Goal: Task Accomplishment & Management: Manage account settings

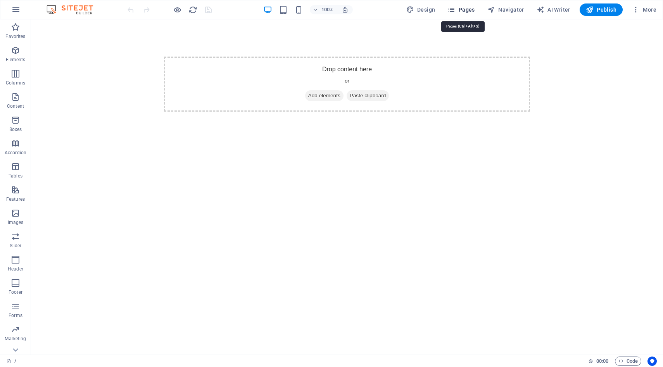
click at [454, 10] on icon "button" at bounding box center [451, 10] width 8 height 8
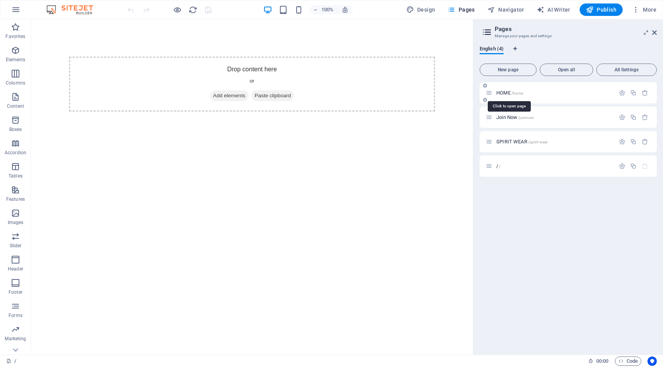
click at [517, 94] on span "/home" at bounding box center [517, 93] width 12 height 4
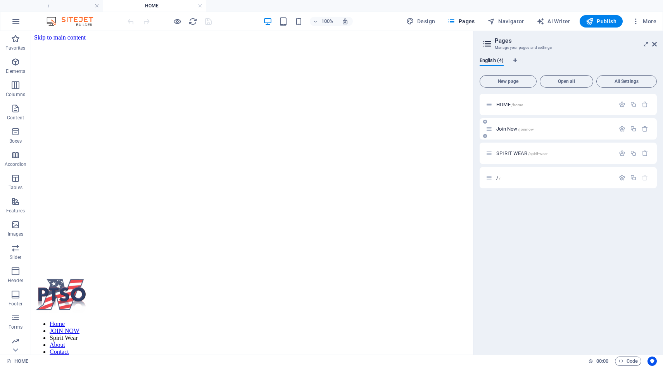
click at [506, 130] on span "Join Now /joinnow" at bounding box center [515, 129] width 38 height 6
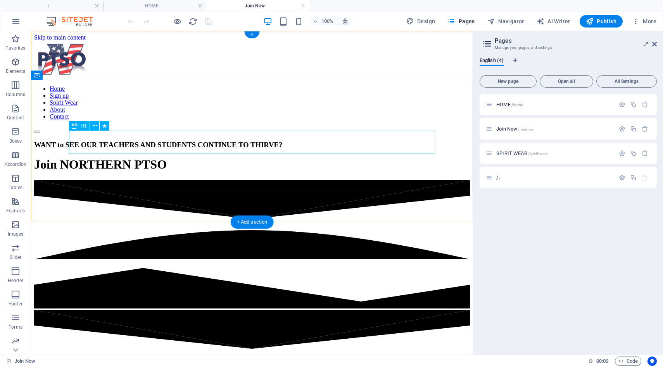
click at [171, 157] on div "Join NORTHERN PTSO" at bounding box center [252, 164] width 436 height 14
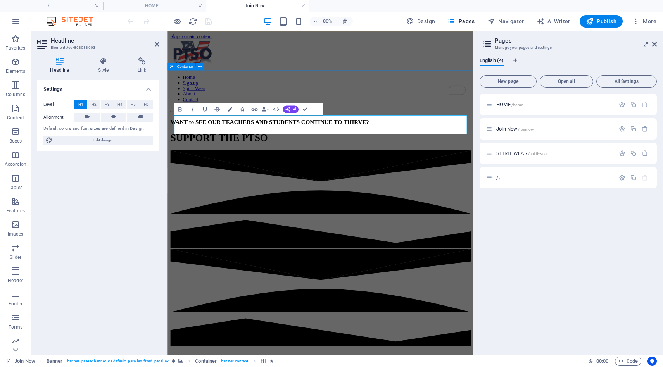
click at [276, 175] on div "WANT to SEE OUR TEACHERS AND STUDENTS CONTINUE TO THIRVE? SUPPORT THE PTSO" at bounding box center [359, 156] width 376 height 47
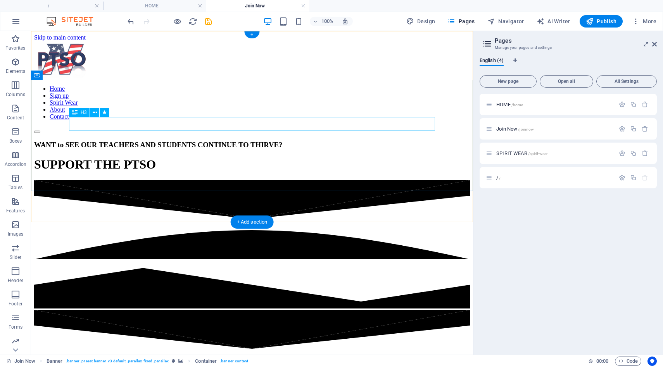
click at [252, 141] on div "WANT to SEE OUR TEACHERS AND STUDENTS CONTINUE TO THIRVE?" at bounding box center [252, 145] width 436 height 9
click at [85, 141] on div "WANT to SEE OUR TEACHERS AND STUDENTS CONTINUE TO THIRVE?" at bounding box center [252, 145] width 436 height 9
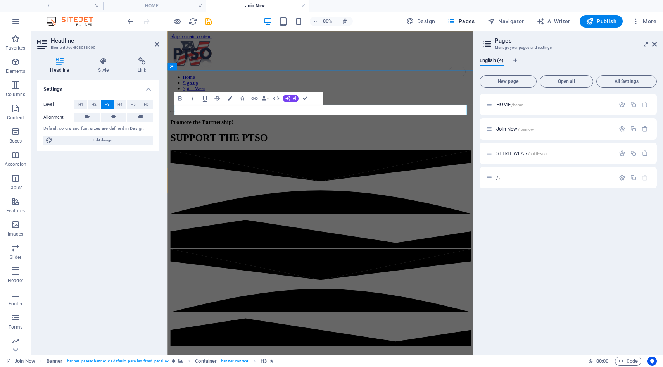
click at [279, 141] on h3 "Promote the Partnership!" at bounding box center [359, 145] width 376 height 9
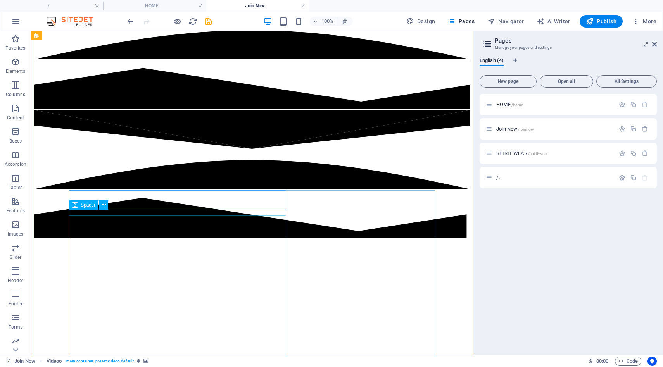
scroll to position [198, 0]
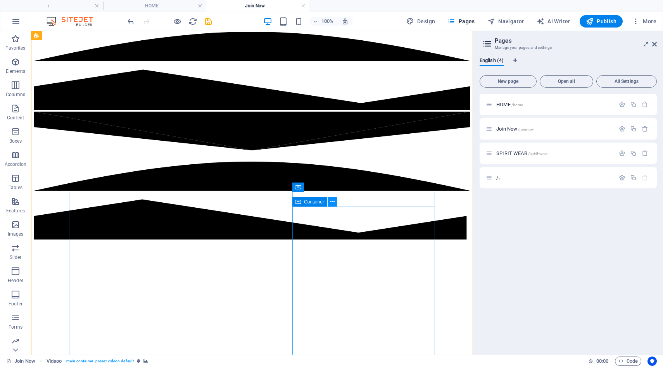
click at [332, 204] on icon at bounding box center [332, 202] width 4 height 8
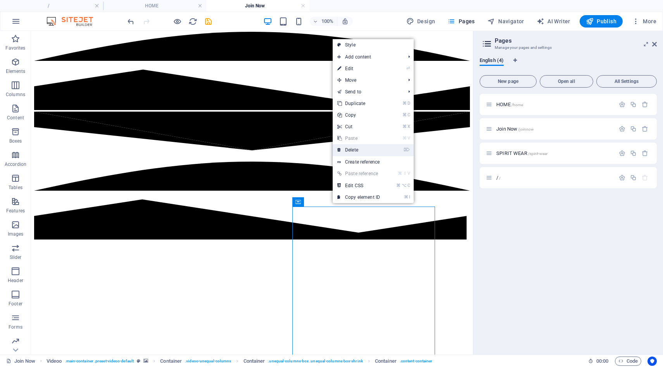
click at [355, 150] on link "⌦ Delete" at bounding box center [359, 150] width 52 height 12
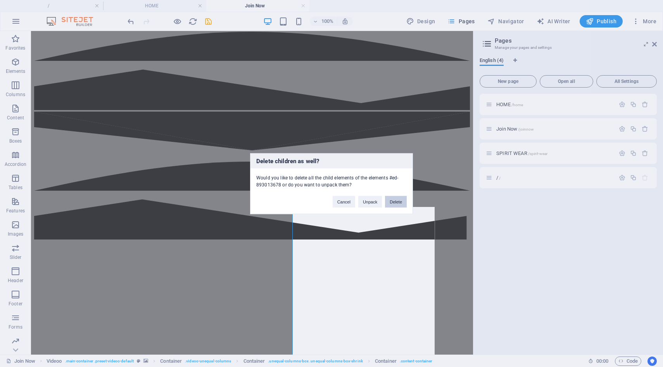
click at [395, 200] on button "Delete" at bounding box center [396, 202] width 22 height 12
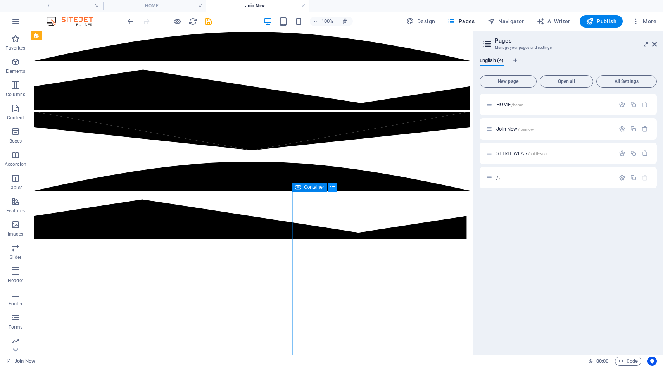
click at [332, 190] on icon at bounding box center [332, 187] width 4 height 8
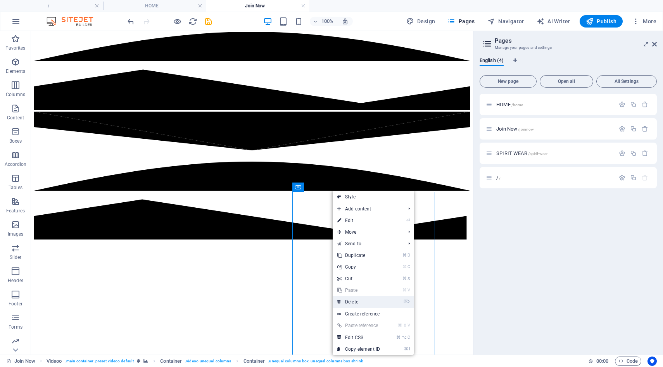
click at [354, 302] on link "⌦ Delete" at bounding box center [359, 302] width 52 height 12
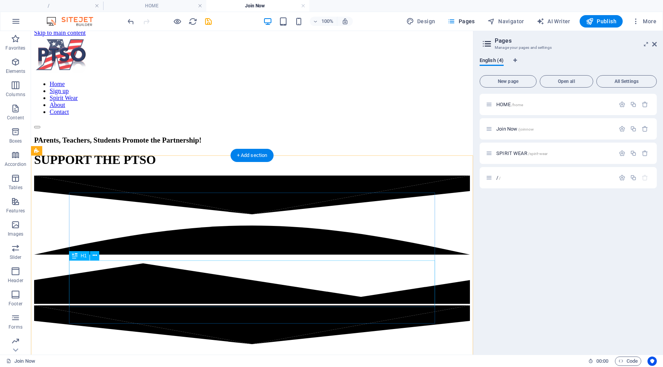
scroll to position [0, 0]
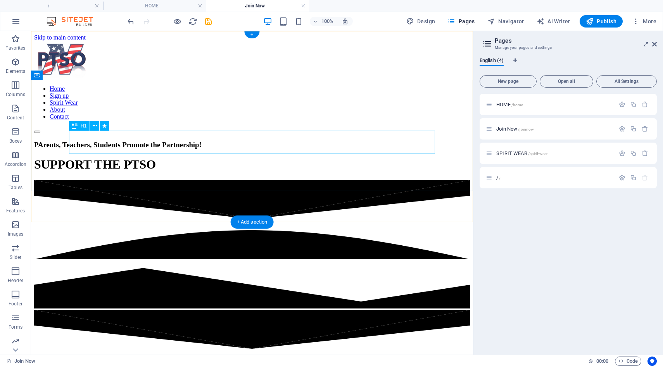
click at [293, 157] on div "SUPPORT THE PTSO" at bounding box center [252, 164] width 436 height 14
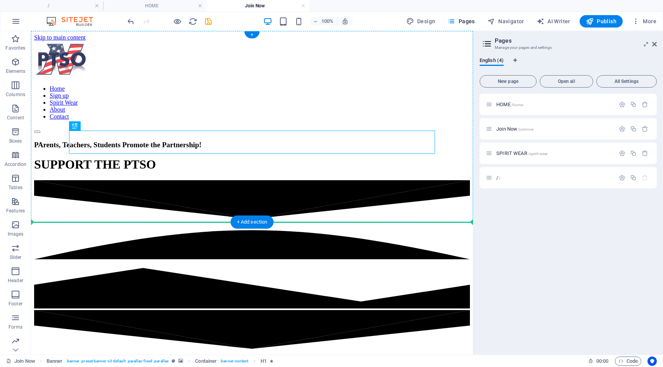
drag, startPoint x: 119, startPoint y: 160, endPoint x: 87, endPoint y: 164, distance: 32.0
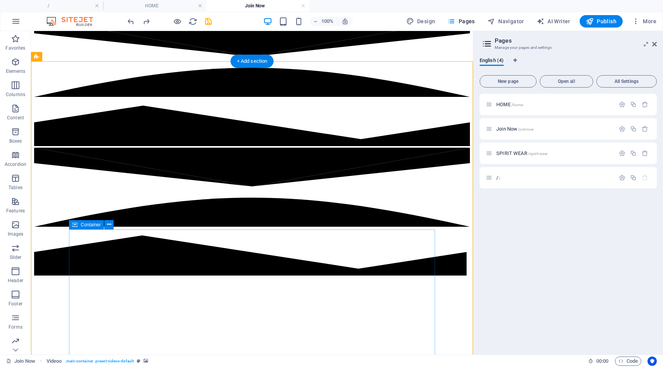
scroll to position [163, 0]
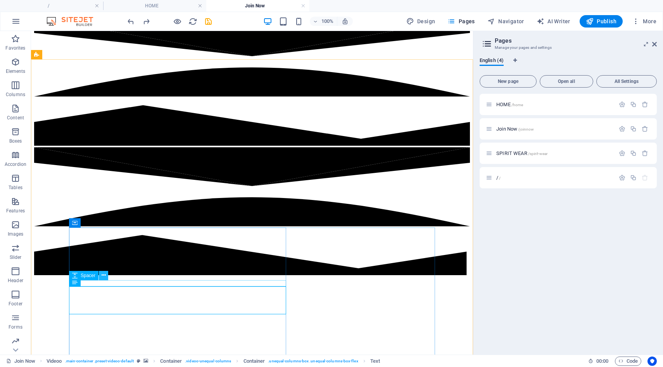
click at [102, 276] on icon at bounding box center [104, 275] width 4 height 8
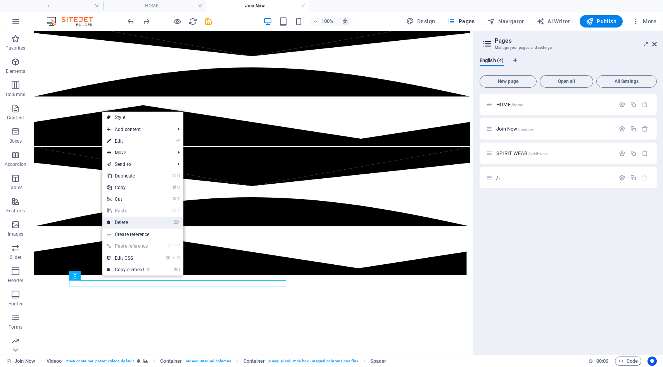
click at [122, 225] on link "⌦ Delete" at bounding box center [128, 223] width 52 height 12
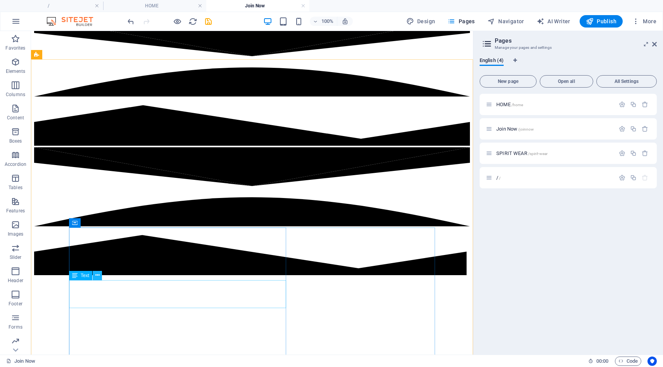
click at [99, 275] on icon at bounding box center [97, 275] width 4 height 8
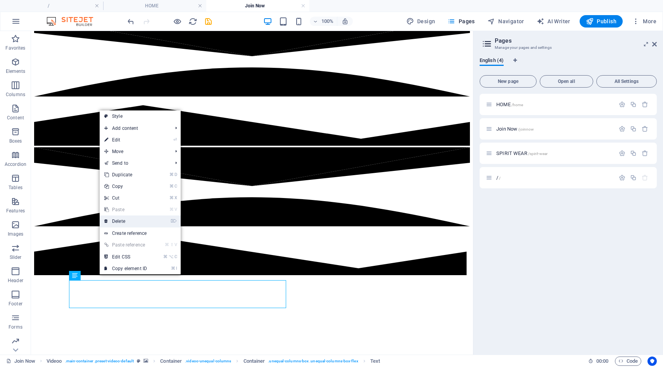
click at [131, 221] on link "⌦ Delete" at bounding box center [126, 222] width 52 height 12
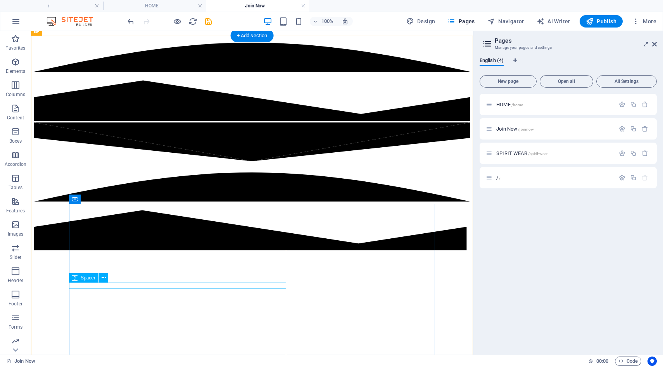
scroll to position [189, 0]
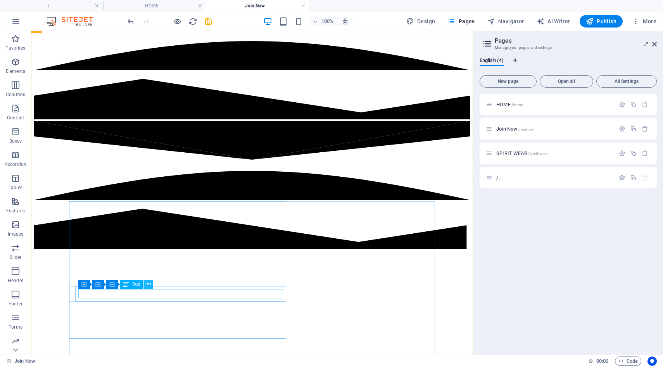
click at [149, 287] on icon at bounding box center [149, 284] width 4 height 8
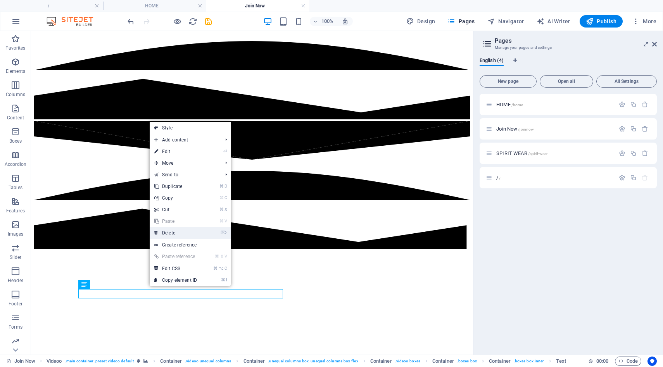
click at [179, 234] on link "⌦ Delete" at bounding box center [176, 233] width 52 height 12
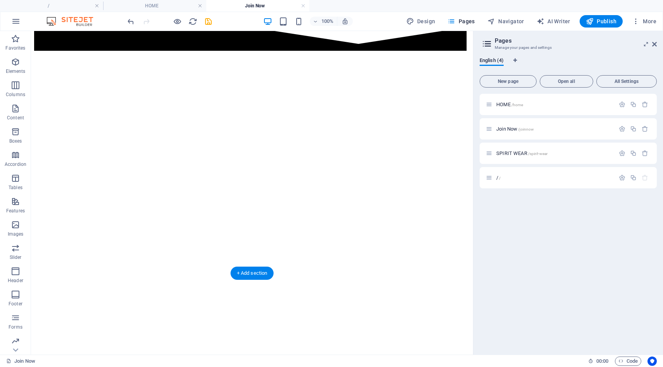
scroll to position [388, 0]
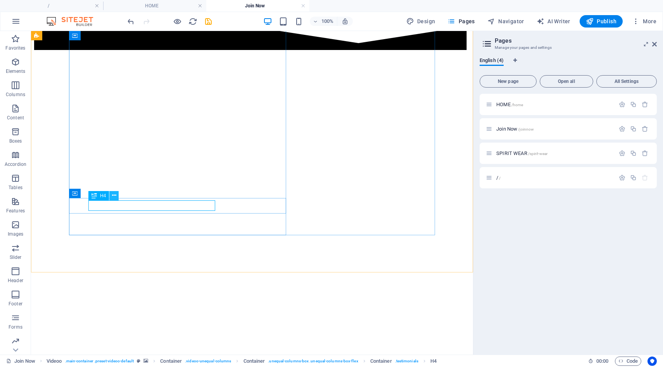
click at [115, 198] on icon at bounding box center [114, 195] width 4 height 8
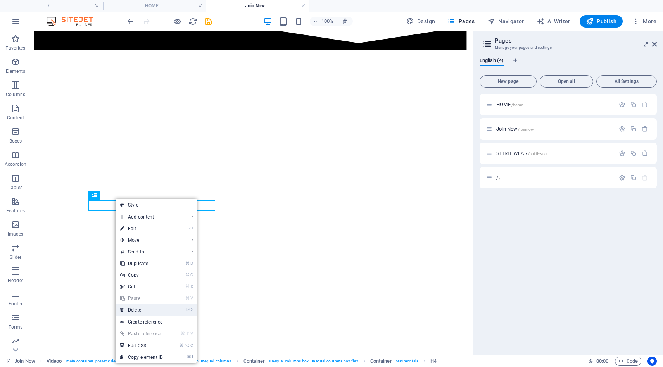
click at [135, 312] on link "⌦ Delete" at bounding box center [142, 310] width 52 height 12
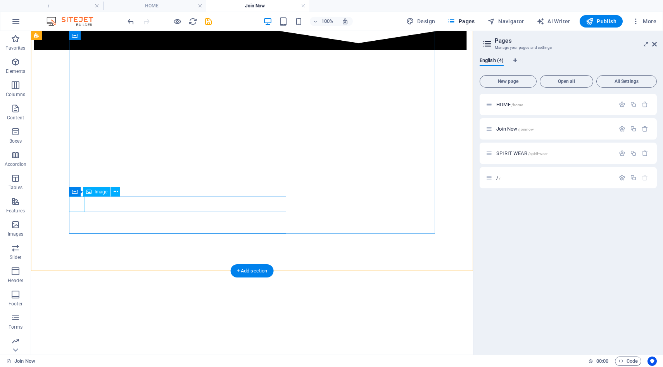
scroll to position [390, 0]
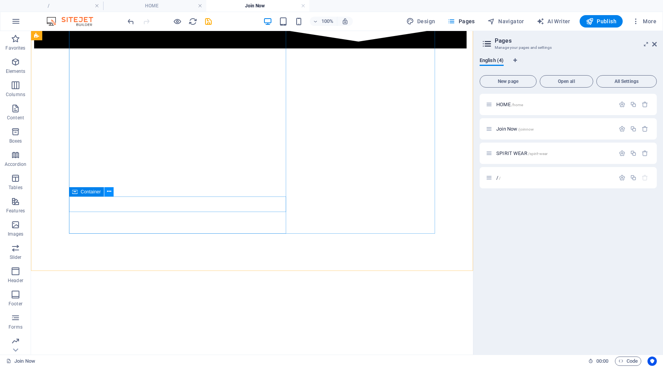
click at [108, 194] on icon at bounding box center [109, 192] width 4 height 8
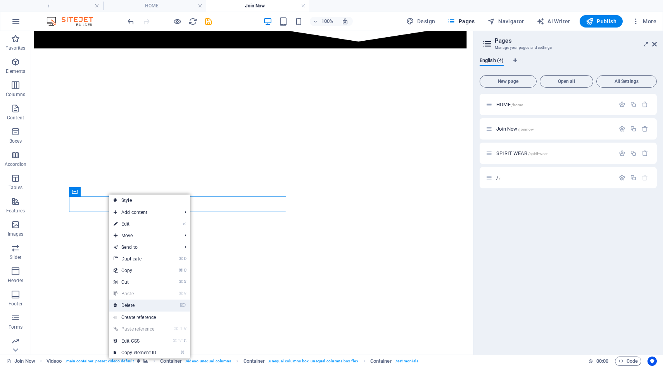
click at [128, 307] on link "⌦ Delete" at bounding box center [135, 306] width 52 height 12
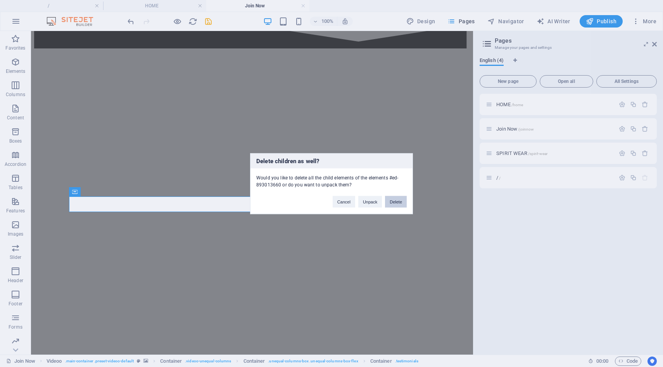
click at [392, 203] on button "Delete" at bounding box center [396, 202] width 22 height 12
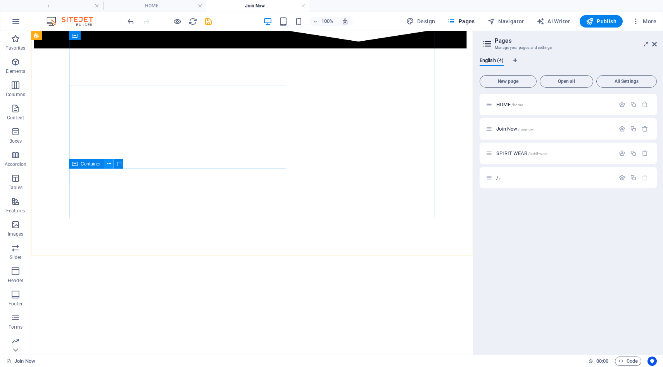
click at [110, 166] on icon at bounding box center [109, 164] width 4 height 8
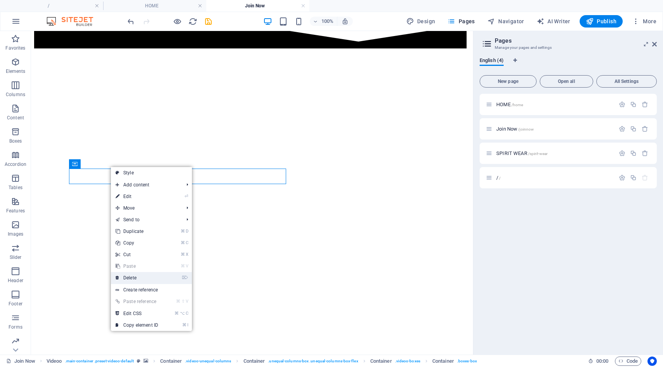
click at [126, 276] on link "⌦ Delete" at bounding box center [137, 278] width 52 height 12
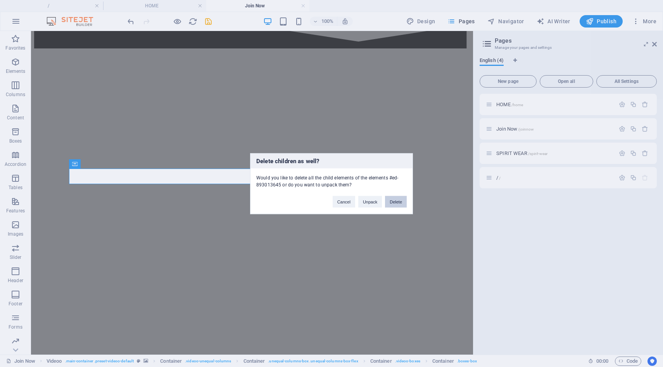
click at [400, 203] on button "Delete" at bounding box center [396, 202] width 22 height 12
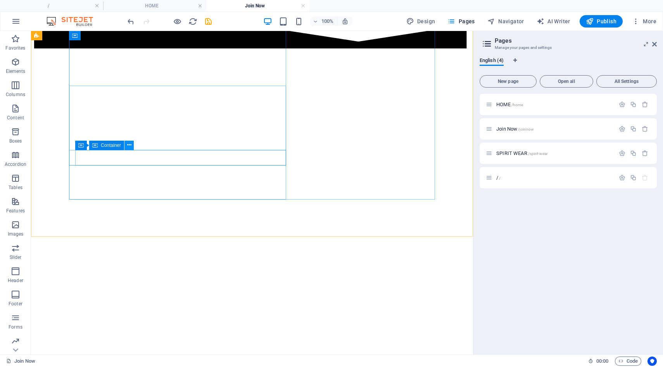
click at [128, 146] on icon at bounding box center [129, 145] width 4 height 8
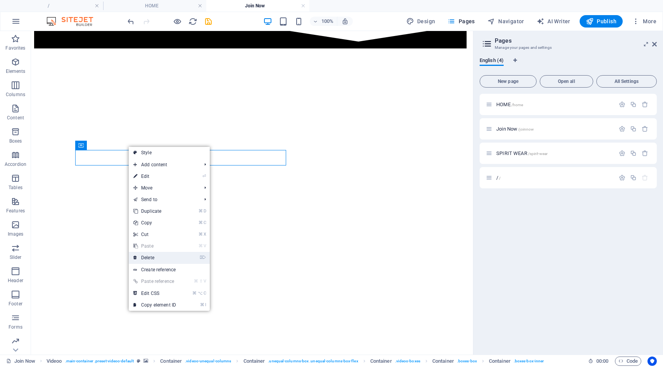
click at [147, 255] on link "⌦ Delete" at bounding box center [155, 258] width 52 height 12
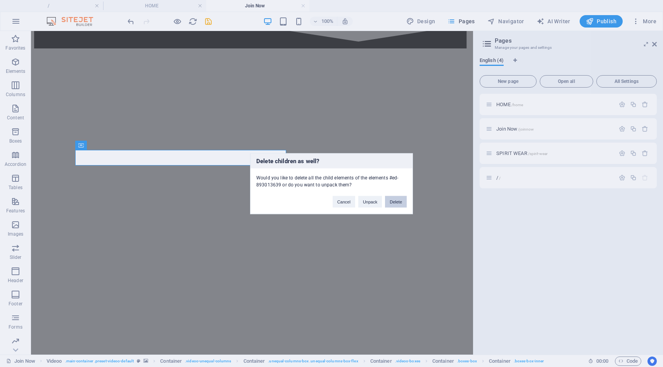
click at [402, 204] on button "Delete" at bounding box center [396, 202] width 22 height 12
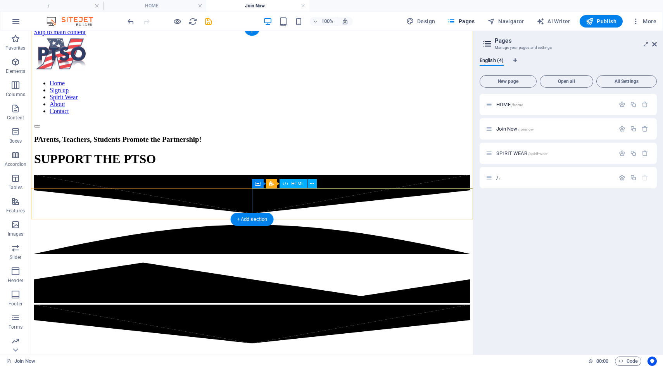
scroll to position [0, 0]
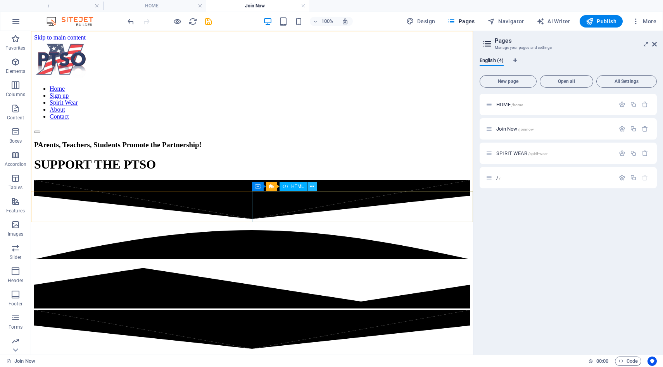
click at [312, 188] on icon at bounding box center [312, 187] width 4 height 8
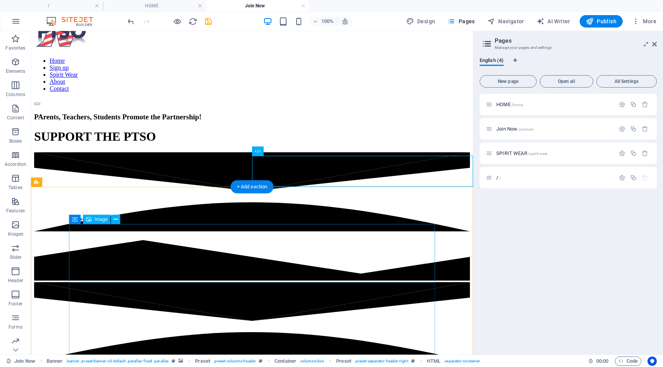
scroll to position [27, 0]
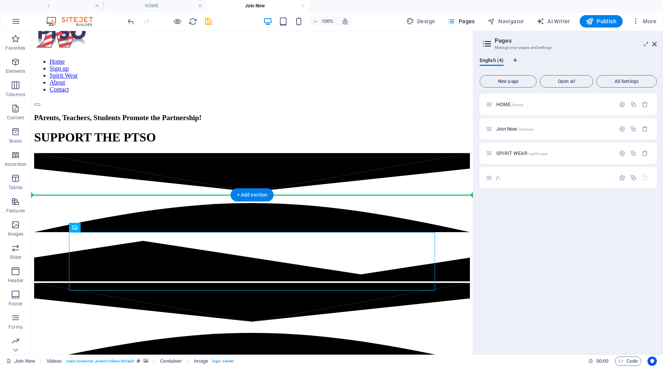
drag, startPoint x: 124, startPoint y: 260, endPoint x: 94, endPoint y: 214, distance: 55.6
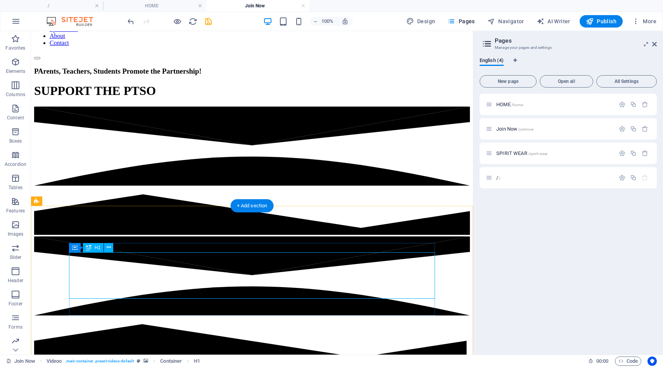
scroll to position [78, 0]
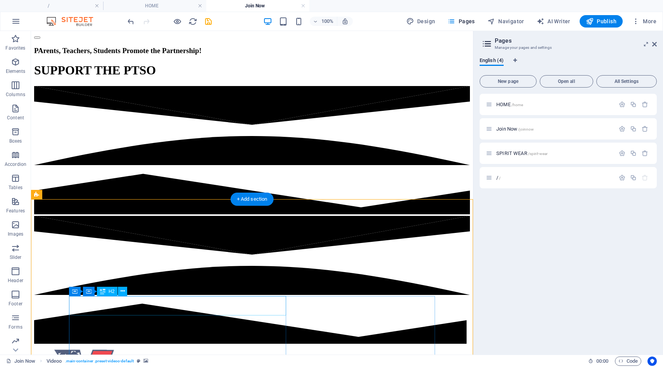
scroll to position [97, 0]
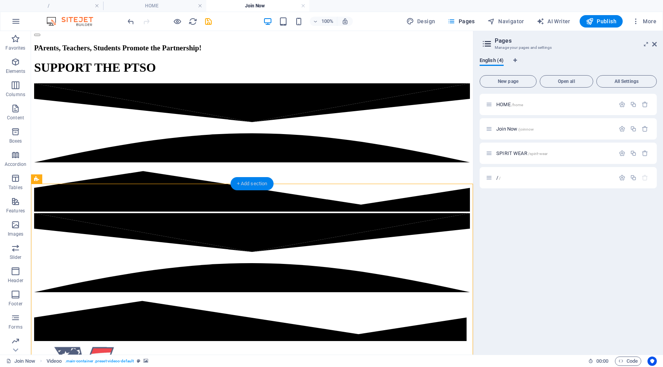
click at [243, 188] on div "+ Add section" at bounding box center [252, 183] width 43 height 13
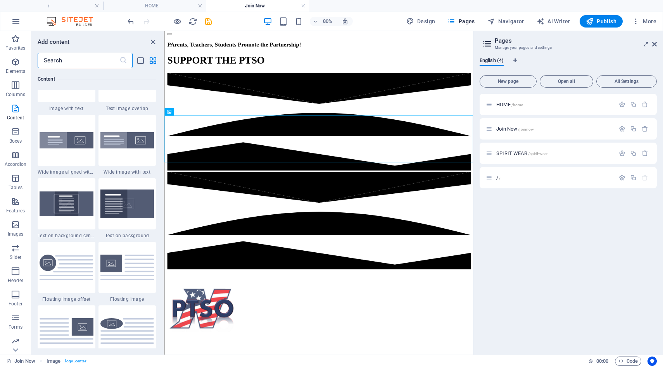
scroll to position [1521, 0]
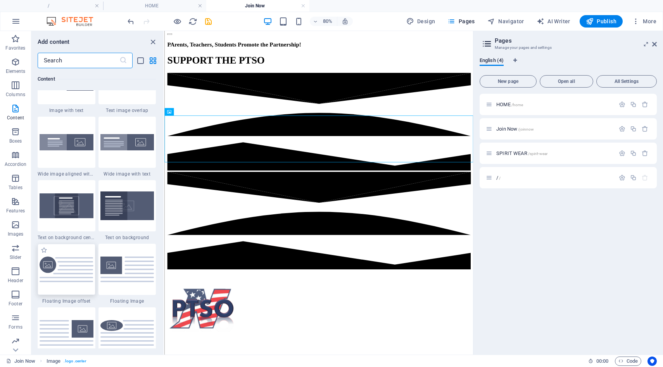
click at [66, 271] on img at bounding box center [67, 270] width 54 height 26
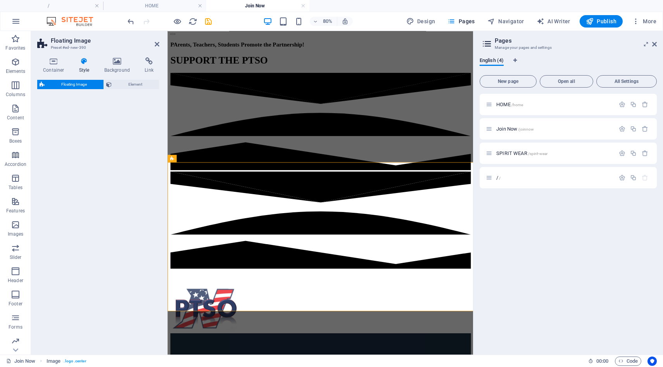
select select "%"
select select "rem"
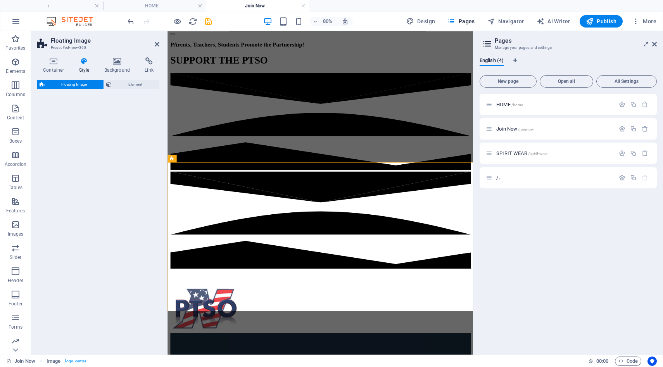
select select "%"
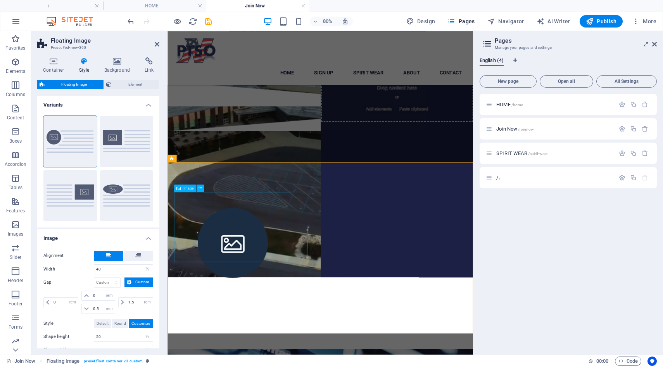
click at [260, 278] on figure at bounding box center [249, 296] width 147 height 88
click at [195, 190] on icon at bounding box center [196, 188] width 3 height 7
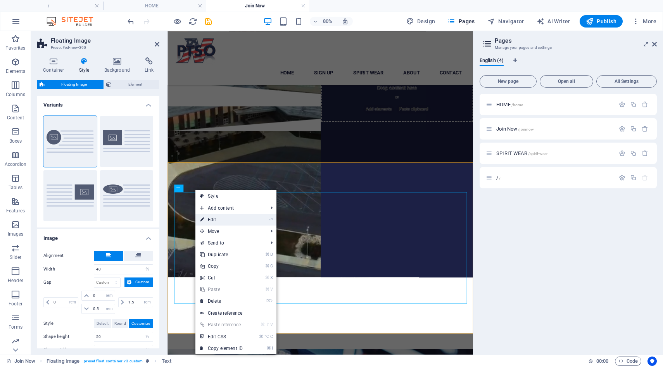
click at [235, 221] on link "⏎ Edit" at bounding box center [221, 220] width 52 height 12
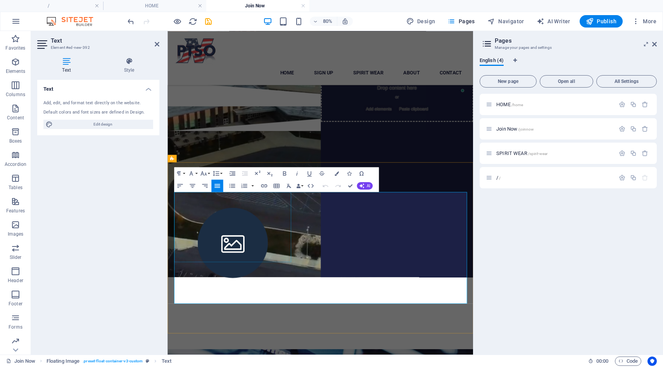
click at [249, 270] on figure at bounding box center [249, 296] width 147 height 88
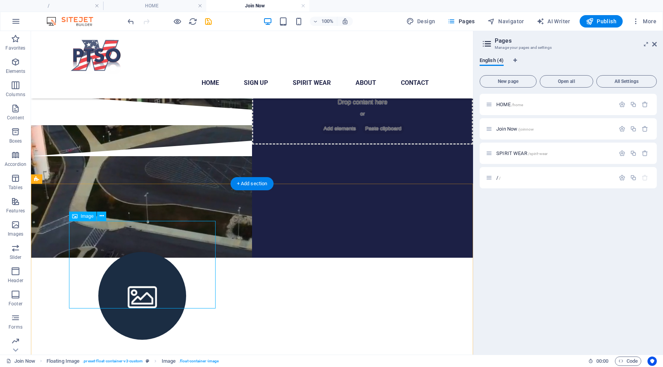
click at [115, 252] on figure at bounding box center [142, 296] width 147 height 88
click at [142, 266] on figure at bounding box center [142, 296] width 147 height 88
select select "%"
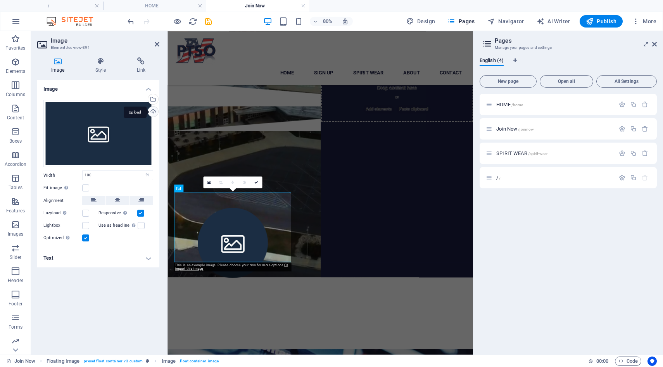
click at [154, 111] on div "Upload" at bounding box center [153, 113] width 12 height 12
click at [155, 100] on div "Select files from the file manager, stock photos, or upload file(s)" at bounding box center [153, 100] width 12 height 12
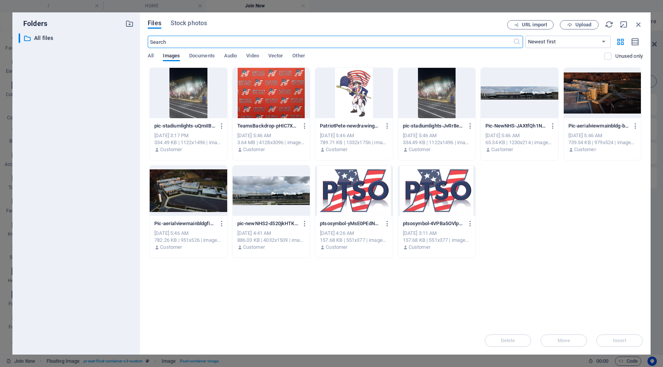
click at [361, 202] on div at bounding box center [353, 191] width 77 height 50
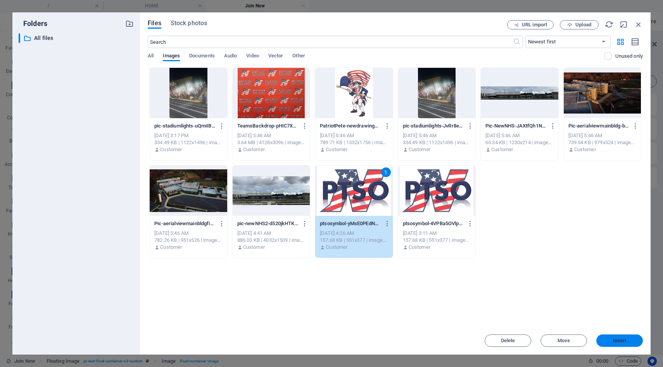
click at [624, 342] on span "Insert" at bounding box center [620, 340] width 14 height 5
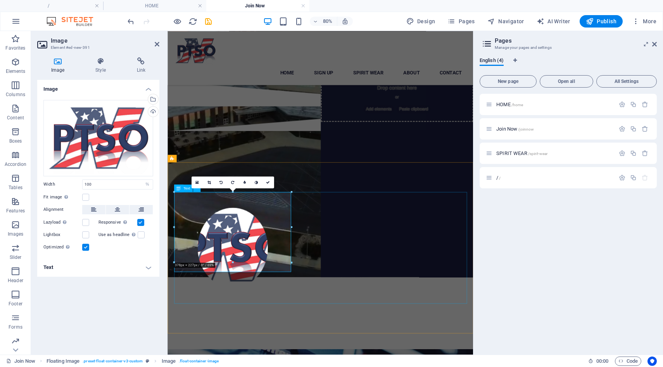
click at [347, 300] on div at bounding box center [359, 322] width 366 height 140
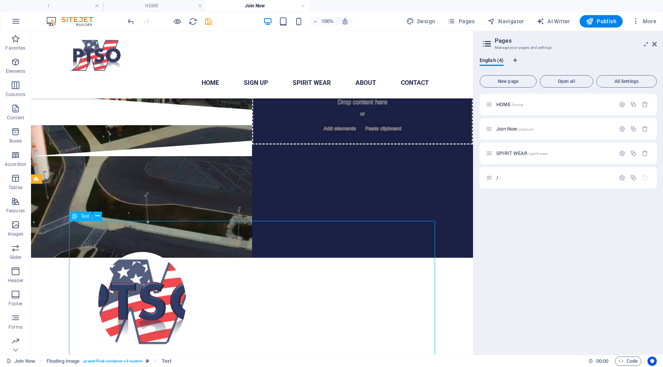
click at [255, 252] on div at bounding box center [252, 322] width 366 height 140
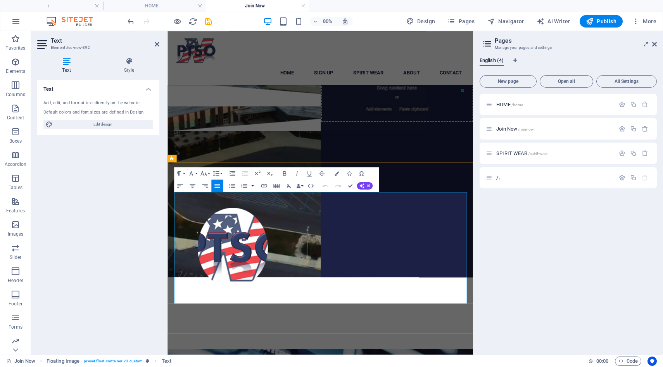
click at [354, 265] on p "To enrich screen reader interactions, please activate Accessibility in Grammarl…" at bounding box center [359, 322] width 366 height 140
click at [385, 261] on p "To enrich screen reader interactions, please activate Accessibility in Grammarl…" at bounding box center [359, 322] width 366 height 140
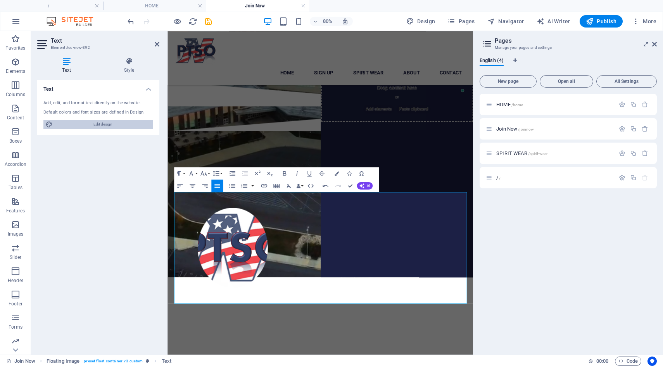
click at [125, 124] on span "Edit design" at bounding box center [103, 124] width 96 height 9
select select "700"
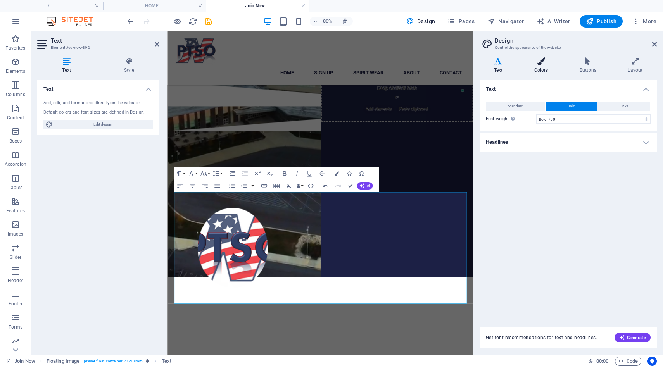
click at [538, 62] on icon at bounding box center [541, 61] width 42 height 8
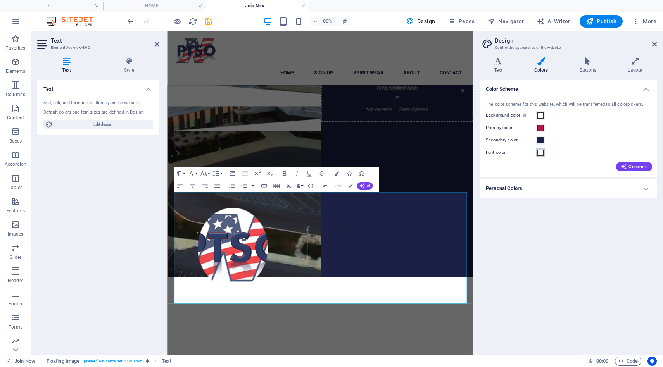
click at [541, 153] on span at bounding box center [540, 153] width 6 height 6
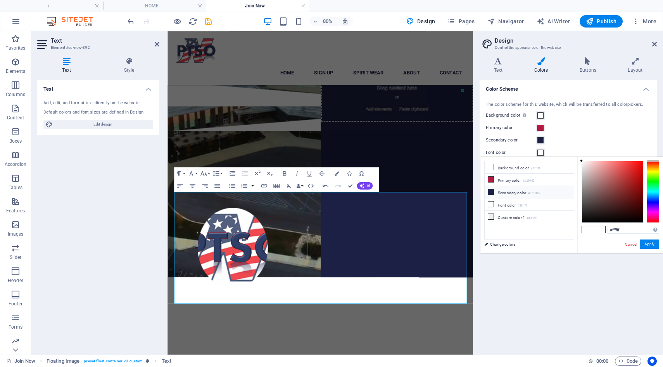
click at [504, 192] on li "Secondary color #1c2045" at bounding box center [529, 192] width 89 height 12
type input "#1c2045"
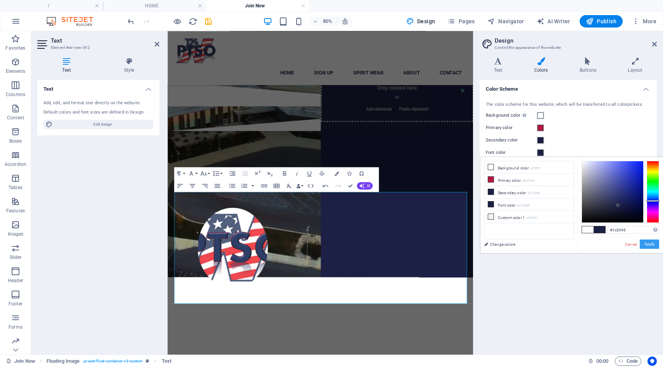
click at [647, 245] on button "Apply" at bounding box center [649, 244] width 19 height 9
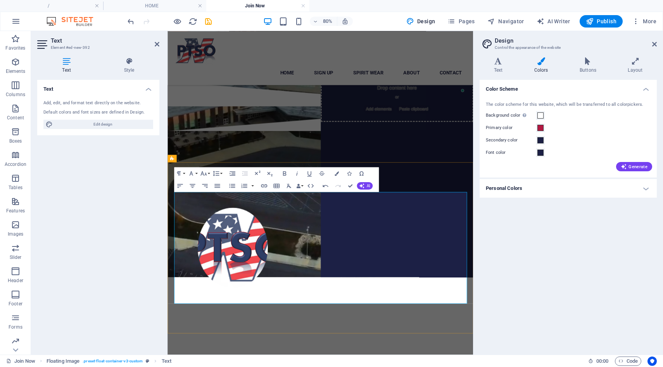
click at [395, 273] on p "To enrich screen reader interactions, please activate Accessibility in Grammarl…" at bounding box center [359, 326] width 366 height 149
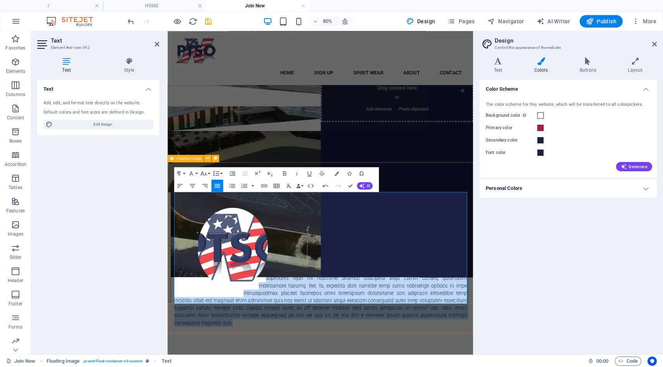
drag, startPoint x: 280, startPoint y: 236, endPoint x: 467, endPoint y: 374, distance: 232.7
click at [467, 367] on div at bounding box center [358, 326] width 382 height 223
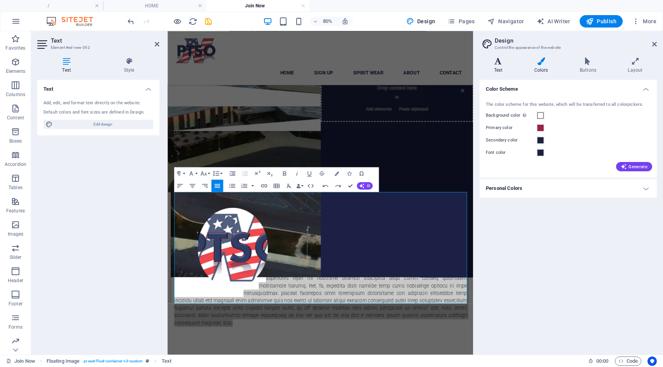
click at [500, 63] on icon at bounding box center [498, 61] width 37 height 8
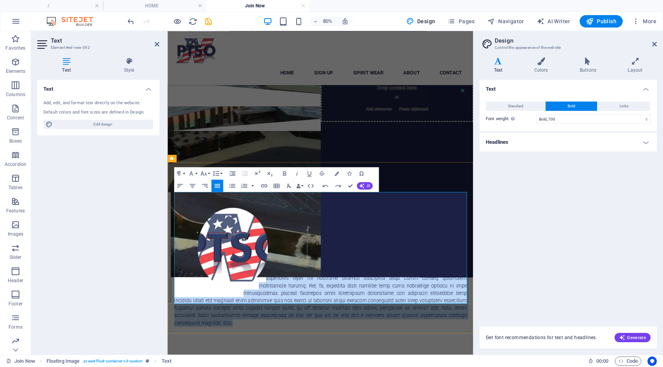
click at [335, 276] on p "To enrich screen reader interactions, please activate Accessibility in Grammarl…" at bounding box center [359, 326] width 366 height 149
drag, startPoint x: 281, startPoint y: 238, endPoint x: 458, endPoint y: 377, distance: 224.9
click at [458, 367] on div at bounding box center [358, 326] width 382 height 223
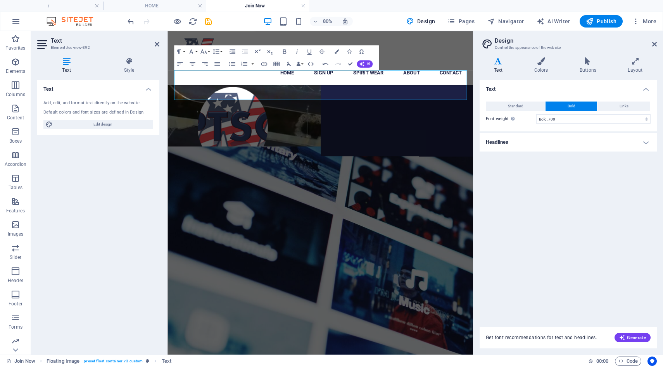
scroll to position [249, 0]
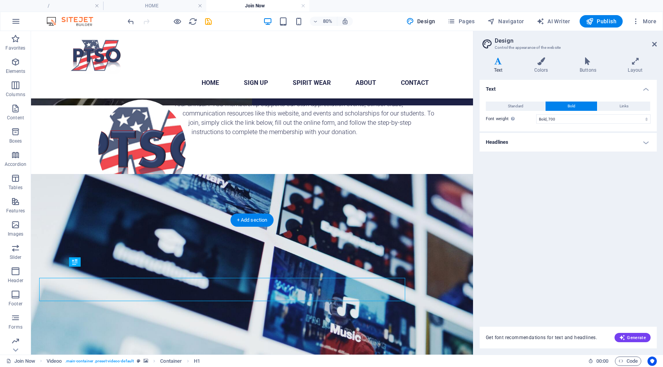
scroll to position [238, 0]
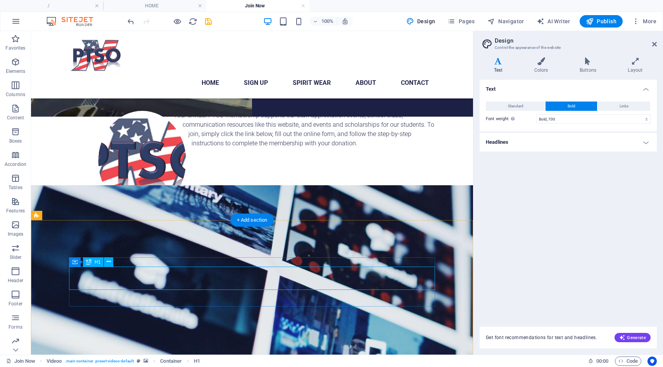
scroll to position [249, 0]
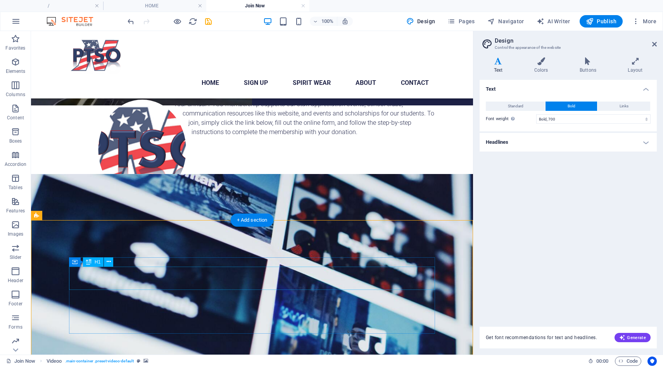
scroll to position [238, 0]
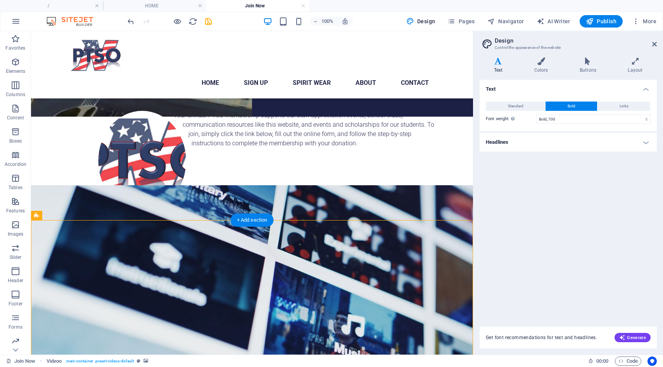
click at [284, 237] on figure at bounding box center [252, 355] width 442 height 340
click at [64, 215] on icon at bounding box center [65, 215] width 4 height 8
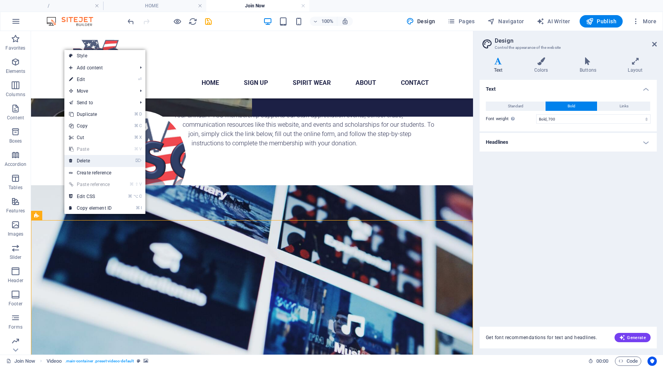
click at [91, 161] on link "⌦ Delete" at bounding box center [90, 161] width 52 height 12
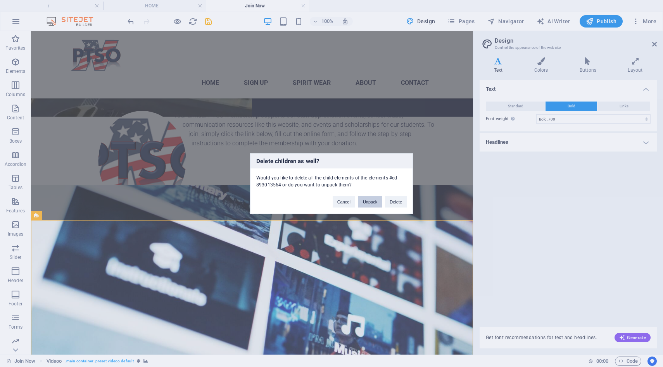
click at [370, 205] on button "Unpack" at bounding box center [370, 202] width 24 height 12
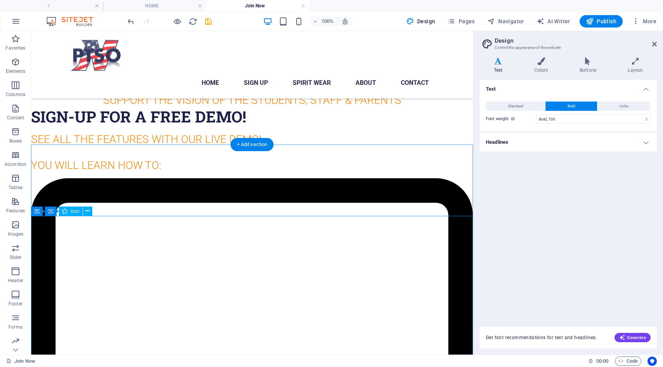
scroll to position [394, 0]
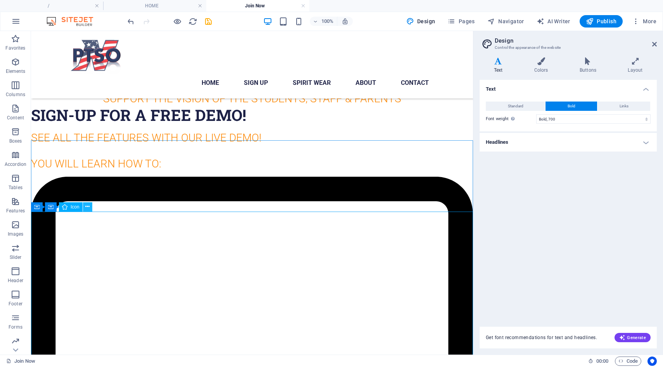
click at [84, 209] on button at bounding box center [87, 206] width 9 height 9
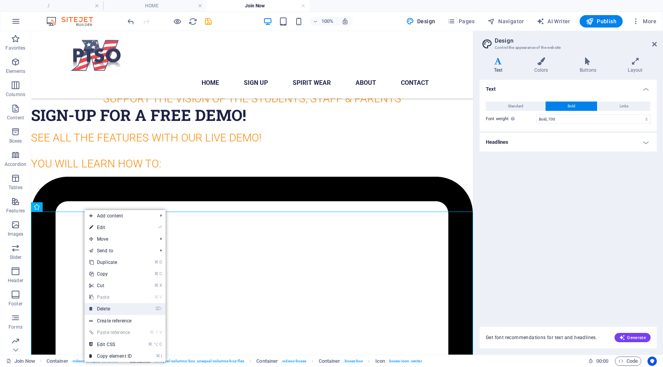
click at [105, 311] on link "⌦ Delete" at bounding box center [111, 309] width 52 height 12
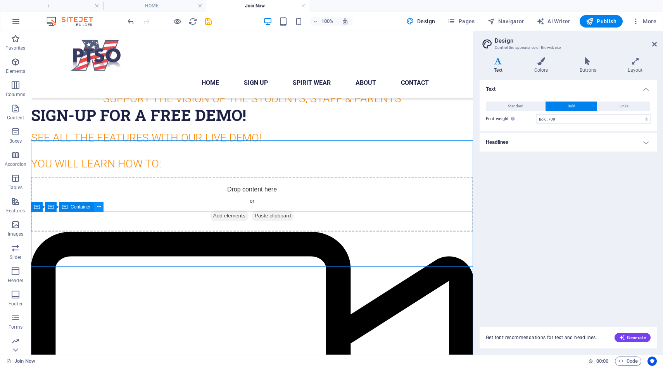
click at [98, 211] on button at bounding box center [98, 206] width 9 height 9
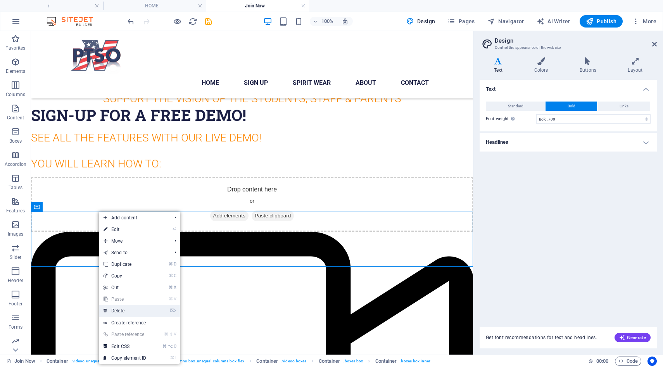
click at [122, 310] on link "⌦ Delete" at bounding box center [125, 311] width 52 height 12
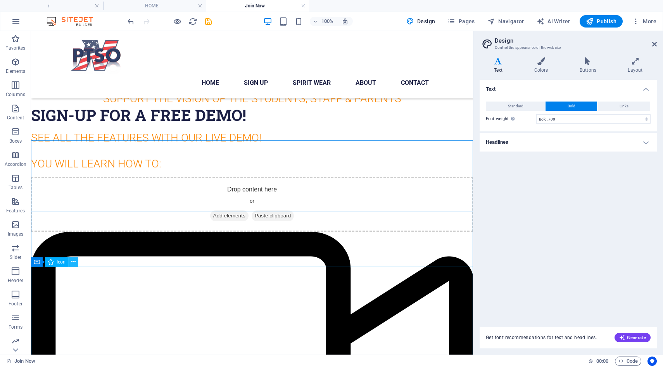
click at [73, 261] on icon at bounding box center [73, 262] width 4 height 8
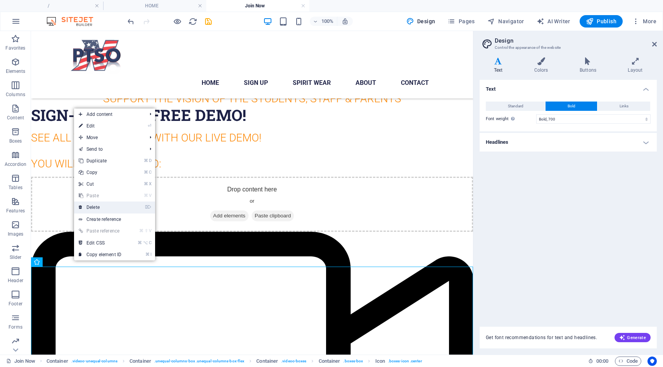
click at [95, 210] on link "⌦ Delete" at bounding box center [100, 208] width 52 height 12
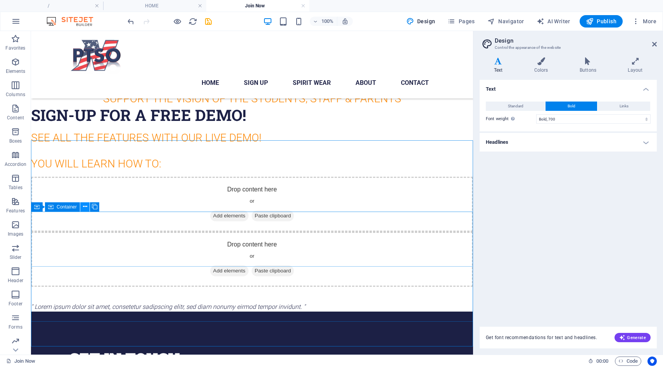
click at [85, 208] on icon at bounding box center [85, 207] width 4 height 8
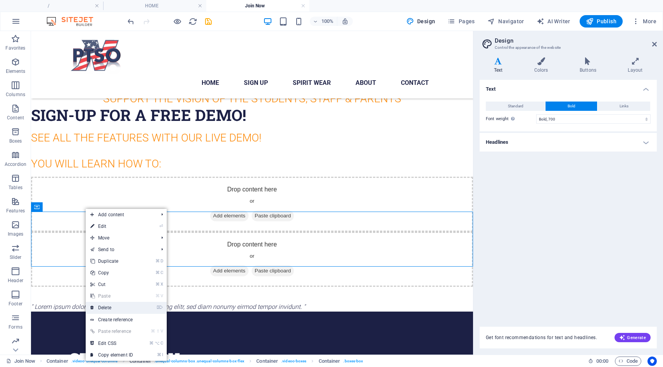
click at [110, 307] on link "⌦ Delete" at bounding box center [112, 308] width 52 height 12
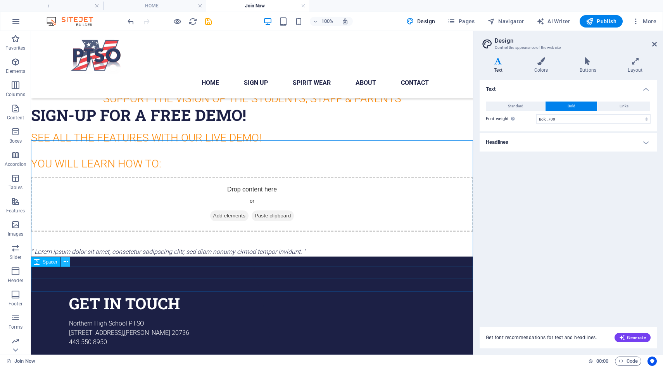
click at [67, 261] on button at bounding box center [65, 261] width 9 height 9
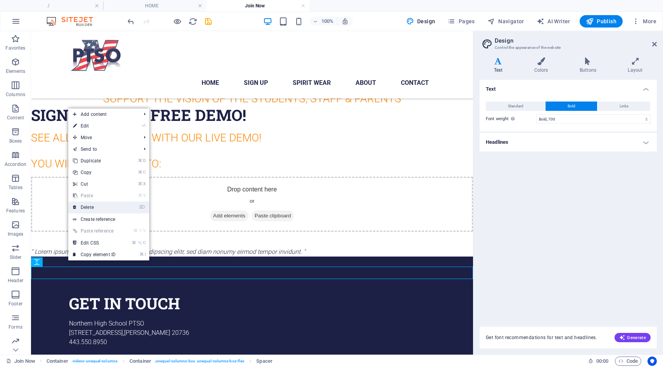
click at [93, 208] on link "⌦ Delete" at bounding box center [94, 208] width 52 height 12
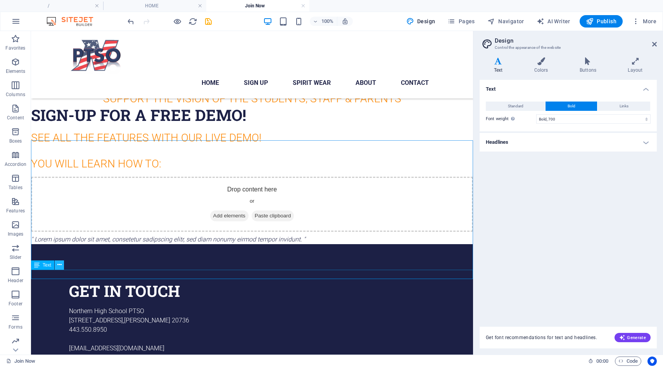
click at [62, 266] on button at bounding box center [59, 264] width 9 height 9
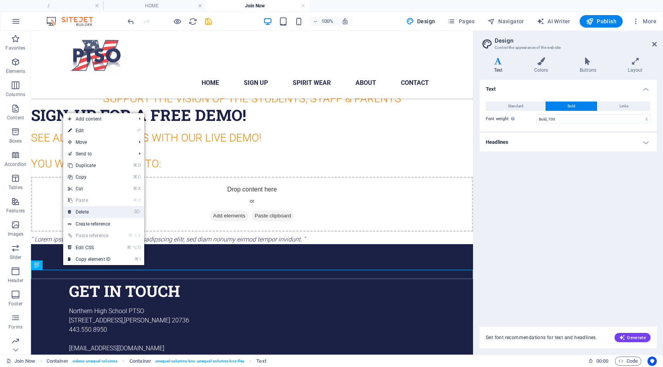
click at [95, 214] on link "⌦ Delete" at bounding box center [89, 212] width 52 height 12
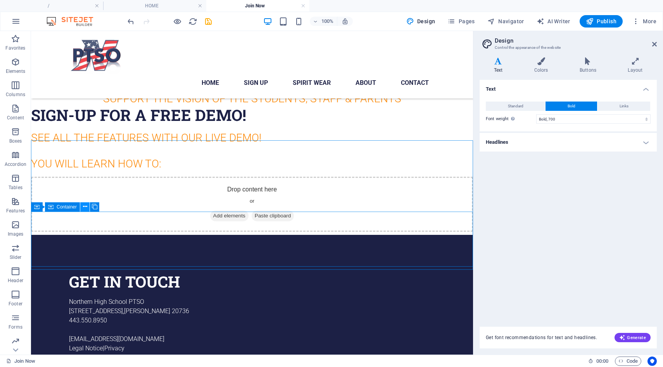
click at [84, 207] on icon at bounding box center [85, 207] width 4 height 8
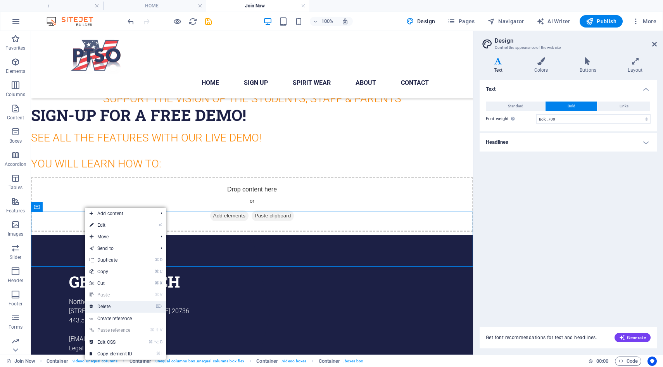
click at [105, 304] on link "⌦ Delete" at bounding box center [111, 307] width 52 height 12
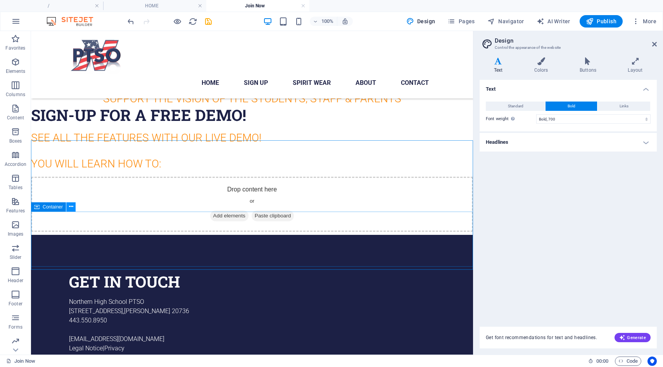
click at [70, 210] on icon at bounding box center [71, 207] width 4 height 8
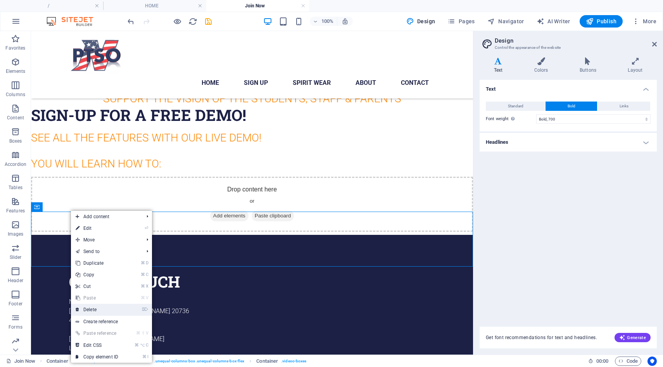
click at [86, 310] on link "⌦ Delete" at bounding box center [97, 310] width 52 height 12
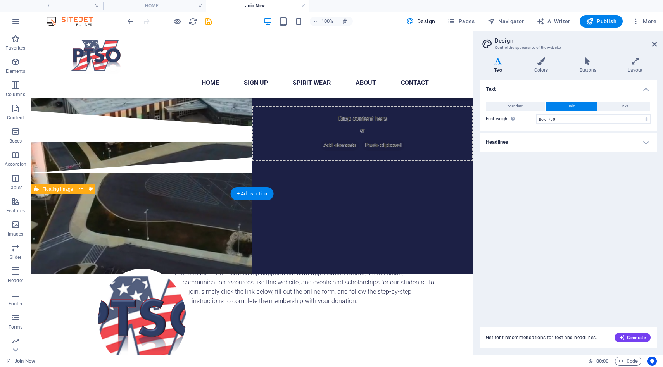
scroll to position [75, 0]
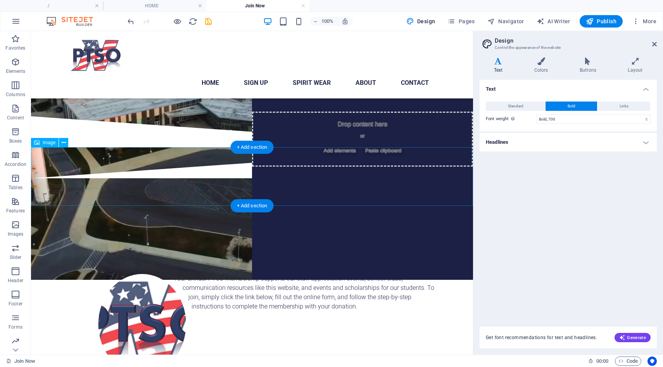
click at [242, 178] on figure at bounding box center [252, 207] width 442 height 59
click at [62, 142] on icon at bounding box center [64, 143] width 4 height 8
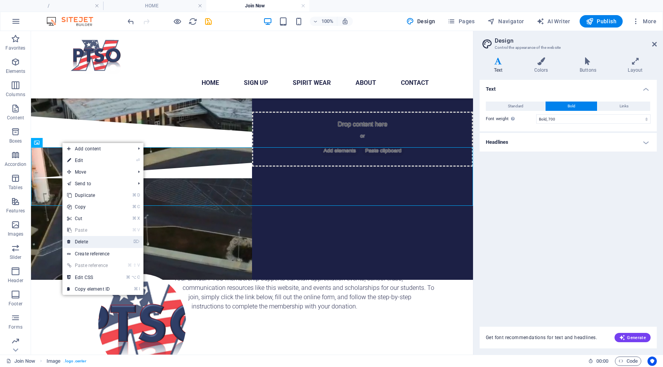
click at [83, 239] on link "⌦ Delete" at bounding box center [88, 242] width 52 height 12
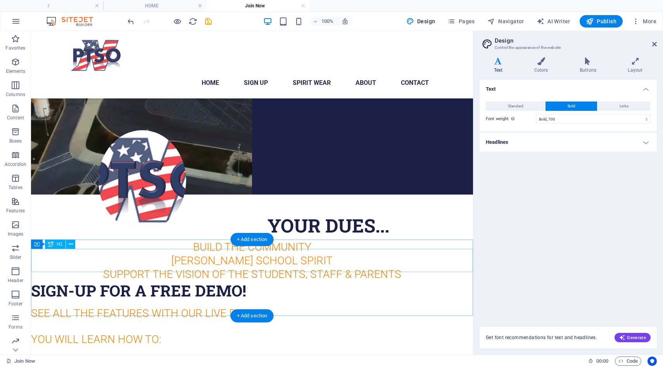
scroll to position [157, 0]
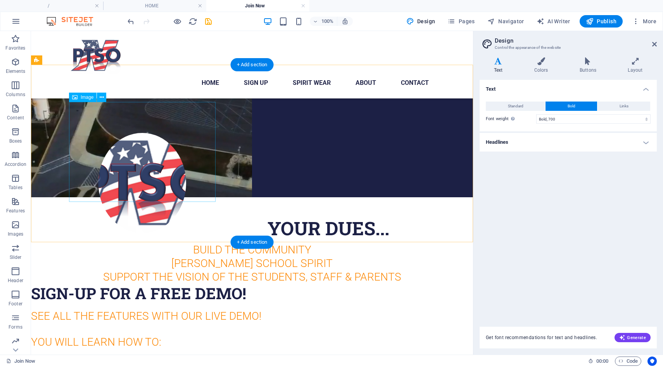
click at [160, 144] on figure at bounding box center [142, 183] width 147 height 100
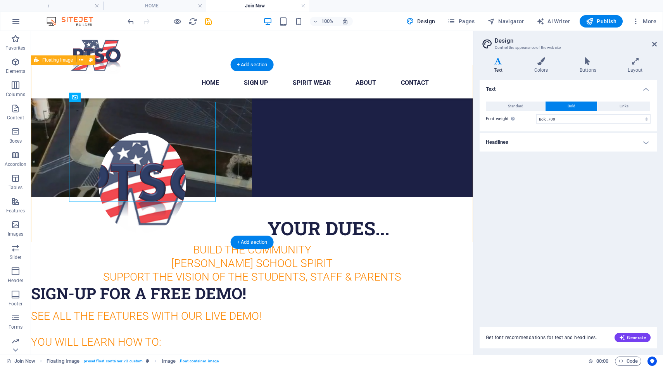
click at [98, 159] on div "Your annual PTSO membership supports our staff appreciation events, school club…" at bounding box center [252, 152] width 442 height 112
click at [131, 157] on figure at bounding box center [142, 183] width 147 height 100
click at [100, 159] on figure at bounding box center [142, 183] width 147 height 100
select select "%"
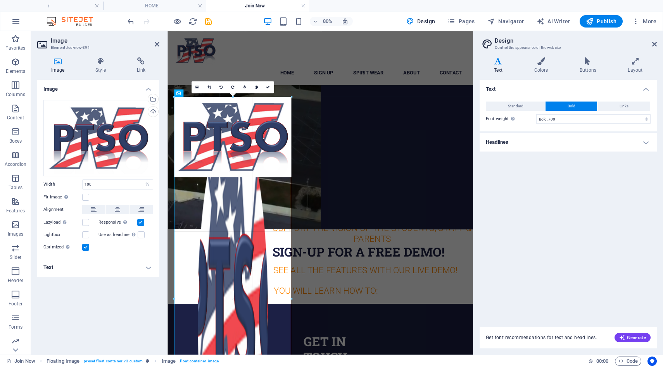
drag, startPoint x: 291, startPoint y: 177, endPoint x: 297, endPoint y: 179, distance: 6.9
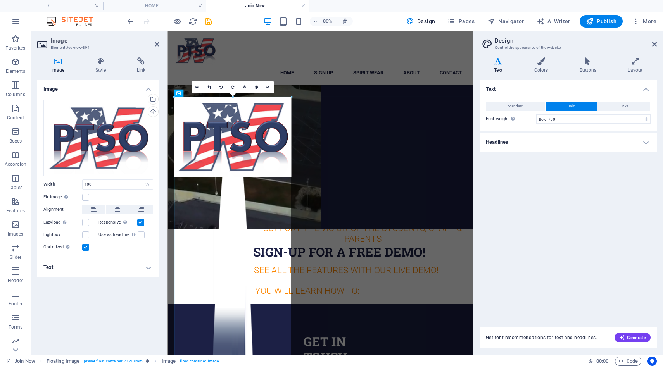
drag, startPoint x: 292, startPoint y: 178, endPoint x: 310, endPoint y: 180, distance: 17.9
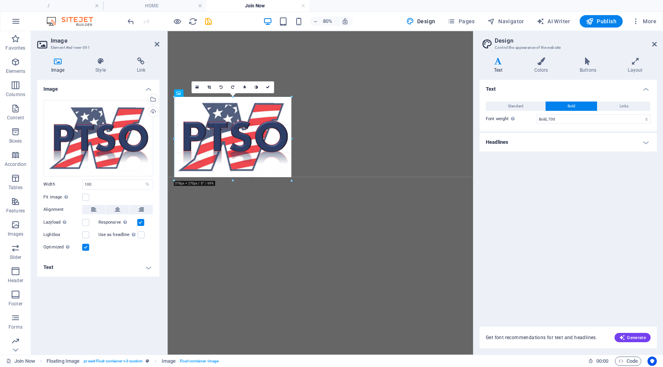
select select "%"
select select "700"
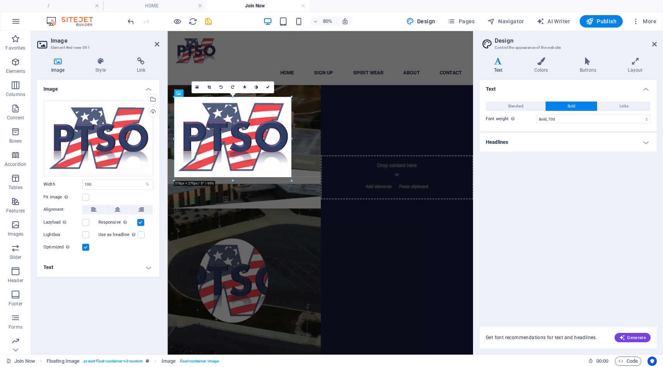
scroll to position [157, 0]
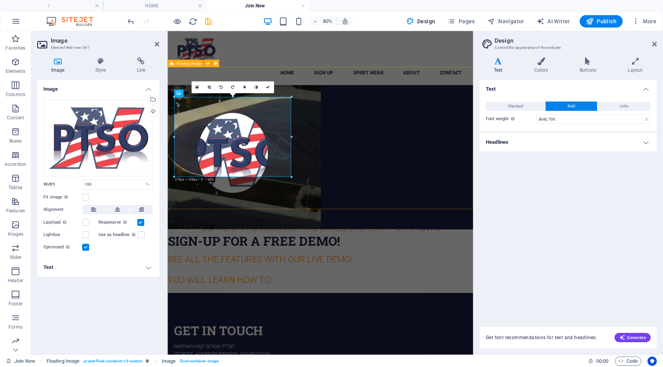
drag, startPoint x: 399, startPoint y: 208, endPoint x: 243, endPoint y: 230, distance: 157.0
click at [195, 86] on link at bounding box center [197, 87] width 12 height 12
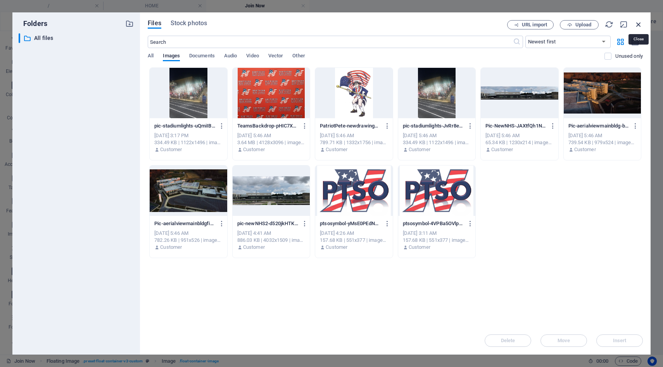
click at [641, 25] on icon "button" at bounding box center [638, 24] width 9 height 9
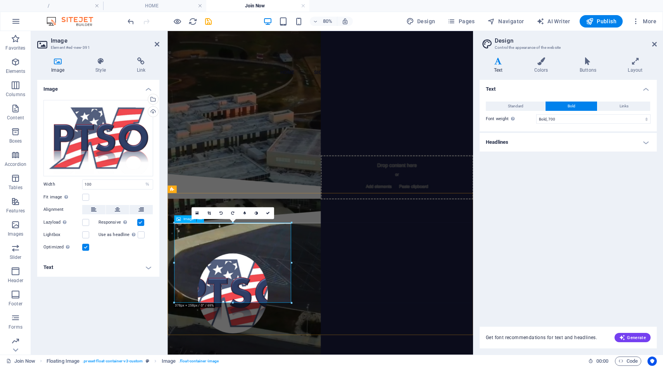
click at [183, 220] on div "Image" at bounding box center [185, 218] width 22 height 7
click at [86, 195] on label at bounding box center [85, 197] width 7 height 7
click at [0, 0] on input "Fit image Automatically fit image to a fixed width and height" at bounding box center [0, 0] width 0 height 0
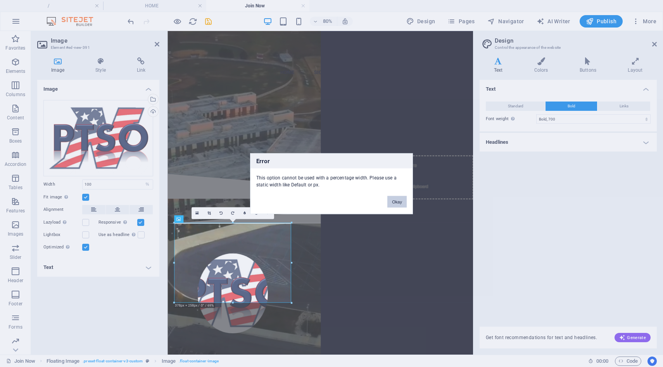
click at [395, 200] on button "Okay" at bounding box center [396, 202] width 19 height 12
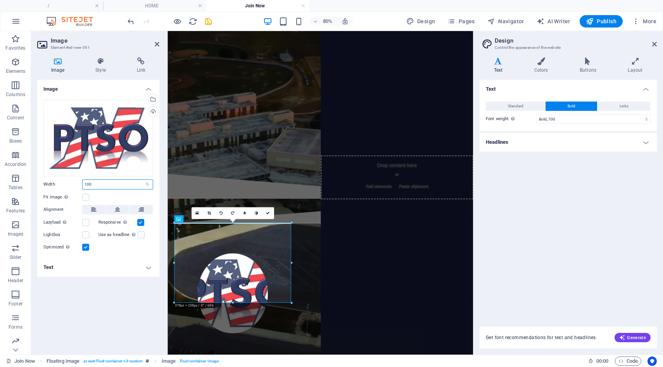
click at [134, 185] on input "100" at bounding box center [118, 184] width 70 height 9
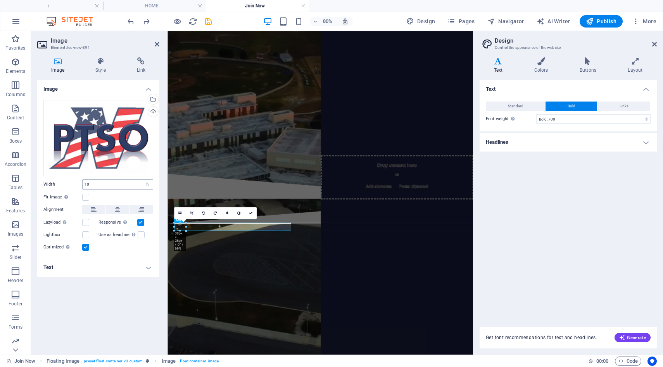
type input "100"
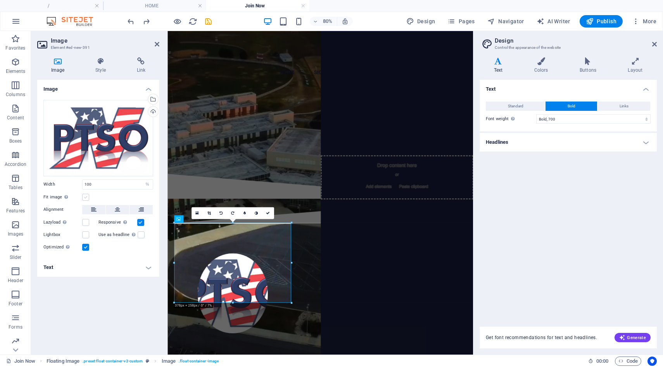
click at [87, 197] on label at bounding box center [85, 197] width 7 height 7
click at [0, 0] on input "Fit image Automatically fit image to a fixed width and height" at bounding box center [0, 0] width 0 height 0
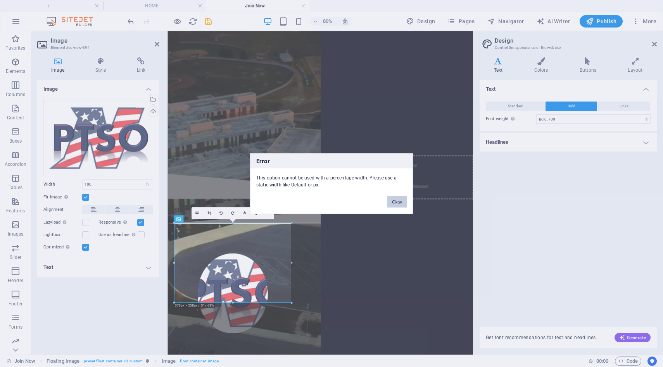
click at [399, 205] on button "Okay" at bounding box center [396, 202] width 19 height 12
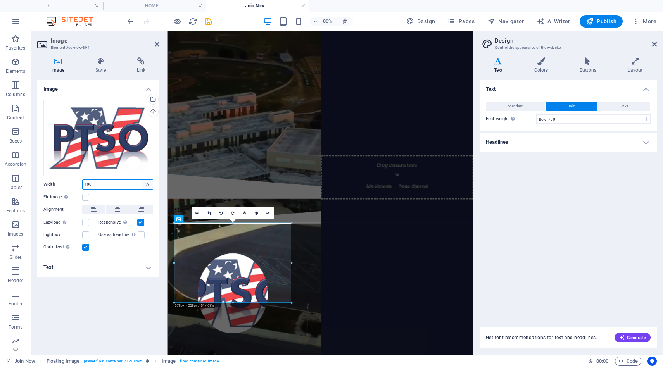
click at [148, 185] on select "Default auto px rem % em vh vw" at bounding box center [147, 184] width 11 height 9
select select "px"
click at [142, 180] on select "Default auto px rem % em vh vw" at bounding box center [147, 184] width 11 height 9
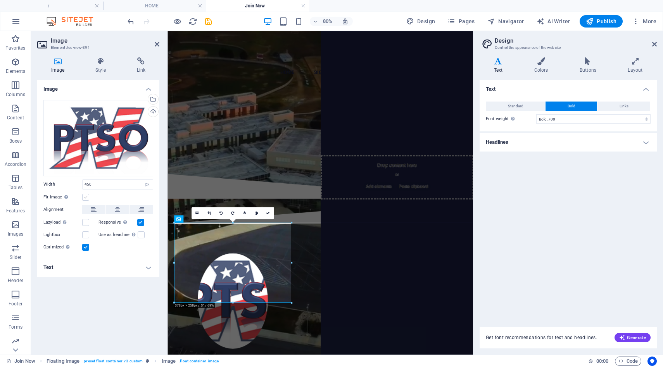
click at [87, 198] on label at bounding box center [85, 197] width 7 height 7
click at [0, 0] on input "Fit image Automatically fit image to a fixed width and height" at bounding box center [0, 0] width 0 height 0
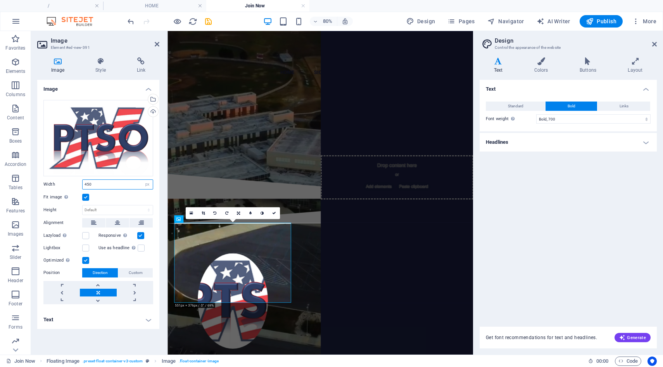
click at [97, 188] on input "450" at bounding box center [118, 184] width 70 height 9
type input "4"
type input "600"
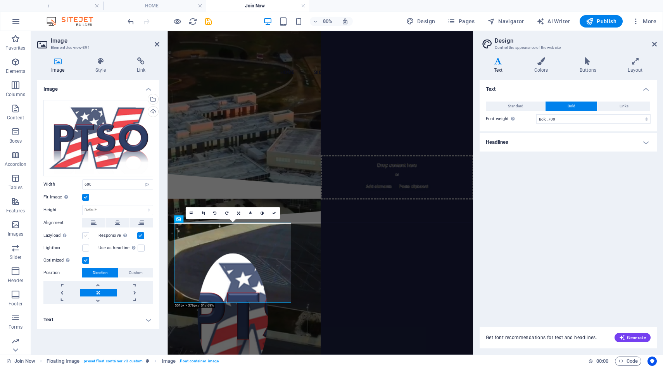
click at [86, 236] on label at bounding box center [85, 235] width 7 height 7
click at [0, 0] on input "Lazyload Loading images after the page loads improves page speed." at bounding box center [0, 0] width 0 height 0
click at [309, 356] on div "Your annual PTSO membership supports our staff appreciation events, school club…" at bounding box center [358, 328] width 382 height 112
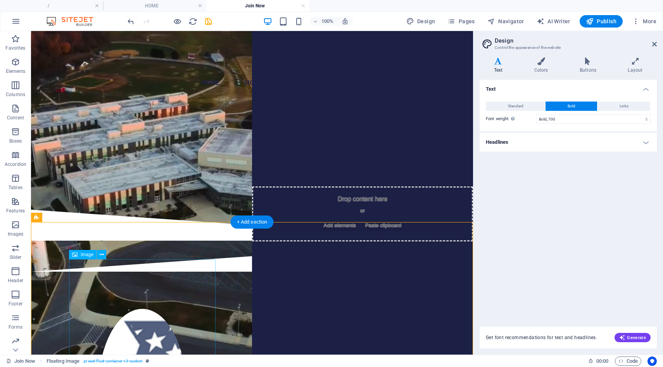
click at [86, 306] on div "Your annual PTSO membership supports our staff appreciation events, school club…" at bounding box center [252, 328] width 442 height 112
select select "%"
select select "rem"
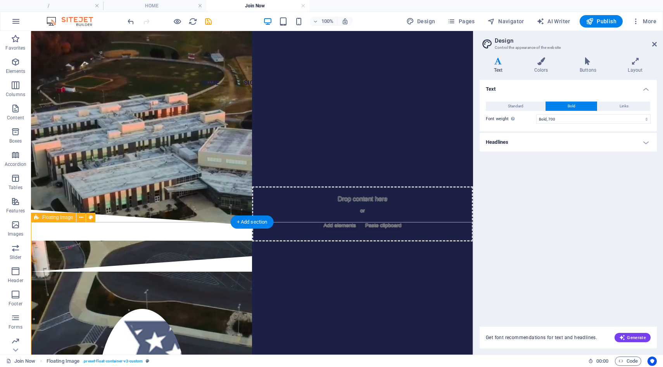
select select "rem"
select select "%"
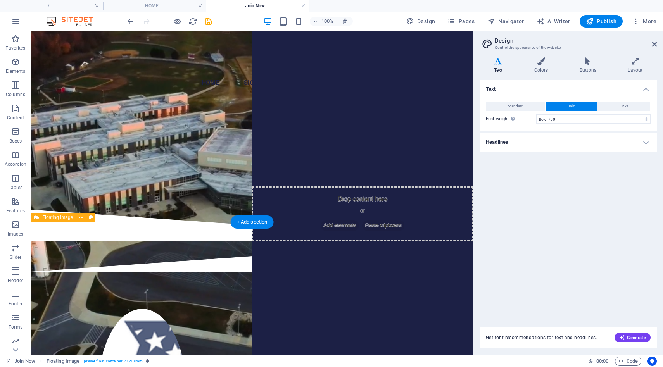
select select "%"
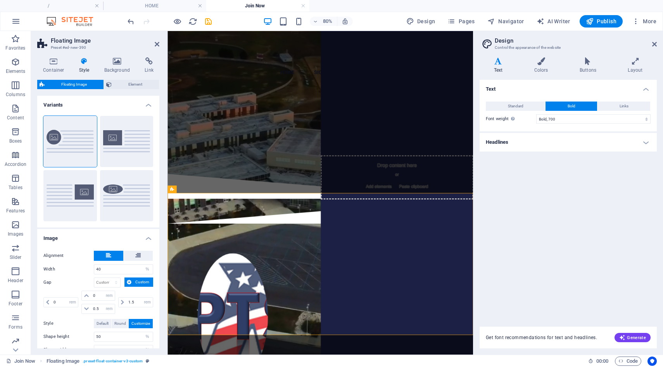
click at [119, 89] on div "Floating Image Element" at bounding box center [98, 85] width 122 height 10
click at [119, 87] on span "Element" at bounding box center [135, 84] width 43 height 9
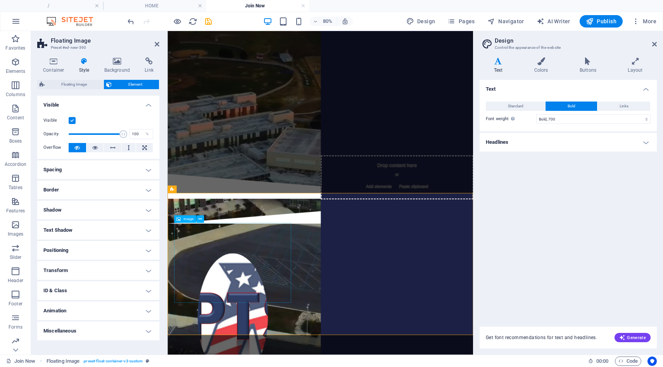
click at [317, 366] on div "Your annual PTSO membership supports our staff appreciation events, school club…" at bounding box center [358, 328] width 382 height 112
click at [337, 309] on div "Your annual PTSO membership supports our staff appreciation events, school club…" at bounding box center [359, 327] width 366 height 37
click at [308, 309] on div "Your annual PTSO membership supports our staff appreciation events, school club…" at bounding box center [359, 327] width 366 height 37
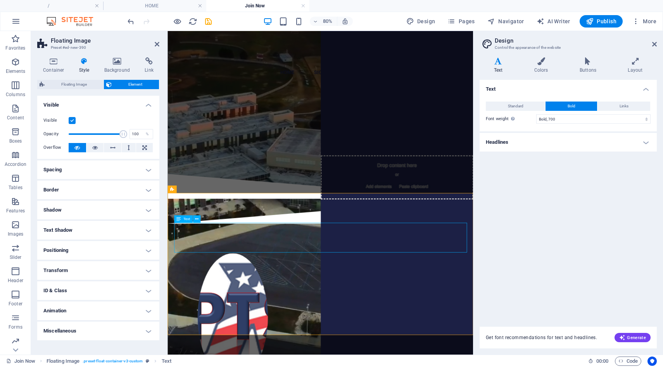
click at [282, 309] on div "Your annual PTSO membership supports our staff appreciation events, school club…" at bounding box center [359, 327] width 366 height 37
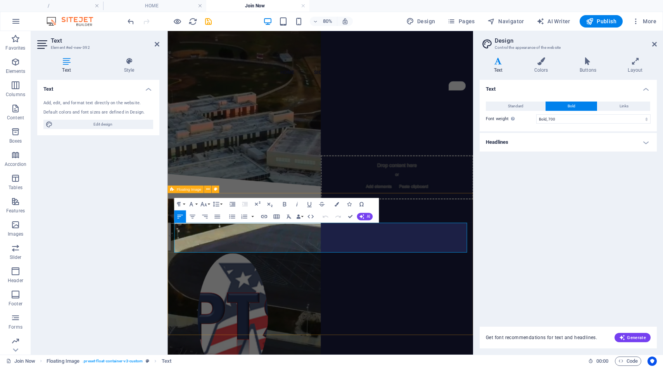
drag, startPoint x: 282, startPoint y: 276, endPoint x: 433, endPoint y: 312, distance: 155.5
click at [433, 312] on div "Your annual PTSO membership supports our staff appreciation events, school club…" at bounding box center [358, 328] width 382 height 112
click at [205, 205] on icon "button" at bounding box center [203, 204] width 6 height 4
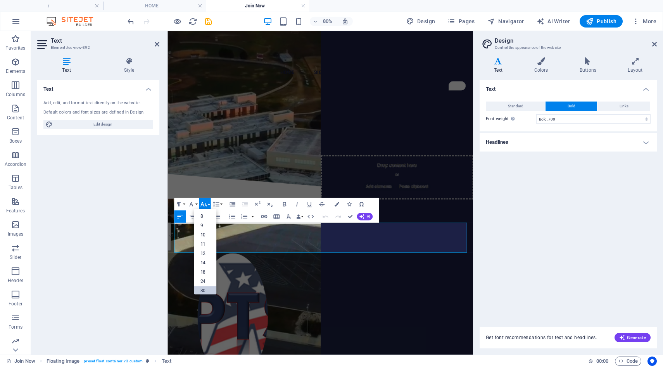
click at [202, 287] on link "30" at bounding box center [205, 290] width 22 height 9
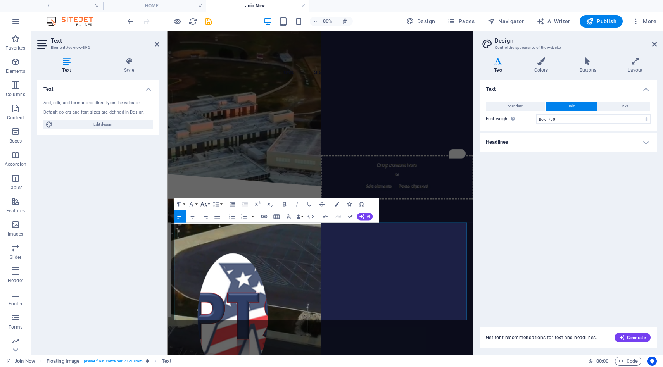
click at [209, 205] on button "Font Size" at bounding box center [204, 204] width 12 height 12
click at [205, 233] on link "24" at bounding box center [205, 231] width 22 height 9
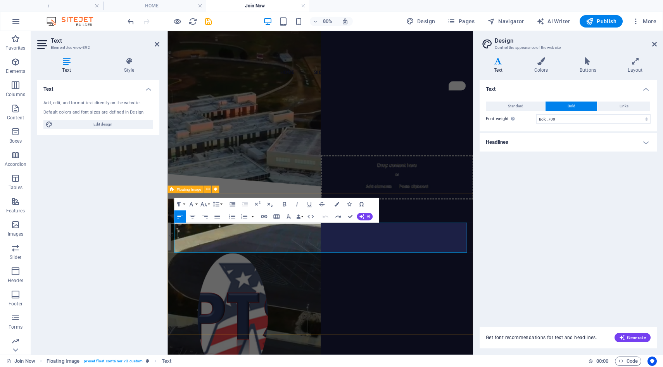
drag, startPoint x: 277, startPoint y: 275, endPoint x: 477, endPoint y: 321, distance: 204.9
click at [477, 321] on div "Your annual PTSO membership supports our staff appreciation events, school club…" at bounding box center [358, 328] width 382 height 112
click at [208, 205] on button "Font Size" at bounding box center [204, 204] width 12 height 12
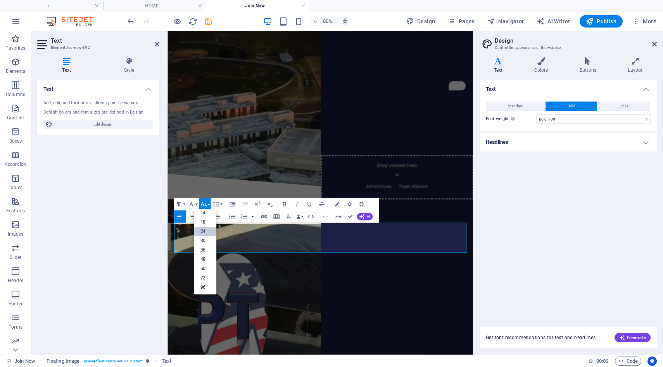
click at [206, 233] on link "24" at bounding box center [205, 231] width 22 height 9
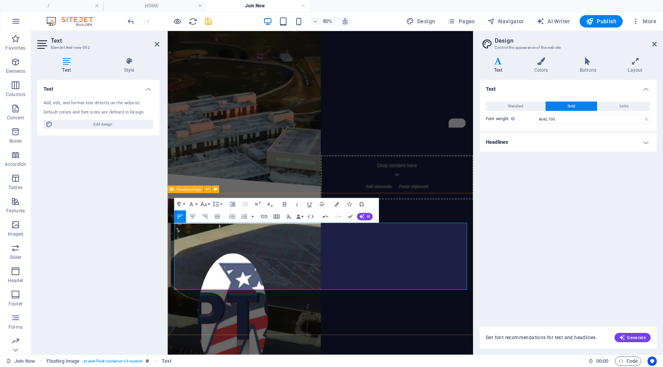
click at [336, 367] on div "Your annual PTSO membership supports our staff appreciation events, school club…" at bounding box center [358, 351] width 382 height 158
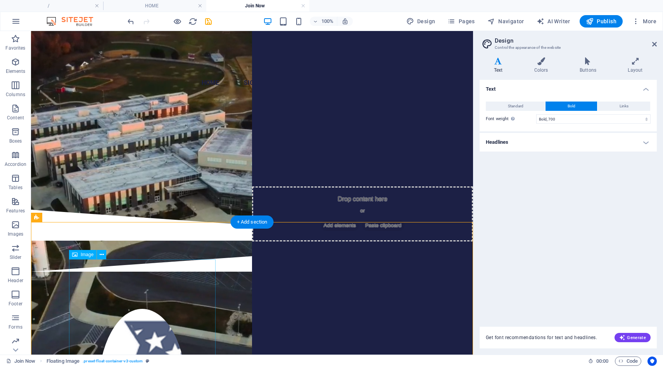
click at [76, 252] on icon at bounding box center [74, 254] width 5 height 9
click at [100, 256] on icon at bounding box center [102, 255] width 4 height 8
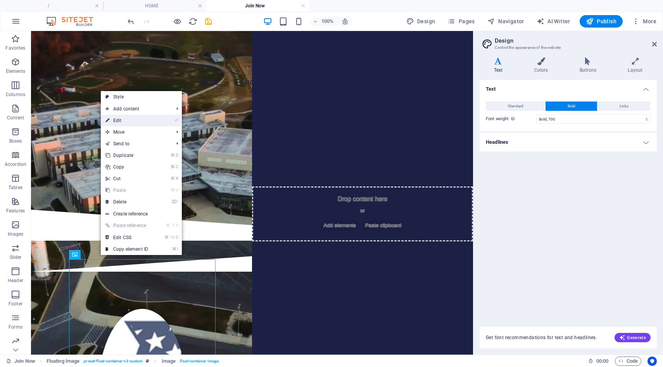
click at [120, 121] on link "⏎ Edit" at bounding box center [127, 121] width 52 height 12
select select "px"
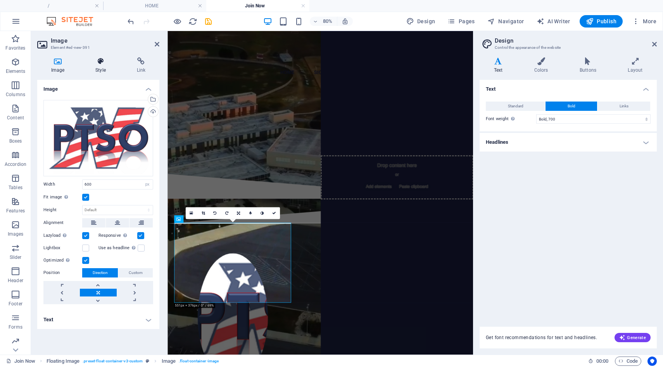
click at [98, 69] on h4 "Style" at bounding box center [101, 65] width 41 height 16
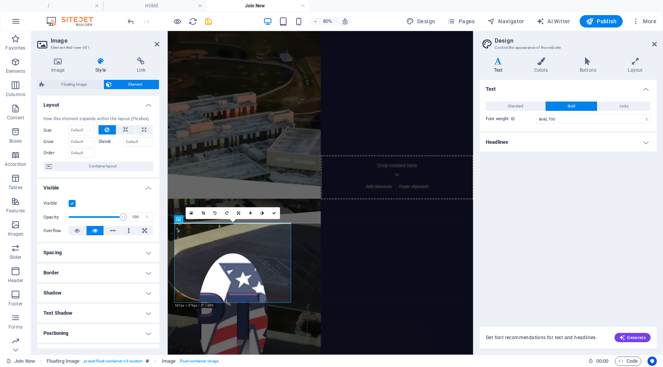
click at [143, 252] on h4 "Spacing" at bounding box center [98, 252] width 122 height 19
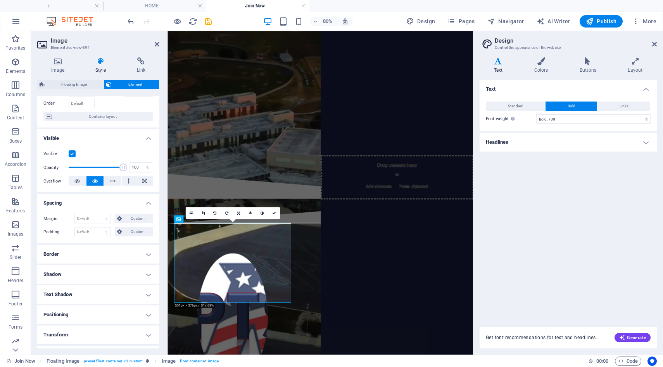
scroll to position [51, 0]
click at [143, 252] on h4 "Border" at bounding box center [98, 253] width 122 height 19
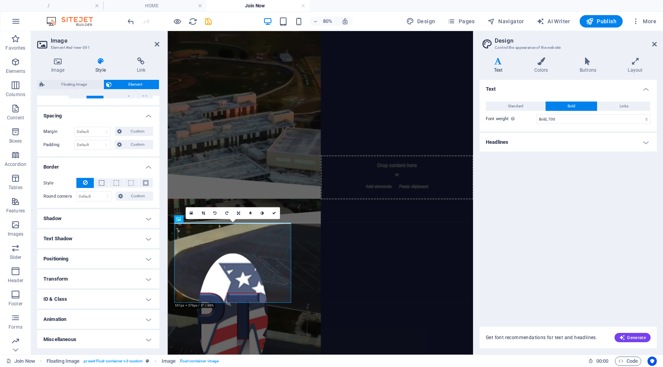
scroll to position [137, 0]
click at [147, 219] on h4 "Shadow" at bounding box center [98, 218] width 122 height 19
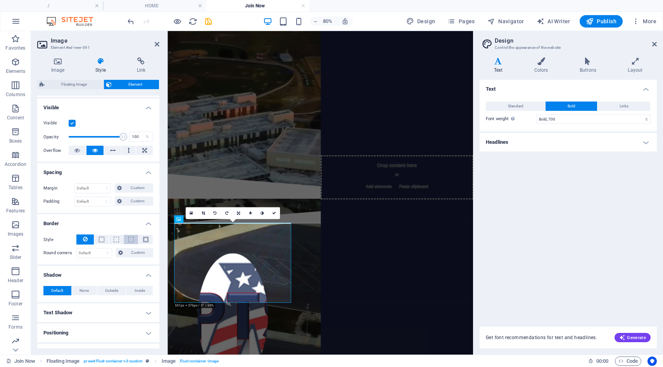
scroll to position [77, 0]
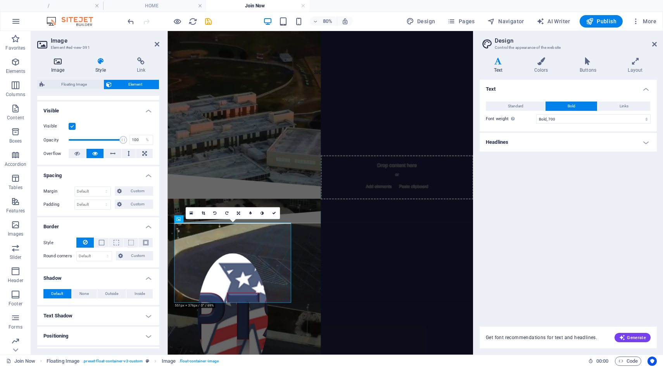
click at [61, 63] on icon at bounding box center [57, 61] width 41 height 8
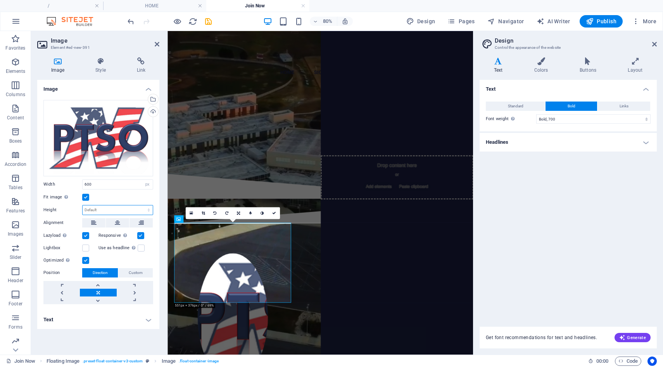
click at [91, 209] on select "Default auto px" at bounding box center [118, 209] width 70 height 9
select select "px"
click at [142, 205] on select "Default auto px" at bounding box center [118, 209] width 70 height 9
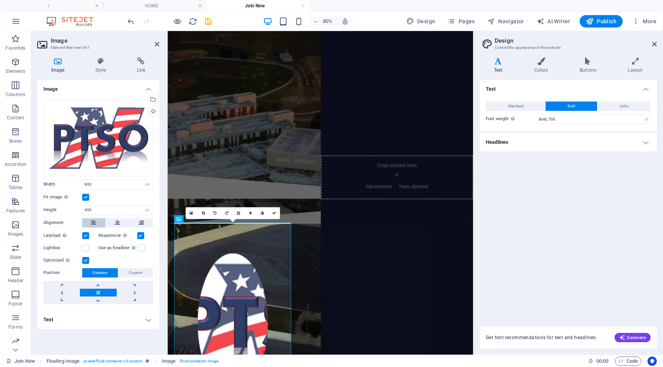
type input "258"
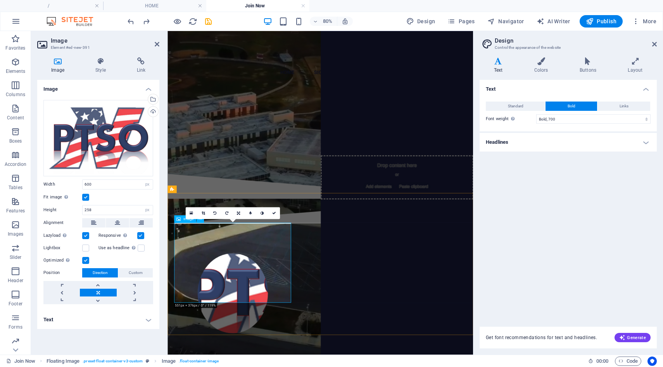
click at [219, 339] on figure at bounding box center [249, 359] width 147 height 100
click at [103, 61] on icon at bounding box center [100, 61] width 38 height 8
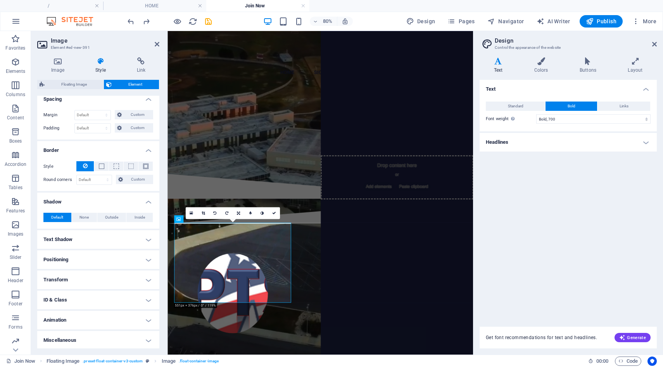
scroll to position [154, 0]
click at [89, 255] on h4 "Positioning" at bounding box center [98, 259] width 122 height 19
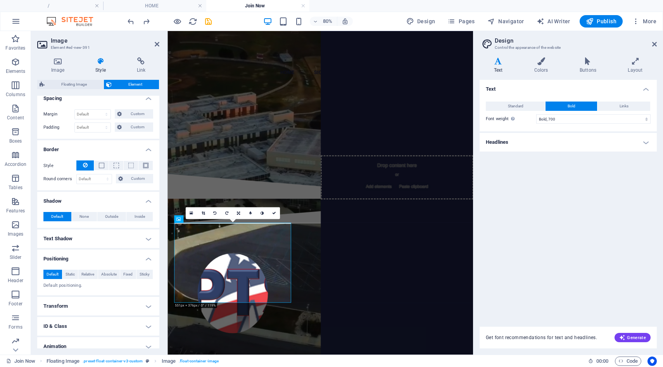
scroll to position [181, 0]
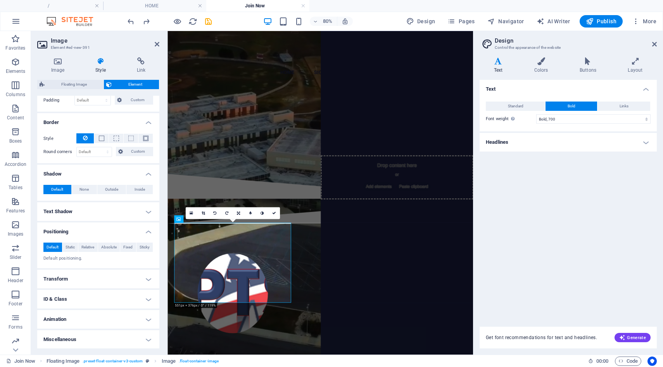
click at [81, 279] on h4 "Transform" at bounding box center [98, 279] width 122 height 19
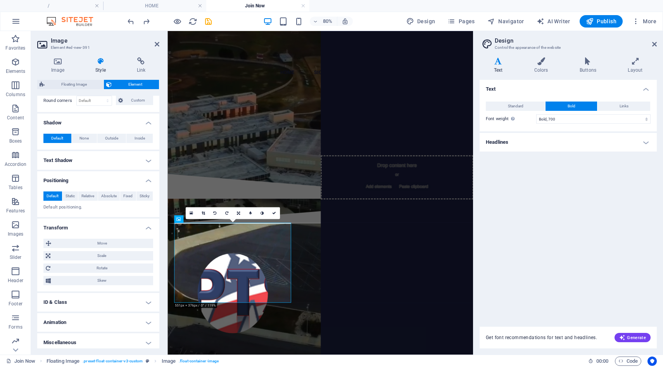
scroll to position [236, 0]
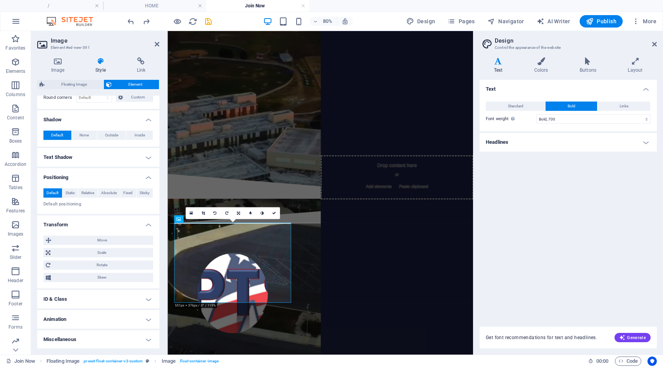
click at [78, 297] on h4 "ID & Class" at bounding box center [98, 299] width 122 height 19
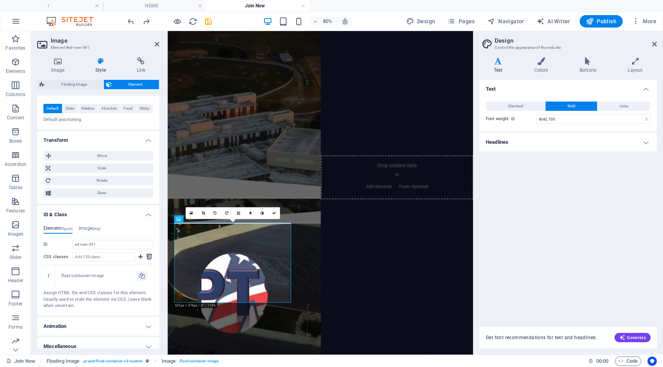
scroll to position [327, 0]
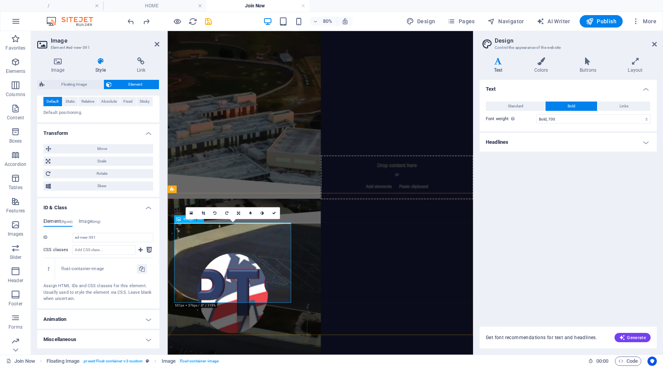
click at [214, 333] on figure at bounding box center [249, 359] width 147 height 100
click at [318, 367] on div "Your annual PTSO membership supports our staff appreciation events, school club…" at bounding box center [358, 351] width 382 height 158
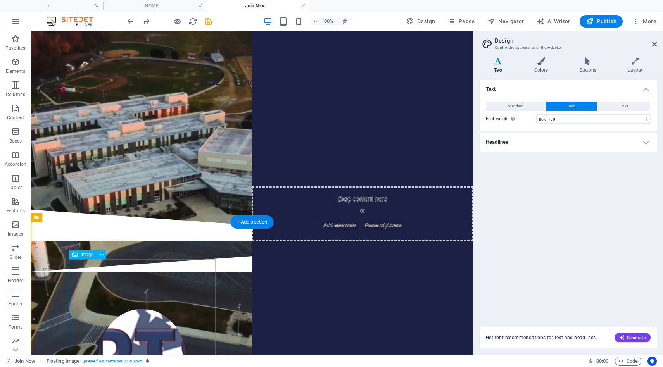
click at [138, 323] on figure at bounding box center [142, 359] width 147 height 100
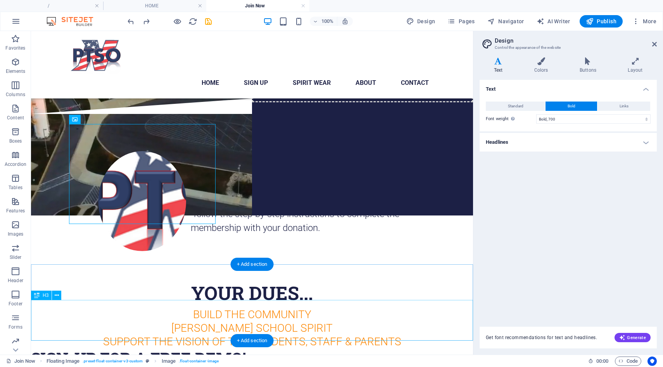
scroll to position [140, 0]
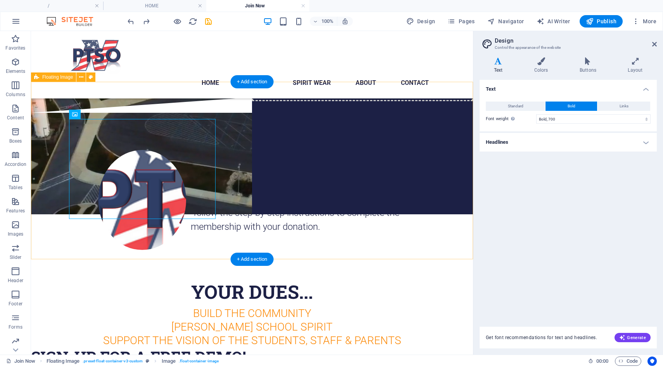
click at [209, 215] on div "Your annual PTSO membership supports our staff appreciation events, school club…" at bounding box center [252, 192] width 442 height 158
click at [171, 202] on figure at bounding box center [142, 200] width 147 height 100
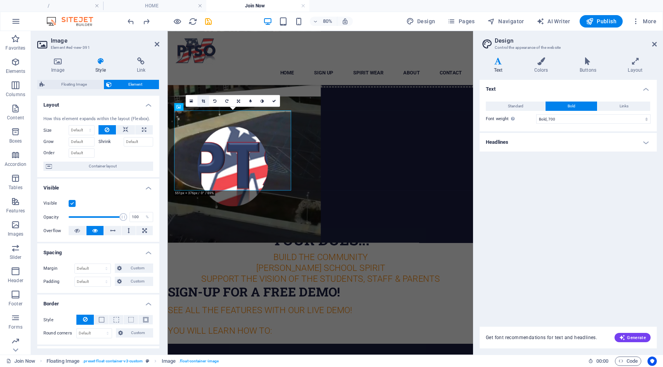
click at [203, 102] on icon at bounding box center [202, 101] width 3 height 4
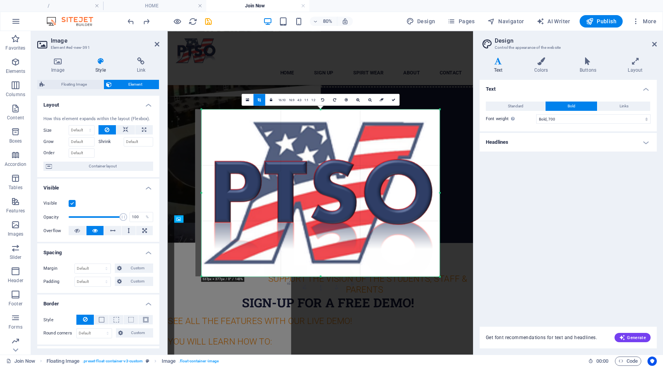
drag, startPoint x: 198, startPoint y: 193, endPoint x: 205, endPoint y: 192, distance: 7.8
click at [205, 192] on div "180 170 160 150 140 130 120 110 100 90 80 70 60 50 40 30 20 10 0 -10 -20 -30 -4…" at bounding box center [320, 192] width 238 height 167
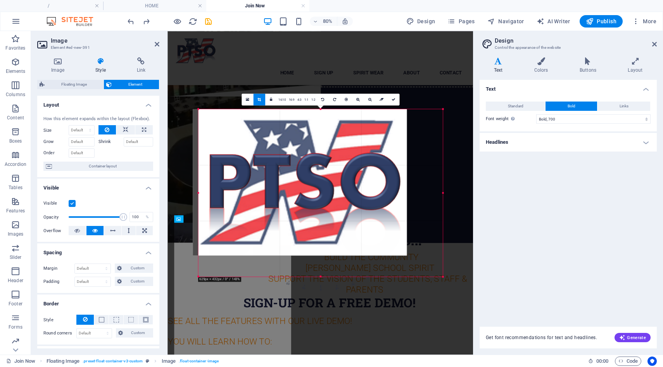
drag, startPoint x: 439, startPoint y: 193, endPoint x: 454, endPoint y: 184, distance: 17.6
click at [454, 184] on div "Drag here to replace the existing content. Press “Ctrl” if you want to create a…" at bounding box center [319, 193] width 305 height 324
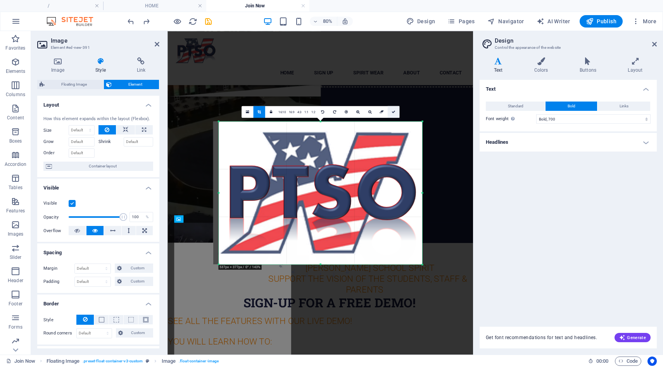
click at [392, 113] on icon at bounding box center [394, 112] width 4 height 4
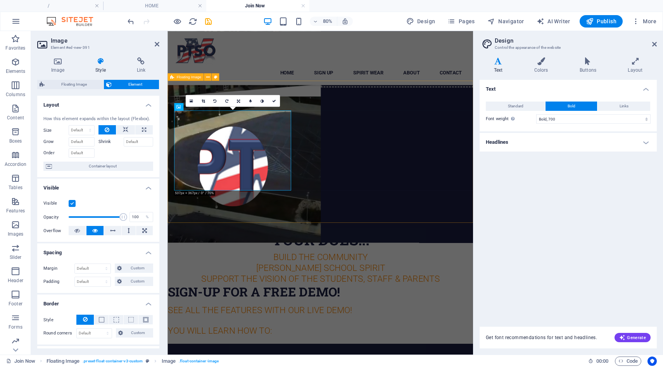
click at [316, 224] on div "Your annual PTSO membership supports our staff appreciation events, school club…" at bounding box center [358, 192] width 382 height 158
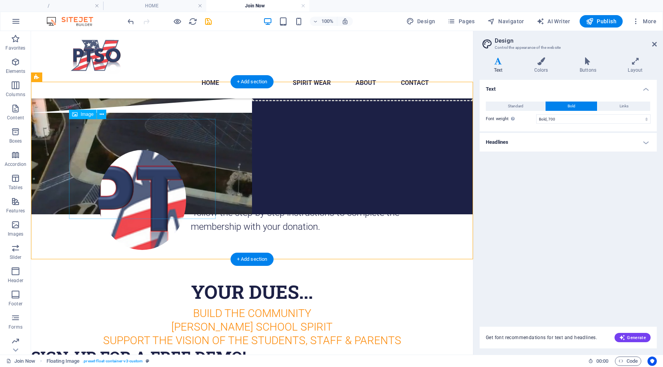
click at [136, 186] on figure at bounding box center [142, 200] width 147 height 100
click at [76, 114] on icon at bounding box center [74, 114] width 5 height 9
click at [101, 116] on icon at bounding box center [102, 114] width 4 height 8
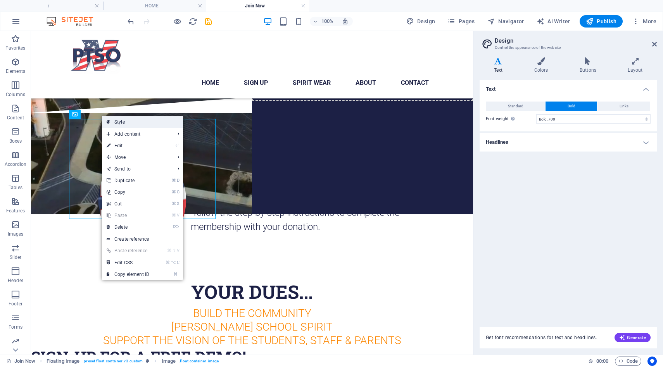
click at [113, 124] on link "Style" at bounding box center [142, 122] width 81 height 12
select select "%"
select select "rem"
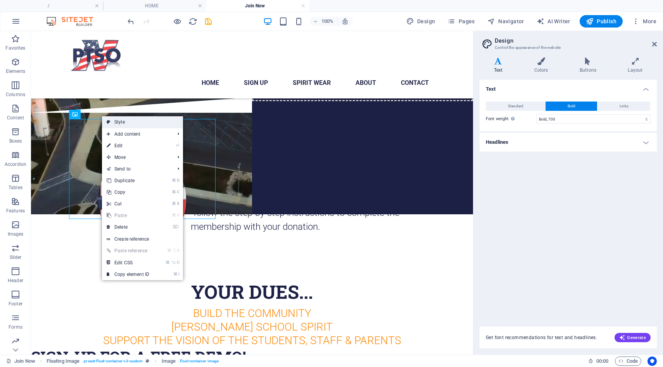
select select "rem"
select select "%"
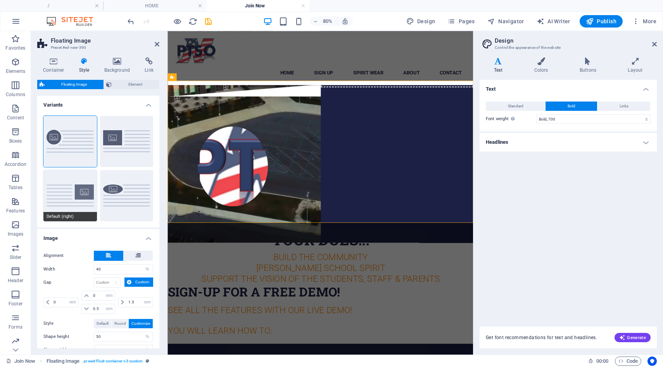
click at [86, 190] on button "Default (right)" at bounding box center [69, 195] width 53 height 51
type input "1.5"
type input "0"
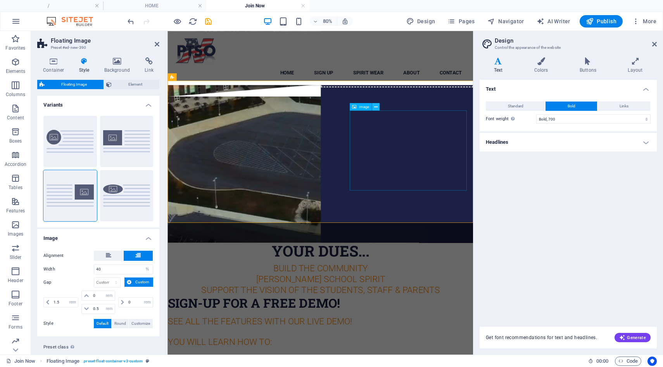
click at [378, 107] on button at bounding box center [375, 106] width 7 height 7
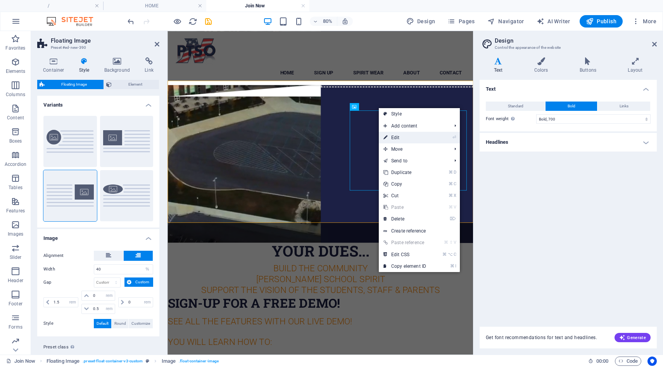
click at [392, 136] on link "⏎ Edit" at bounding box center [405, 138] width 52 height 12
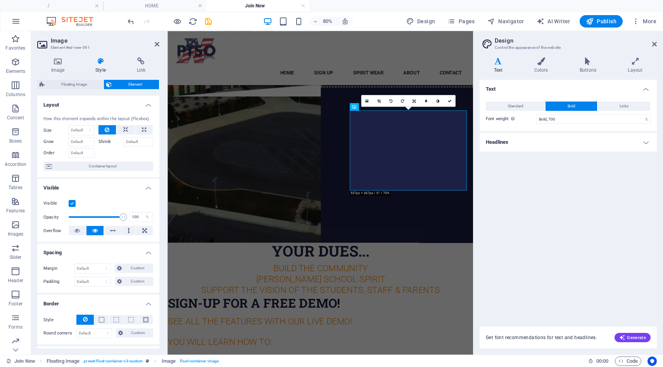
click at [129, 84] on span "Element" at bounding box center [135, 84] width 43 height 9
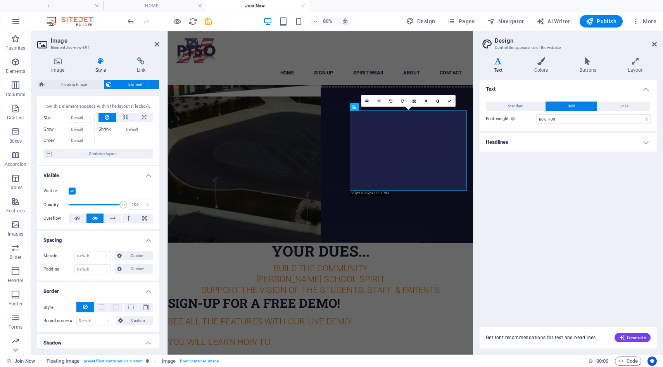
scroll to position [0, 0]
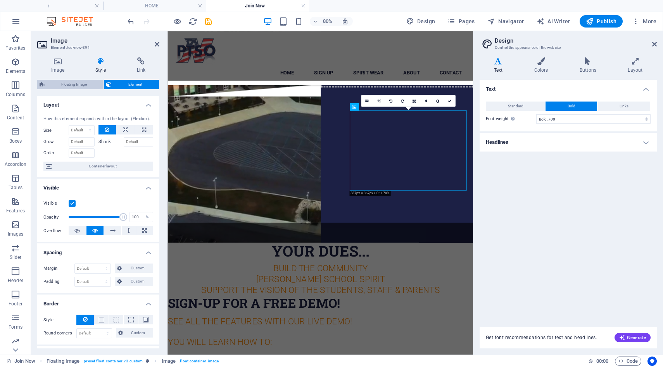
click at [81, 88] on span "Floating Image" at bounding box center [74, 84] width 54 height 9
select select "%"
select select "rem"
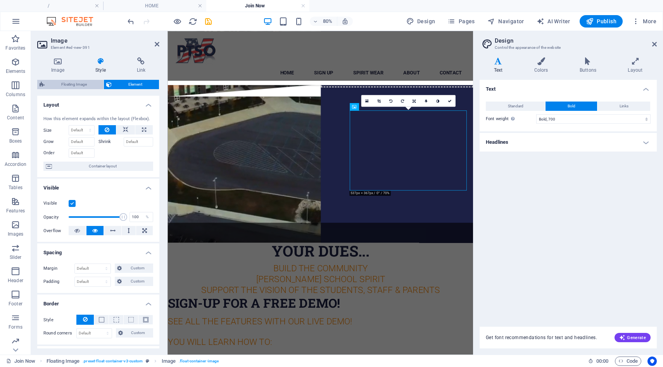
select select "rem"
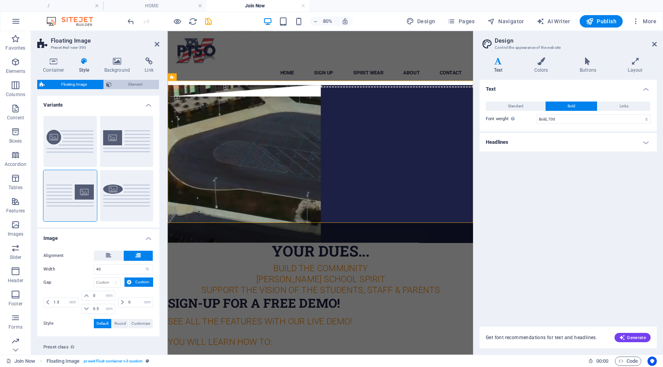
click at [121, 82] on span "Element" at bounding box center [135, 84] width 43 height 9
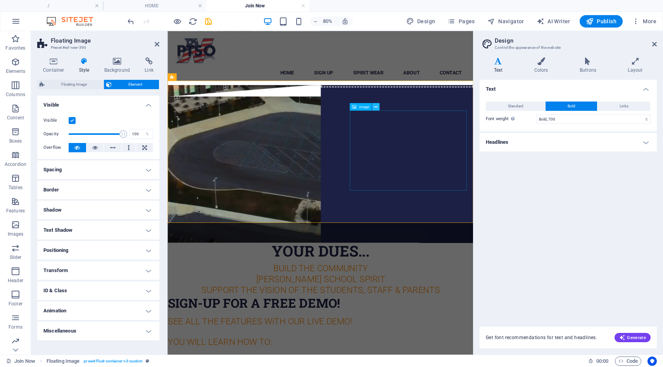
click at [376, 108] on icon at bounding box center [375, 107] width 3 height 7
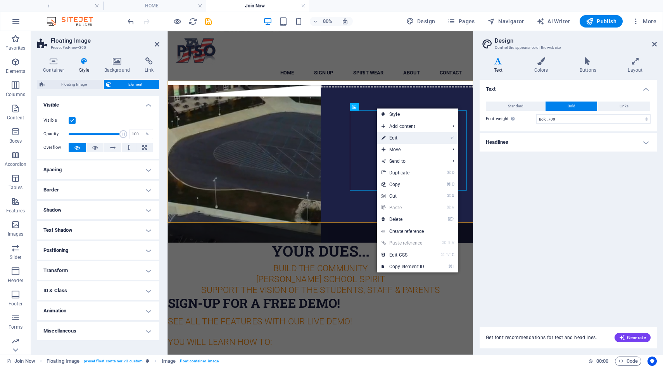
click at [389, 138] on link "⏎ Edit" at bounding box center [403, 138] width 52 height 12
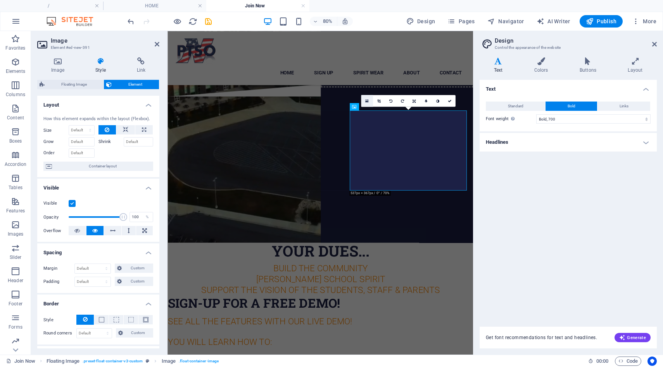
click at [364, 100] on link at bounding box center [367, 101] width 12 height 12
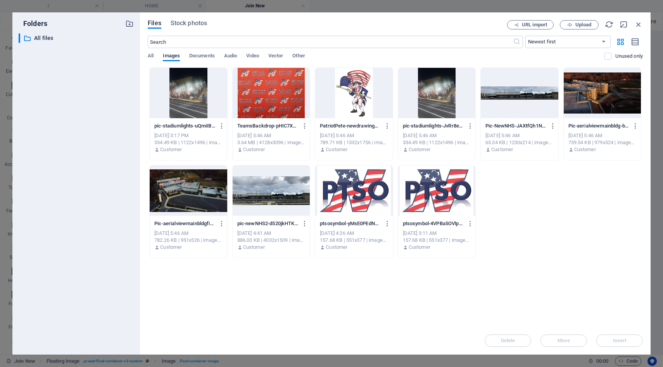
click at [358, 98] on div at bounding box center [353, 93] width 77 height 50
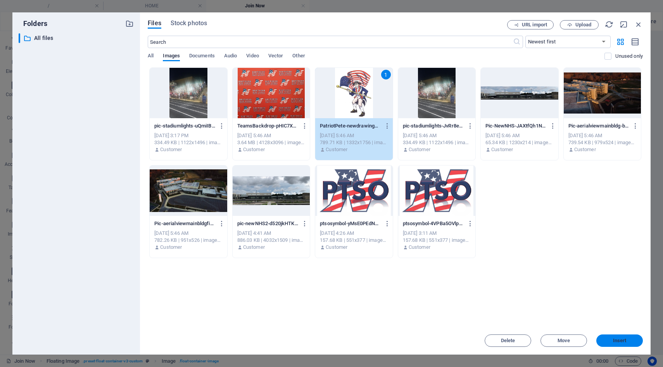
click at [616, 340] on span "Insert" at bounding box center [620, 340] width 14 height 5
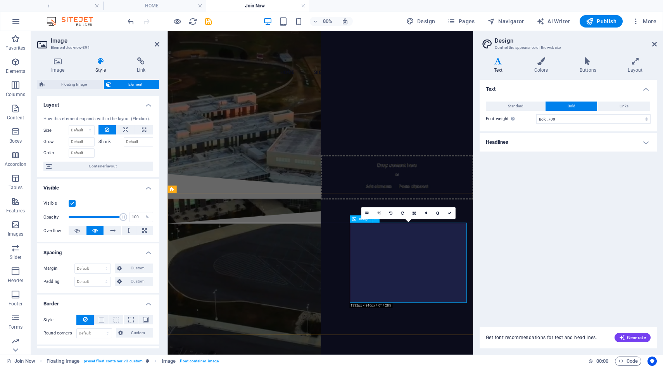
click at [518, 354] on figure at bounding box center [468, 359] width 147 height 100
click at [486, 317] on figure at bounding box center [468, 359] width 147 height 100
click at [126, 132] on icon at bounding box center [125, 129] width 5 height 9
click at [142, 131] on icon at bounding box center [144, 129] width 4 height 9
type input "100"
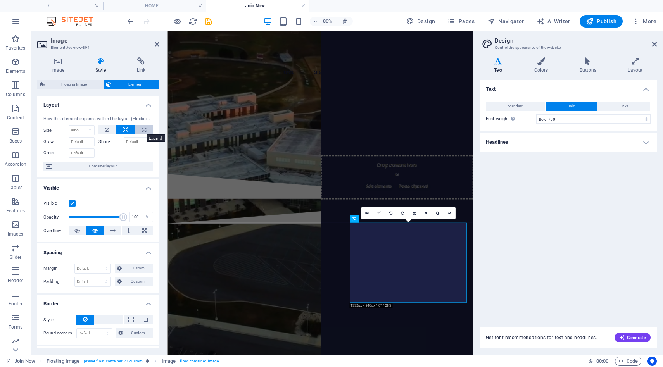
select select "%"
click at [97, 167] on span "Container layout" at bounding box center [102, 166] width 97 height 9
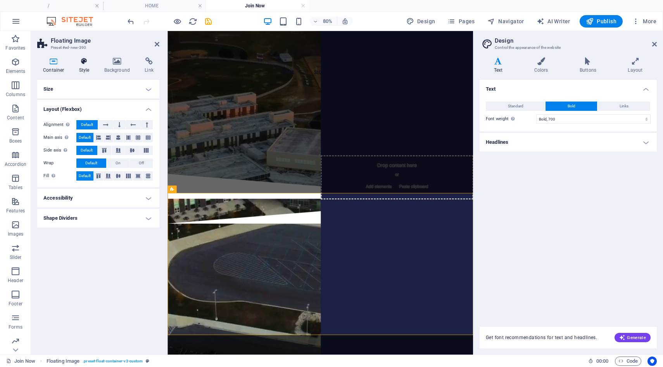
click at [86, 69] on h4 "Style" at bounding box center [85, 65] width 25 height 16
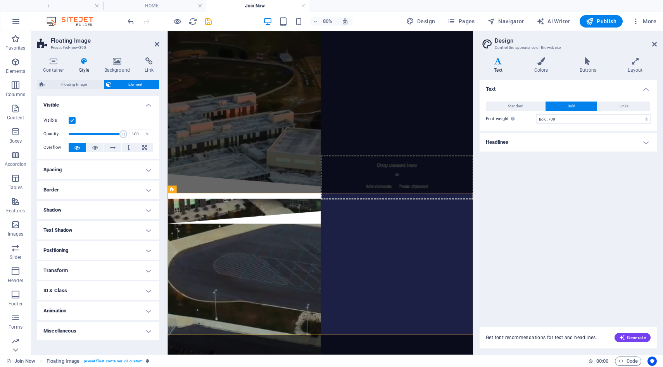
click at [93, 169] on h4 "Spacing" at bounding box center [98, 169] width 122 height 19
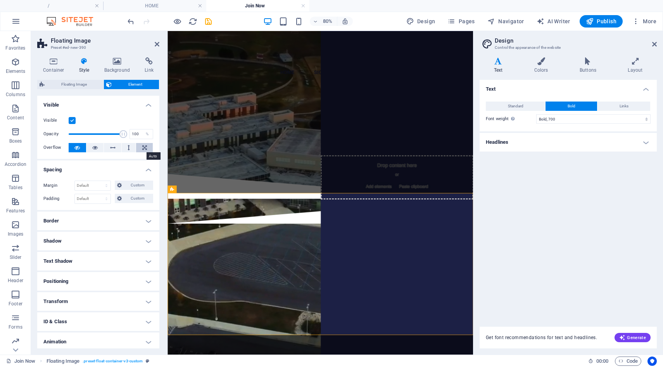
click at [142, 149] on icon at bounding box center [144, 147] width 5 height 9
click at [579, 210] on div "Text Standard Bold Links Font color Font Roboto Font size 16 rem px Line height…" at bounding box center [568, 199] width 177 height 238
click at [526, 241] on div at bounding box center [358, 256] width 382 height 31
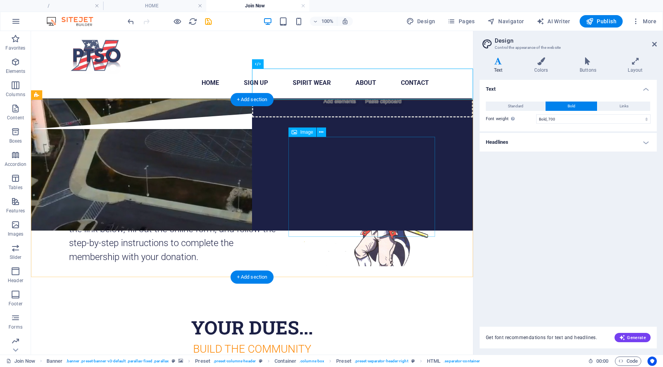
scroll to position [122, 0]
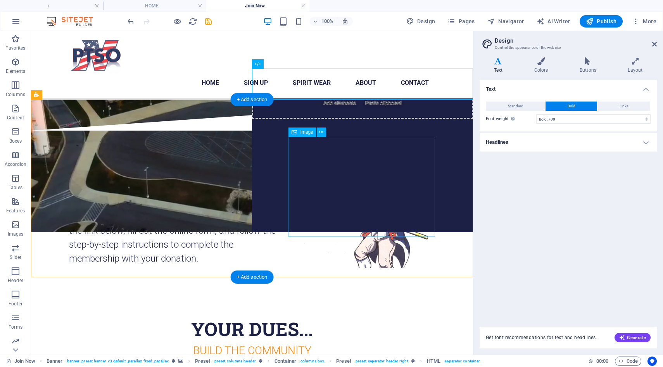
click at [402, 232] on figure at bounding box center [361, 218] width 147 height 100
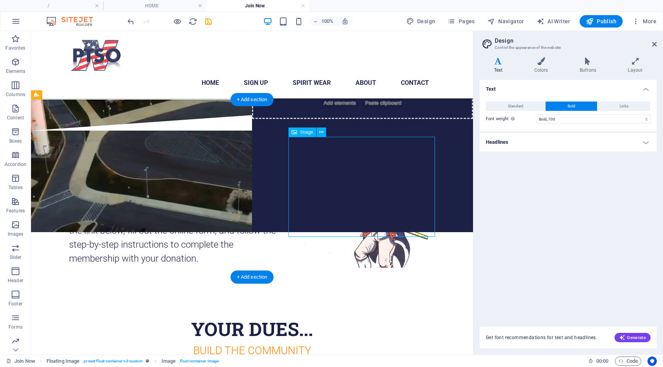
click at [397, 230] on figure at bounding box center [361, 218] width 147 height 100
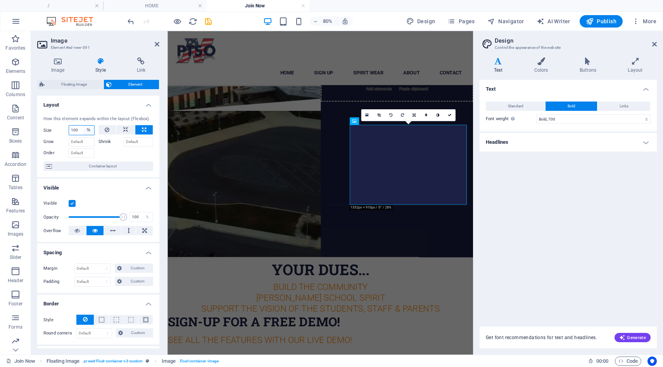
click at [87, 133] on select "Default auto px % 1/1 1/2 1/3 1/4 1/5 1/6 1/7 1/8 1/9 1/10" at bounding box center [88, 130] width 11 height 9
select select "auto"
click at [83, 126] on select "Default auto px % 1/1 1/2 1/3 1/4 1/5 1/6 1/7 1/8 1/9 1/10" at bounding box center [88, 130] width 11 height 9
click at [89, 131] on select "Default auto px % 1/1 1/2 1/3 1/4 1/5 1/6 1/7 1/8 1/9 1/10" at bounding box center [81, 130] width 25 height 9
select select "px"
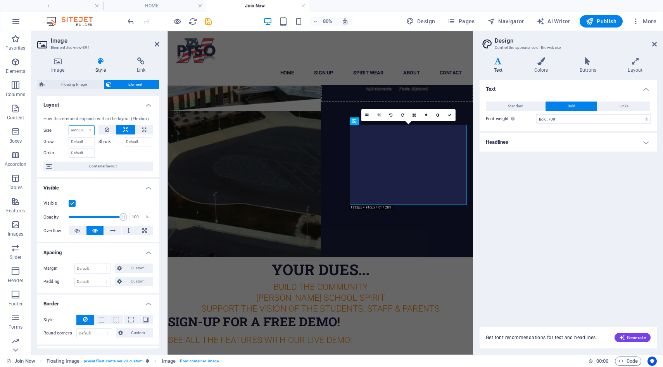
click at [82, 126] on select "Default auto px % 1/1 1/2 1/3 1/4 1/5 1/6 1/7 1/8 1/9 1/10" at bounding box center [81, 130] width 25 height 9
type input "0"
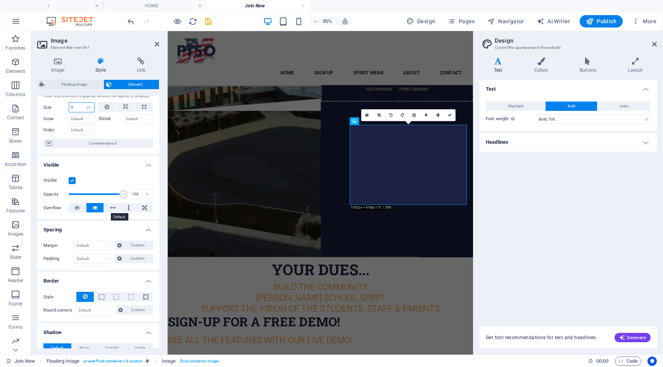
scroll to position [0, 0]
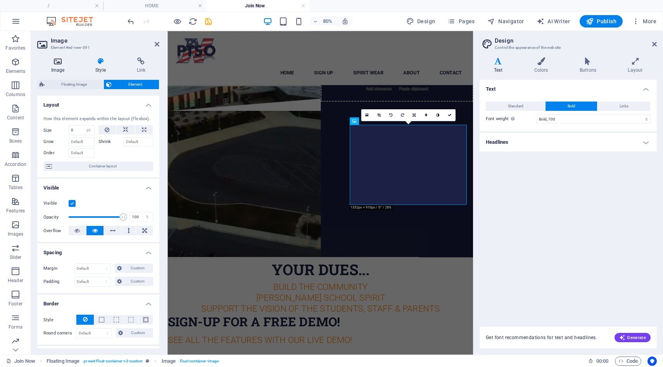
click at [58, 60] on icon at bounding box center [57, 61] width 41 height 8
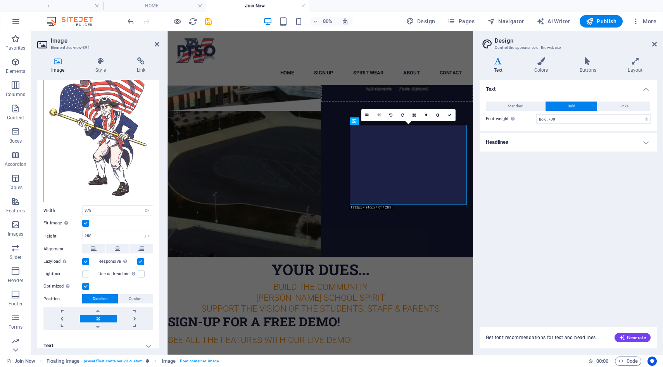
scroll to position [45, 0]
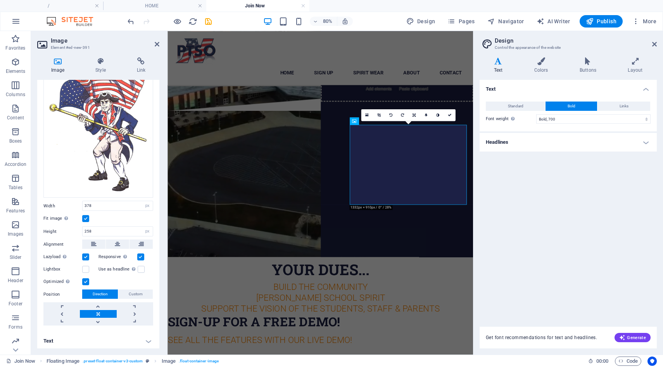
click at [86, 217] on label at bounding box center [85, 218] width 7 height 7
click at [0, 0] on input "Fit image Automatically fit image to a fixed width and height" at bounding box center [0, 0] width 0 height 0
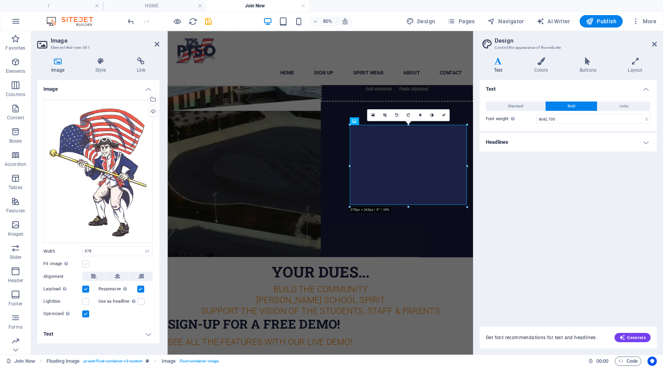
scroll to position [0, 0]
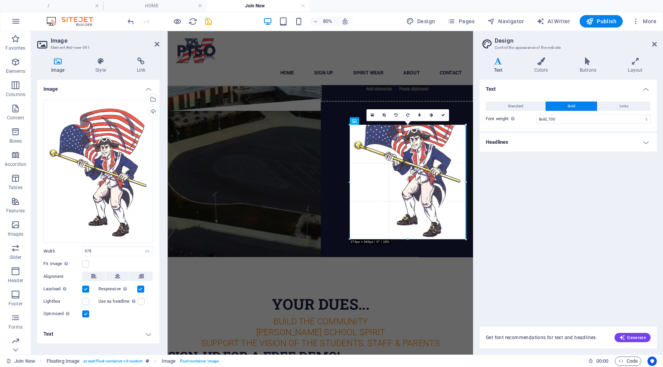
drag, startPoint x: 409, startPoint y: 207, endPoint x: 408, endPoint y: 248, distance: 40.3
drag, startPoint x: 407, startPoint y: 206, endPoint x: 407, endPoint y: 247, distance: 41.5
type input "378"
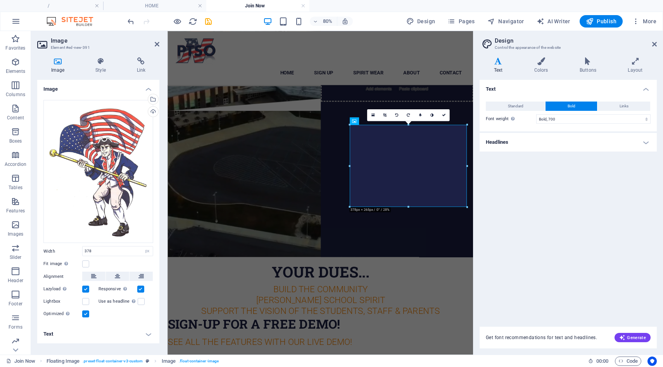
click at [85, 288] on label at bounding box center [85, 289] width 7 height 7
click at [0, 0] on input "Lazyload Loading images after the page loads improves page speed." at bounding box center [0, 0] width 0 height 0
click at [85, 288] on label at bounding box center [85, 289] width 7 height 7
click at [0, 0] on input "Lazyload Loading images after the page loads improves page speed." at bounding box center [0, 0] width 0 height 0
click at [85, 316] on label at bounding box center [85, 314] width 7 height 7
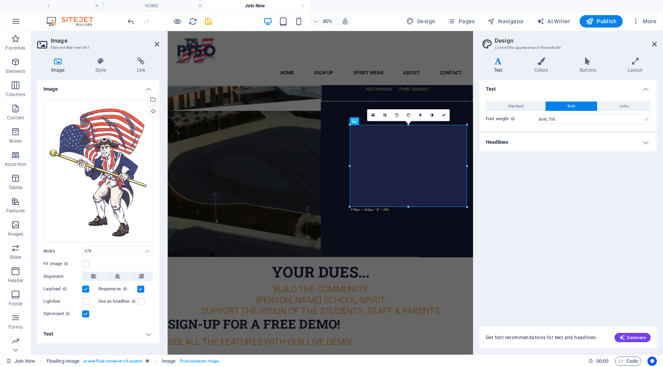
click at [0, 0] on input "Optimized Images are compressed to improve page speed." at bounding box center [0, 0] width 0 height 0
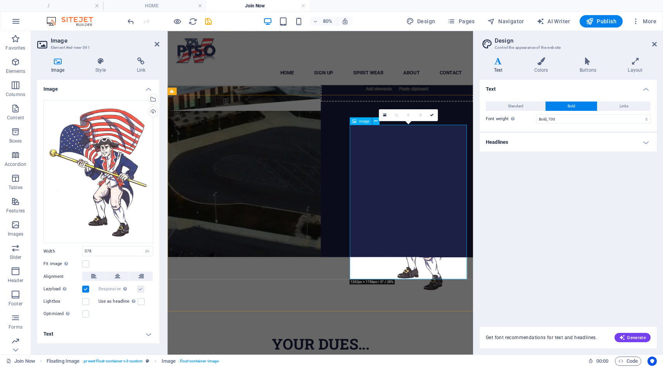
click at [519, 316] on figure at bounding box center [468, 264] width 147 height 193
click at [139, 252] on input "378" at bounding box center [118, 251] width 70 height 9
click at [86, 264] on label at bounding box center [85, 263] width 7 height 7
click at [0, 0] on input "Fit image Automatically fit image to a fixed width and height" at bounding box center [0, 0] width 0 height 0
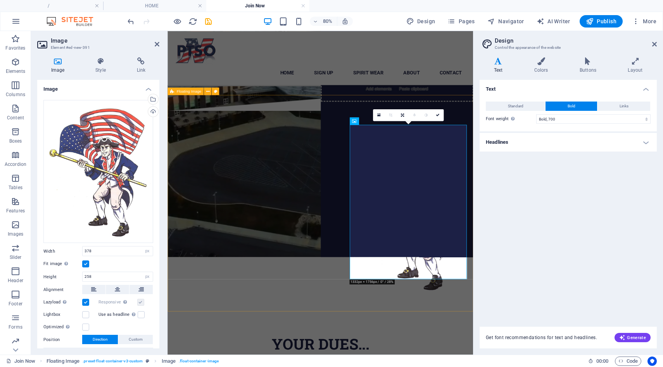
click at [313, 274] on div "Your annual PTSO membership supports our staff appreciation events, school club…" at bounding box center [358, 266] width 382 height 271
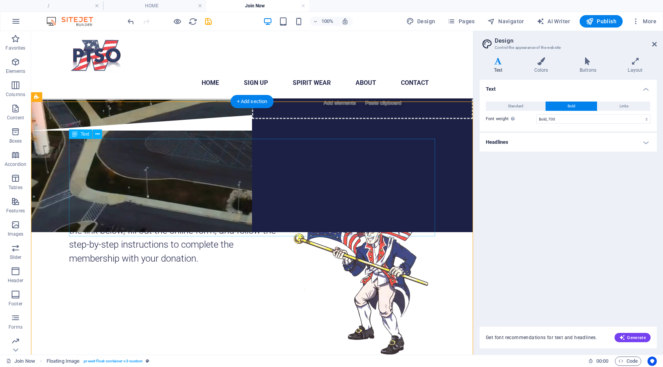
scroll to position [109, 0]
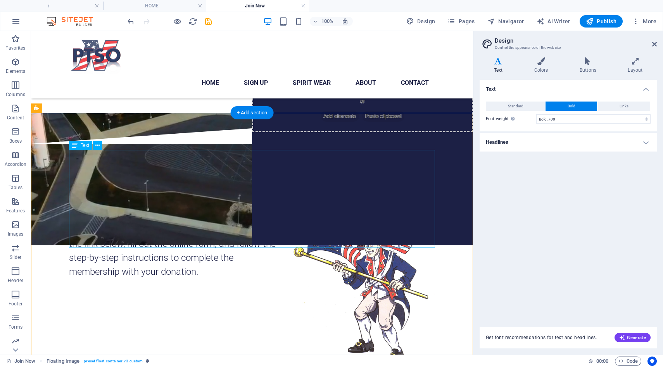
click at [223, 228] on div "Your annual PTSO membership supports our staff appreciation events, school club…" at bounding box center [252, 230] width 366 height 98
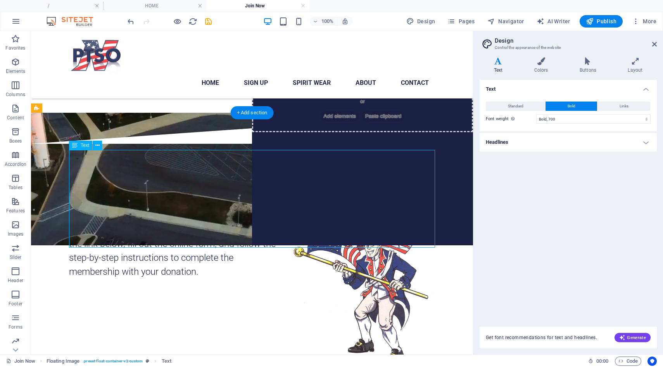
click at [105, 184] on div "Your annual PTSO membership supports our staff appreciation events, school club…" at bounding box center [252, 230] width 366 height 98
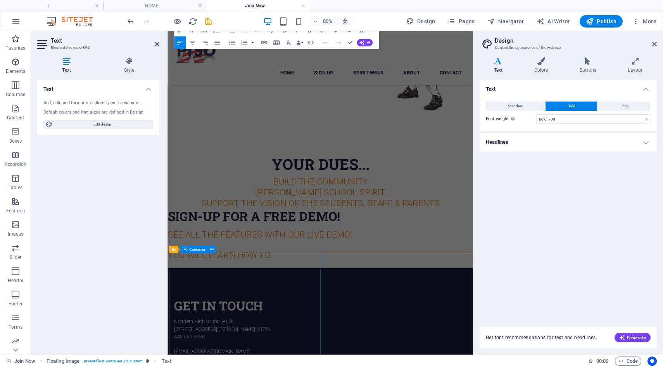
scroll to position [349, 0]
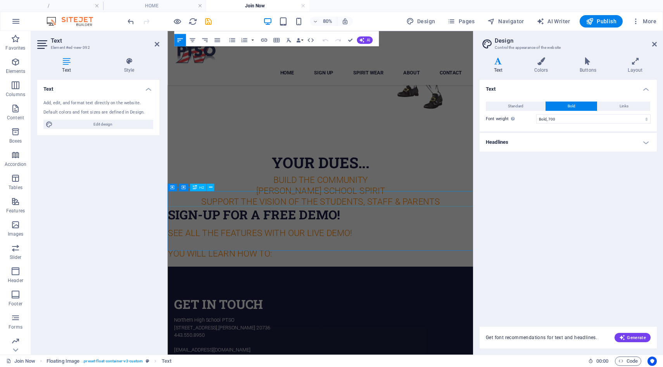
click at [229, 251] on div "Sign-up for a free demo!" at bounding box center [358, 260] width 382 height 19
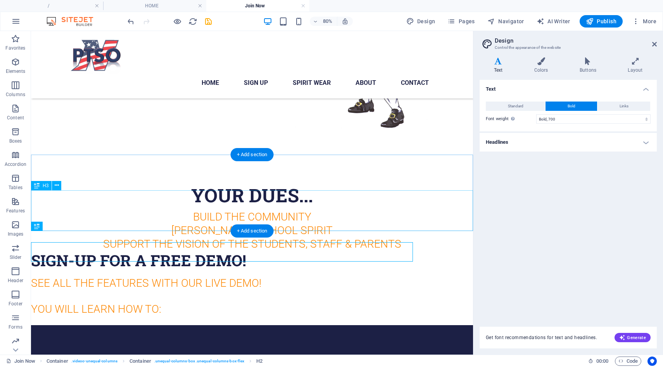
scroll to position [338, 0]
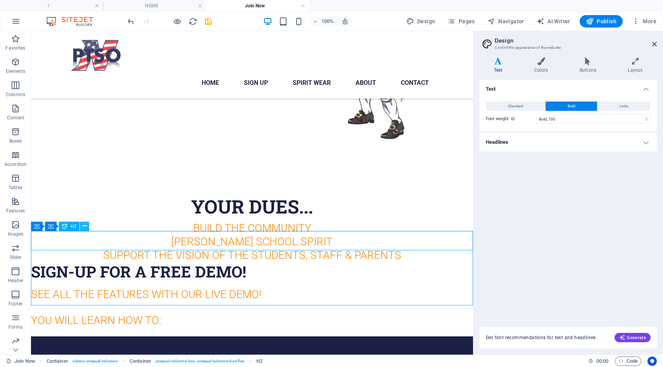
click at [86, 229] on icon at bounding box center [85, 226] width 4 height 8
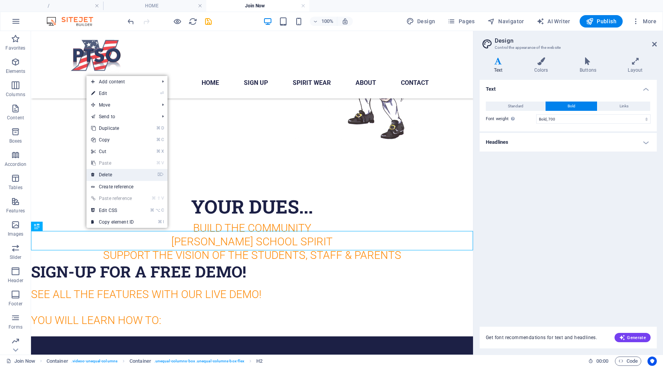
click at [112, 176] on link "⌦ Delete" at bounding box center [112, 175] width 52 height 12
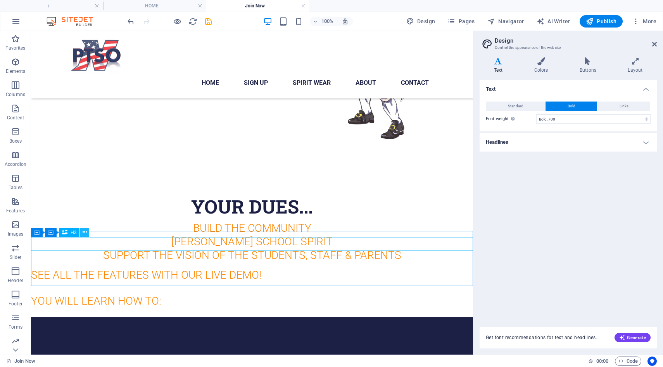
click at [84, 236] on icon at bounding box center [85, 232] width 4 height 8
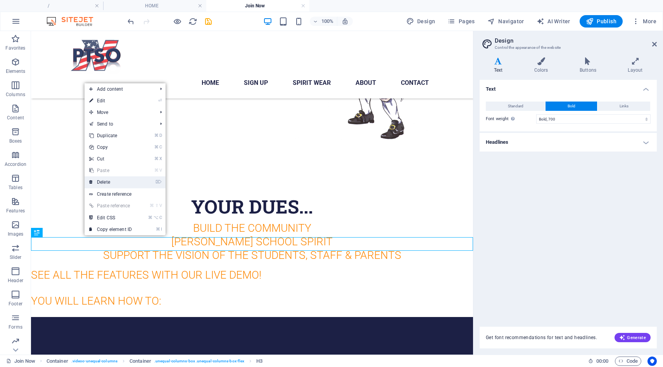
click at [108, 182] on link "⌦ Delete" at bounding box center [111, 182] width 52 height 12
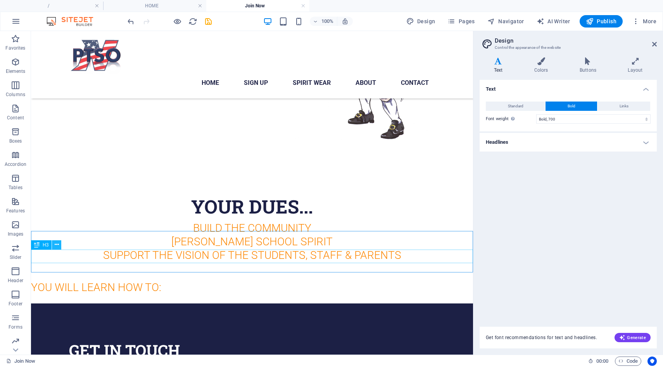
click at [60, 247] on button at bounding box center [56, 244] width 9 height 9
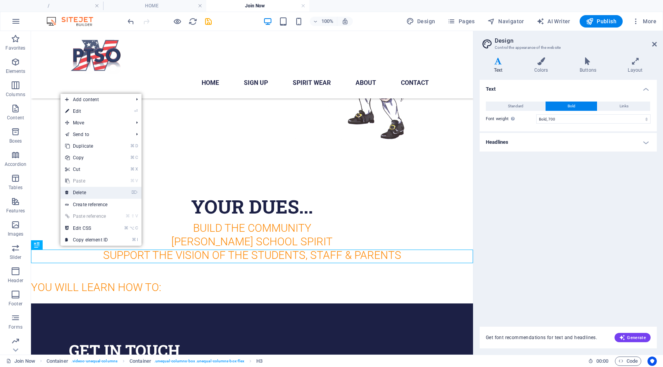
click at [92, 193] on link "⌦ Delete" at bounding box center [86, 193] width 52 height 12
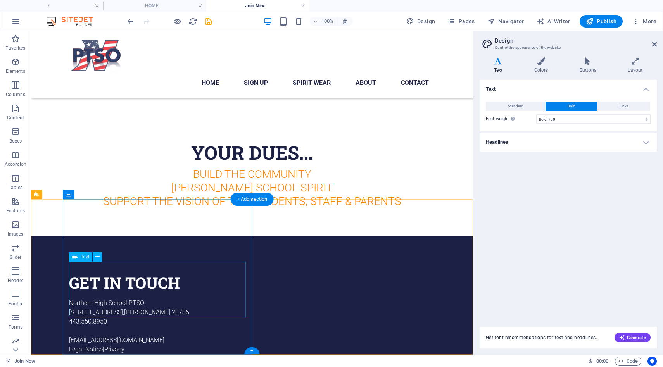
scroll to position [398, 0]
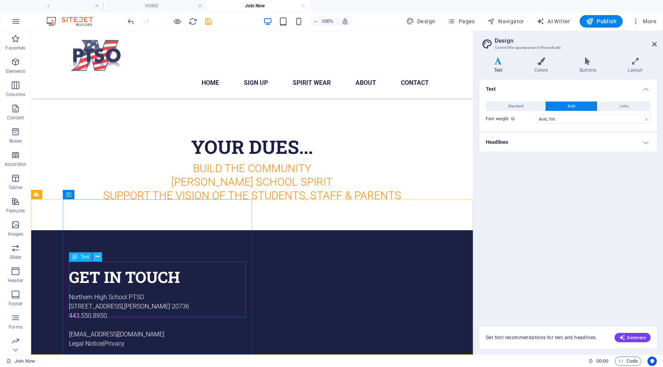
click at [98, 259] on icon at bounding box center [97, 257] width 4 height 8
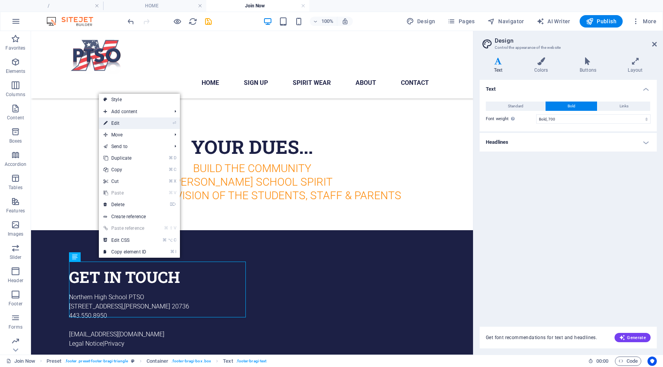
click at [132, 124] on link "⏎ Edit" at bounding box center [125, 123] width 52 height 12
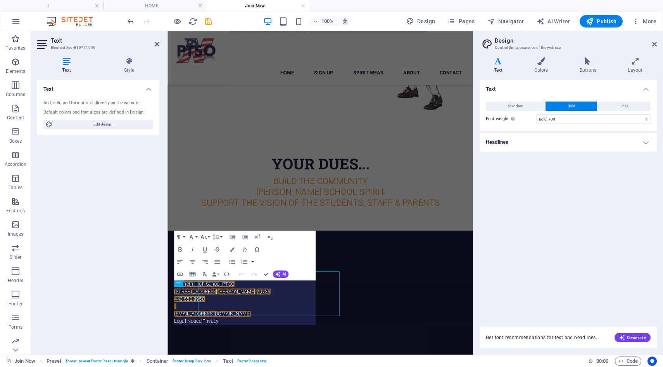
scroll to position [328, 0]
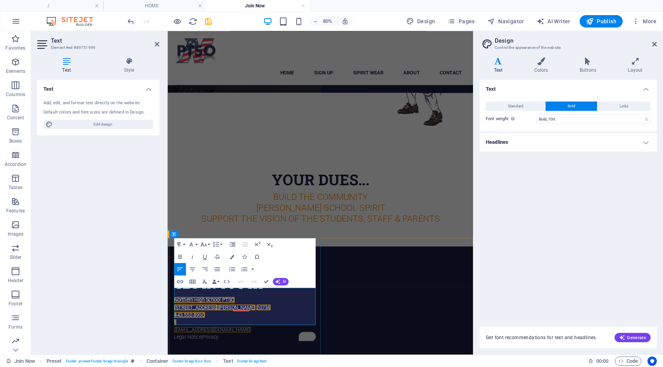
scroll to position [319, 0]
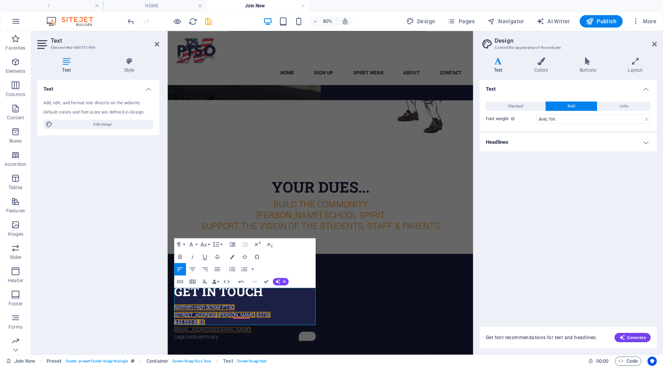
click at [107, 273] on div "Text Add, edit, and format text directly on the website. Default colors and fon…" at bounding box center [98, 214] width 122 height 269
click at [159, 44] on icon at bounding box center [157, 44] width 5 height 6
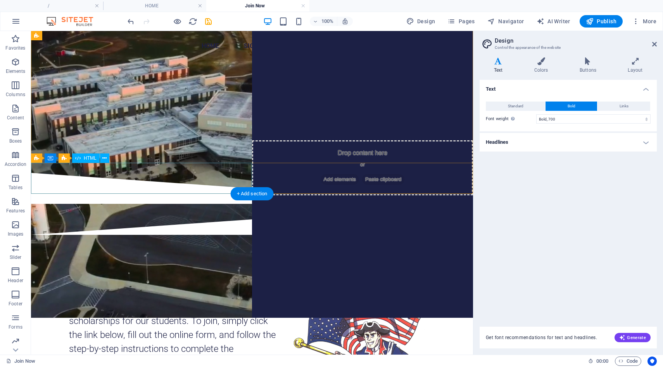
scroll to position [0, 0]
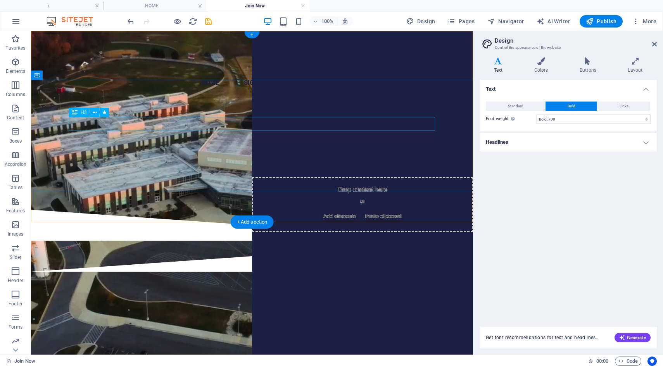
click at [258, 136] on div "PArents, Teachers, Students Promote the Partnership!" at bounding box center [252, 143] width 366 height 14
click at [260, 136] on div "PArents, Teachers, Students Promote the Partnership!" at bounding box center [252, 143] width 366 height 14
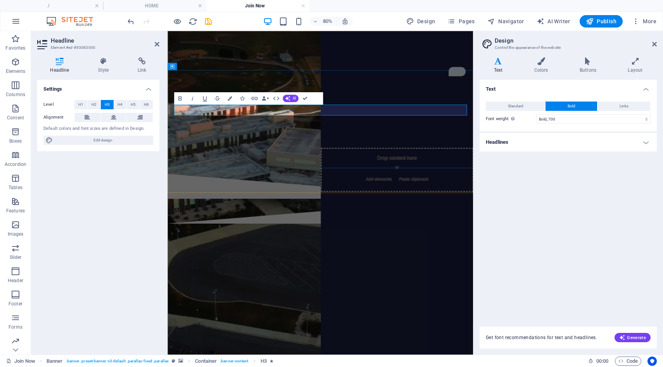
click at [366, 136] on span "PArents, Teachers, Students Promote the Partnership!" at bounding box center [358, 142] width 316 height 13
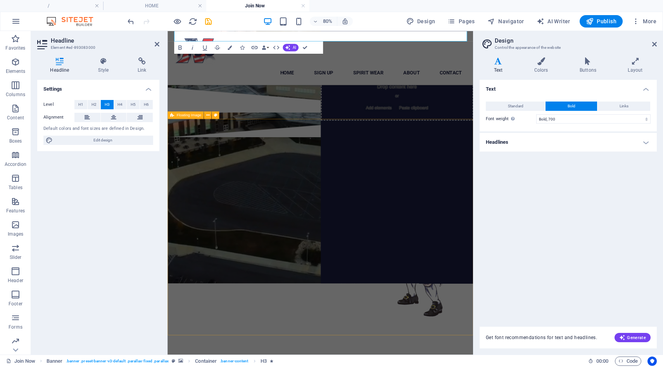
scroll to position [103, 0]
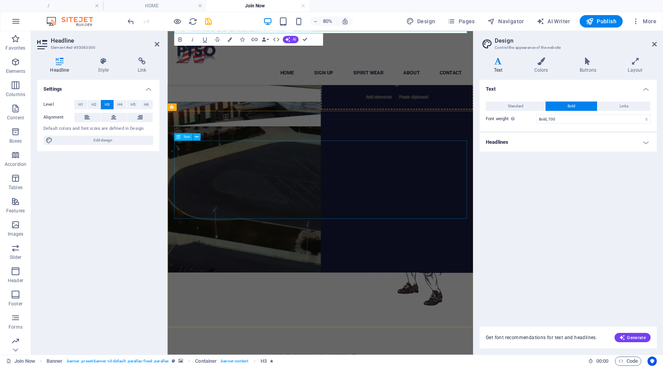
click at [308, 258] on div "Your annual PTSO membership supports our staff appreciation events, school club…" at bounding box center [359, 237] width 366 height 98
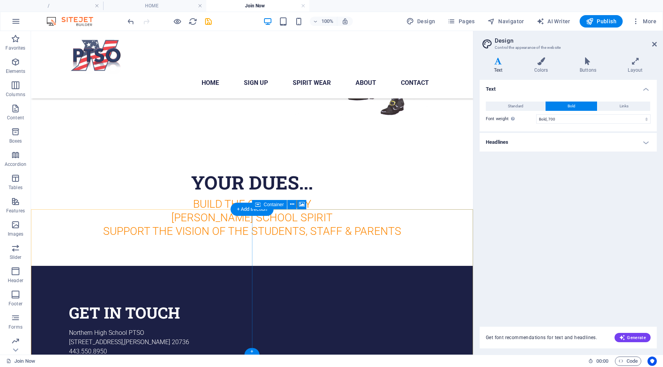
scroll to position [388, 0]
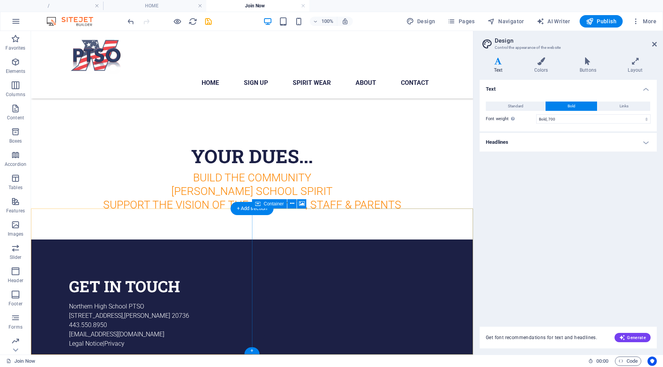
click at [290, 205] on icon at bounding box center [292, 204] width 4 height 8
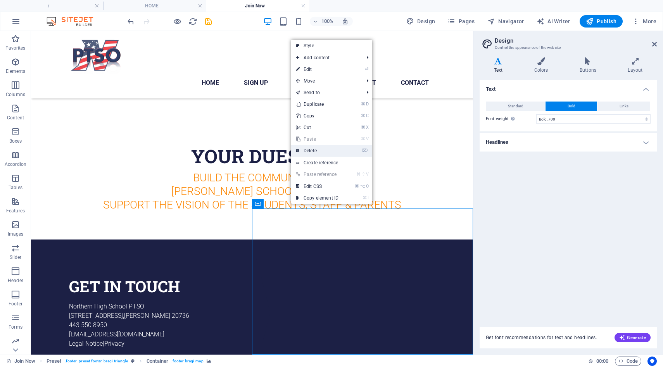
click at [316, 152] on link "⌦ Delete" at bounding box center [317, 151] width 52 height 12
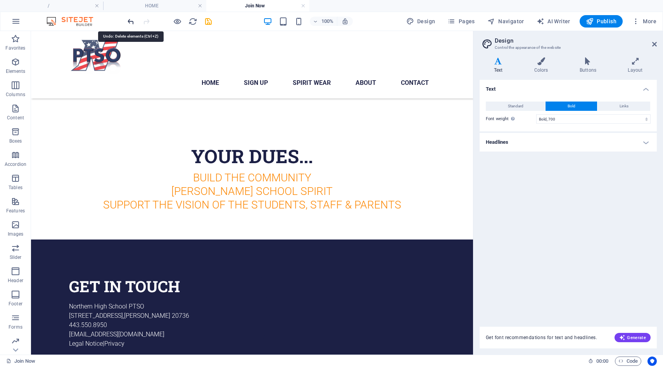
click at [129, 24] on icon "undo" at bounding box center [130, 21] width 9 height 9
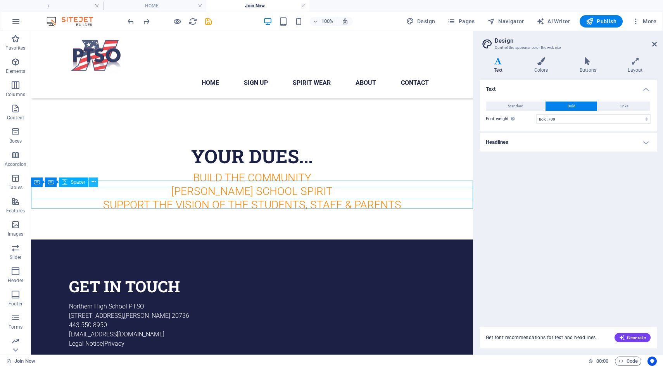
click at [93, 183] on icon at bounding box center [93, 182] width 4 height 8
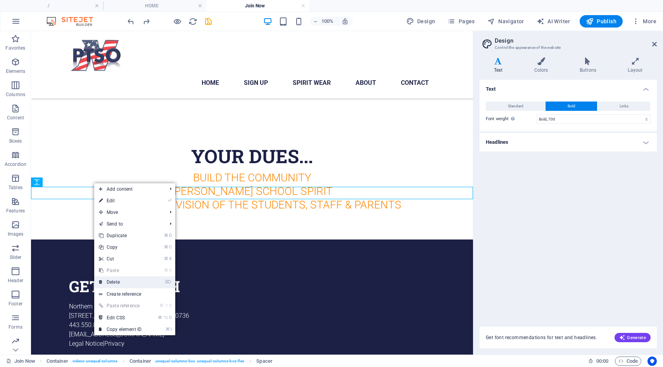
click at [111, 281] on link "⌦ Delete" at bounding box center [120, 282] width 52 height 12
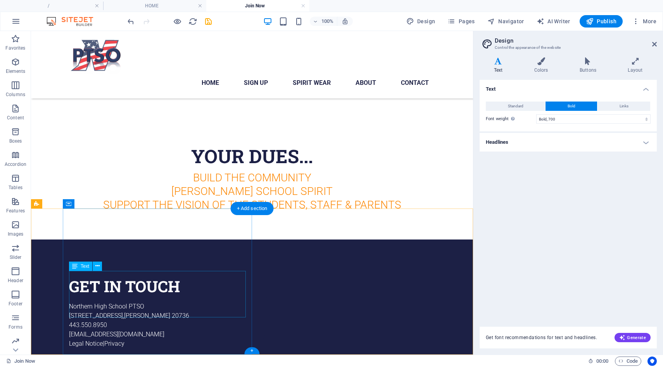
scroll to position [376, 0]
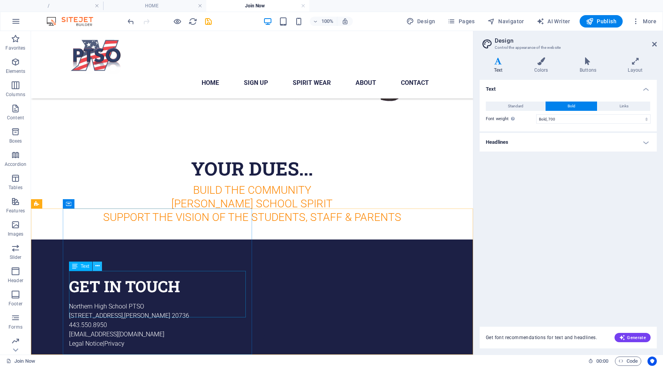
click at [95, 267] on icon at bounding box center [97, 266] width 4 height 8
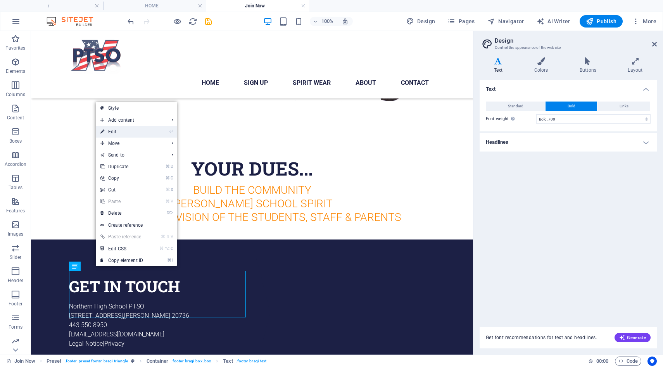
click at [113, 133] on link "⏎ Edit" at bounding box center [122, 132] width 52 height 12
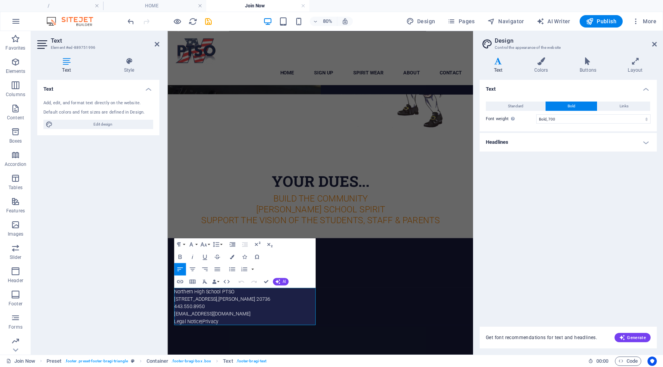
scroll to position [306, 0]
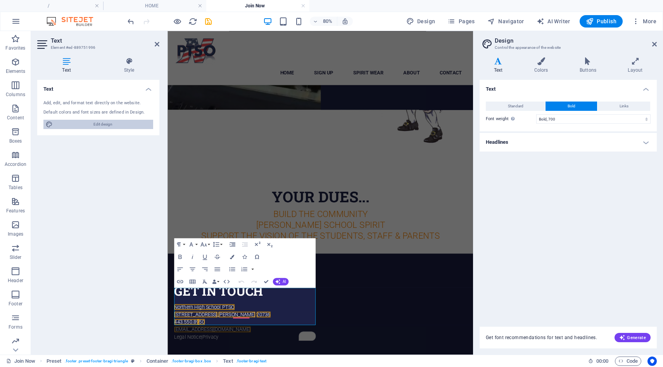
click at [112, 124] on span "Edit design" at bounding box center [103, 124] width 96 height 9
click at [124, 206] on div "Text Add, edit, and format text directly on the website. Default colors and fon…" at bounding box center [98, 214] width 122 height 269
click at [542, 198] on div "Text Standard Bold Links Font color Font Roboto Font size 16 rem px Line height…" at bounding box center [568, 199] width 177 height 238
click at [655, 45] on icon at bounding box center [654, 44] width 5 height 6
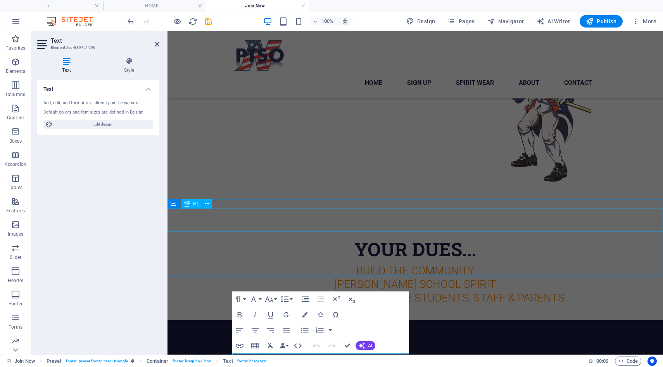
scroll to position [296, 0]
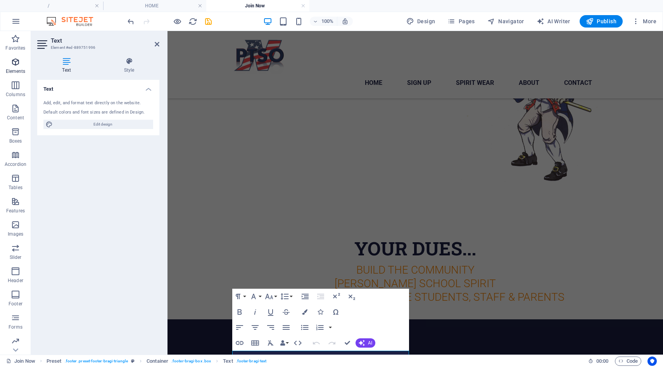
click at [20, 64] on span "Elements" at bounding box center [15, 66] width 31 height 19
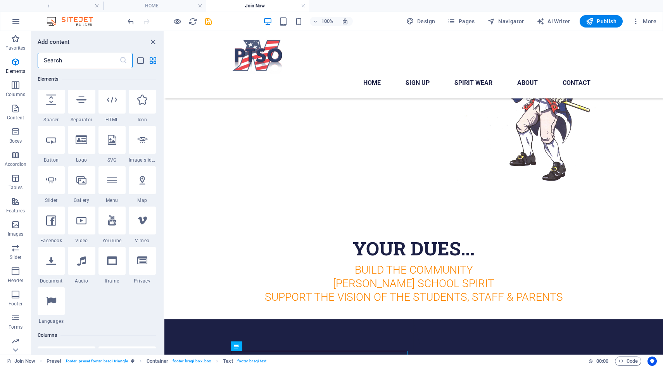
scroll to position [128, 0]
click at [56, 224] on div at bounding box center [51, 220] width 27 height 28
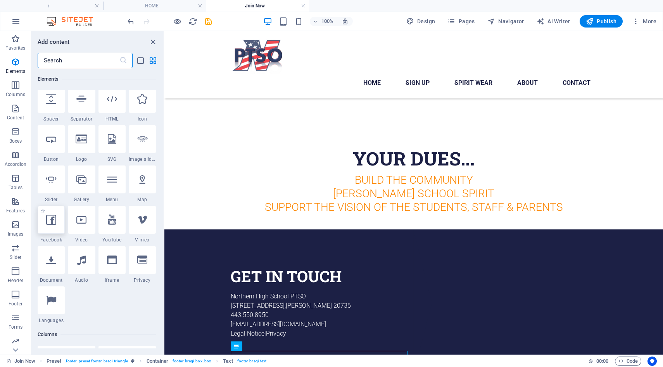
select select "%"
select select "px"
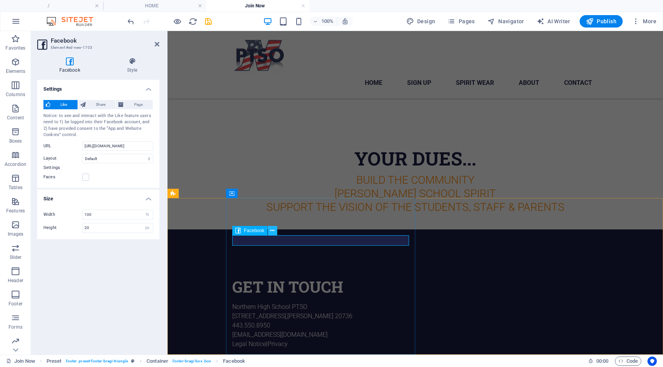
click at [273, 231] on icon at bounding box center [272, 231] width 4 height 8
click at [210, 21] on icon "save" at bounding box center [208, 21] width 9 height 9
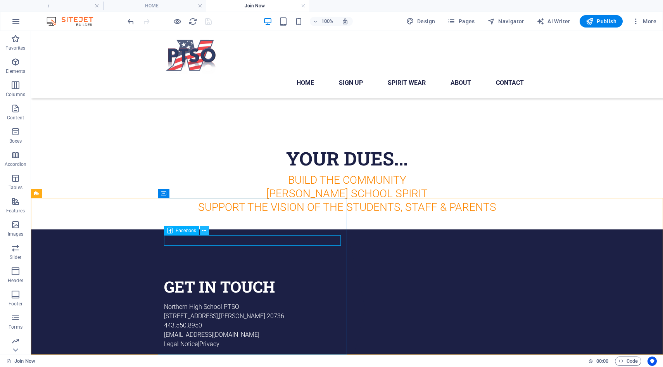
click at [204, 232] on icon at bounding box center [204, 231] width 4 height 8
click at [206, 232] on icon at bounding box center [204, 231] width 4 height 8
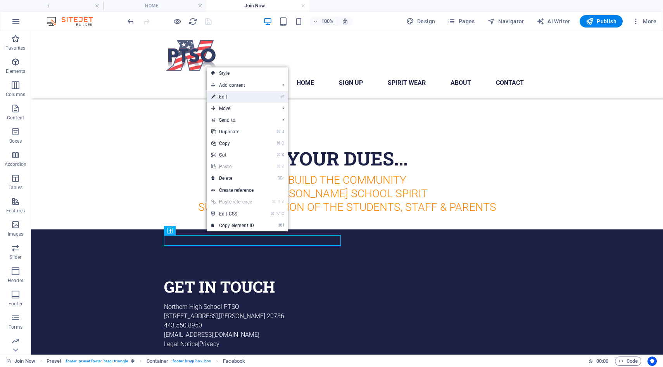
click at [231, 99] on link "⏎ Edit" at bounding box center [233, 97] width 52 height 12
select select "%"
select select "px"
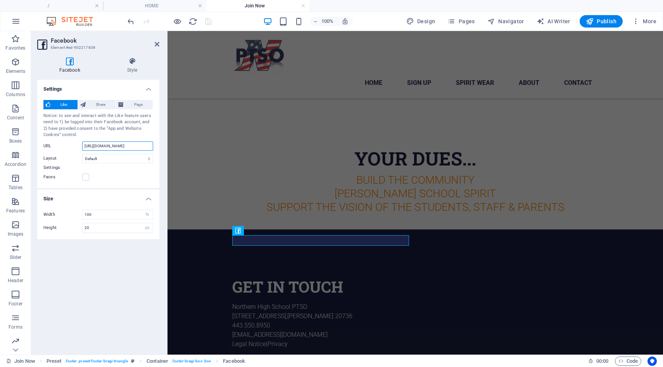
click at [83, 147] on input "[URL][DOMAIN_NAME]" at bounding box center [117, 145] width 71 height 9
drag, startPoint x: 251, startPoint y: 178, endPoint x: 195, endPoint y: 148, distance: 63.5
click at [149, 147] on input "[URL][DOMAIN_NAME]" at bounding box center [117, 145] width 71 height 9
type input "h"
paste input "[URL][DOMAIN_NAME]"
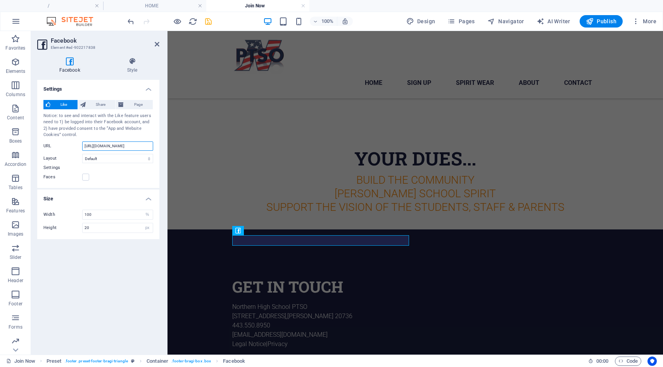
scroll to position [0, 28]
type input "[URL][DOMAIN_NAME]"
click at [111, 181] on div "Faces" at bounding box center [98, 177] width 110 height 9
click at [102, 105] on span "Share" at bounding box center [101, 104] width 26 height 9
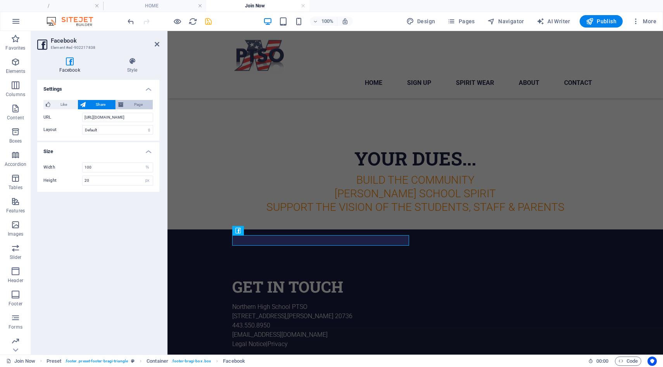
click at [135, 103] on span "Page" at bounding box center [138, 104] width 24 height 9
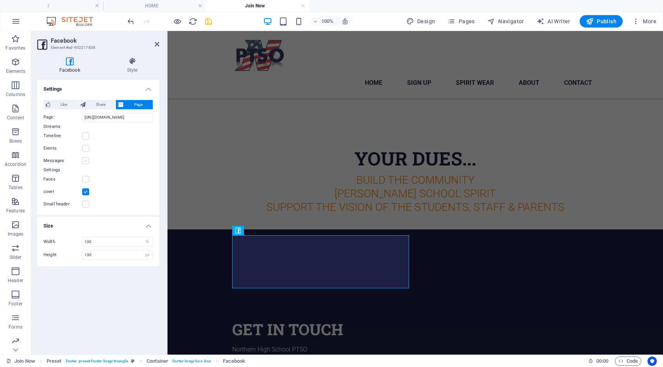
click at [86, 160] on label at bounding box center [85, 160] width 7 height 7
click at [0, 0] on input "Messages" at bounding box center [0, 0] width 0 height 0
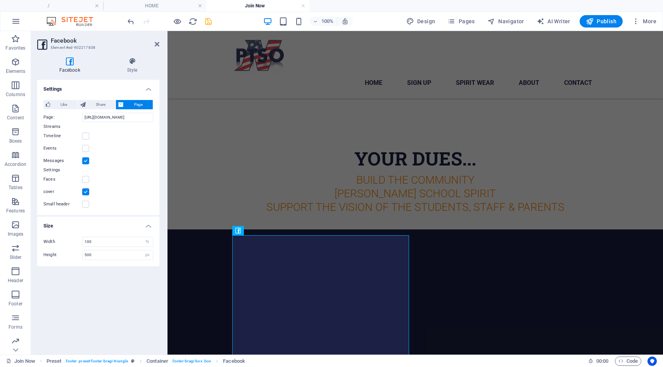
click at [86, 160] on label at bounding box center [85, 160] width 7 height 7
click at [0, 0] on input "Messages" at bounding box center [0, 0] width 0 height 0
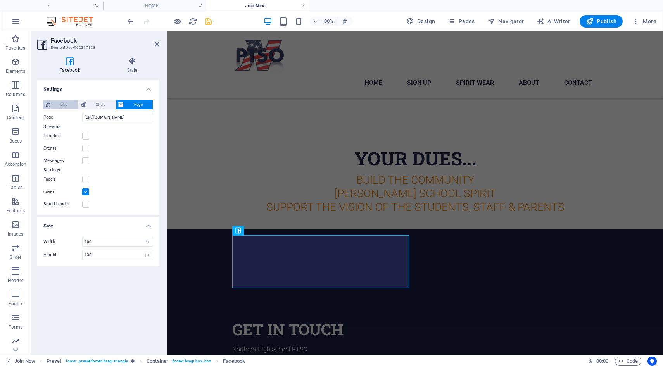
click at [63, 103] on span "Like" at bounding box center [64, 104] width 22 height 9
type input "20"
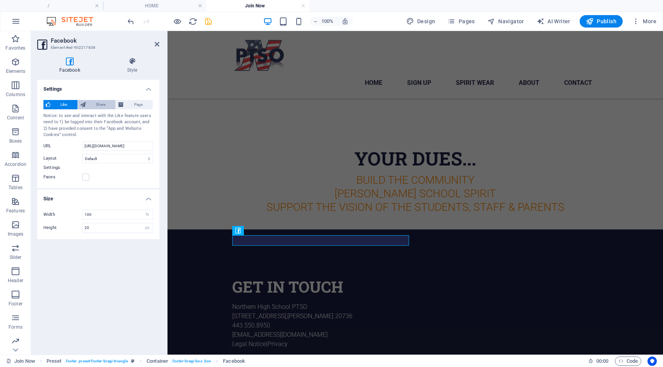
click at [91, 107] on span "Share" at bounding box center [101, 104] width 26 height 9
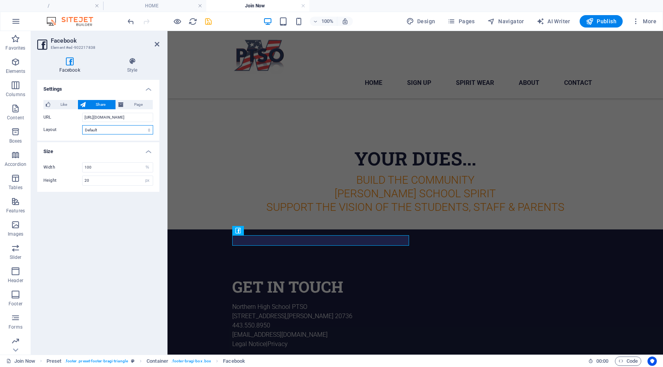
click at [100, 131] on select "Default Button Box counter Button counter" at bounding box center [117, 129] width 71 height 9
click at [82, 125] on select "Default Button Box counter Button counter" at bounding box center [117, 129] width 71 height 9
click at [102, 129] on select "Default Button Box counter Button counter" at bounding box center [117, 129] width 71 height 9
select select "standard"
click at [82, 125] on select "Default Button Box counter Button counter" at bounding box center [117, 129] width 71 height 9
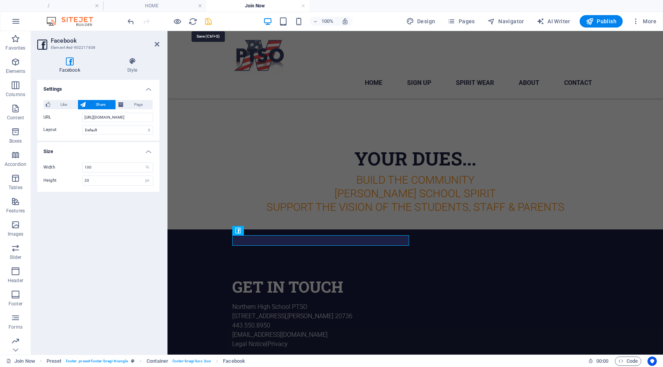
click at [208, 24] on icon "save" at bounding box center [208, 21] width 9 height 9
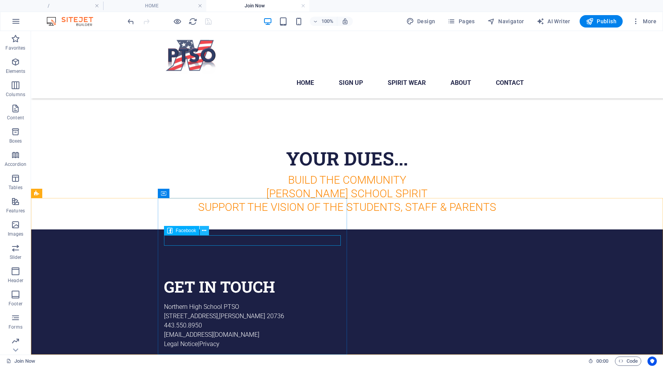
click at [206, 231] on icon at bounding box center [204, 231] width 4 height 8
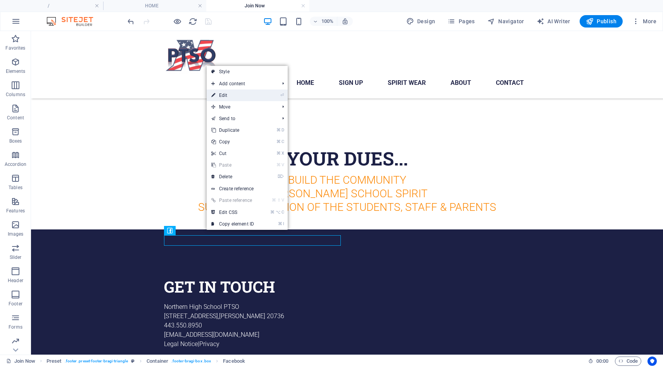
click at [231, 99] on link "⏎ Edit" at bounding box center [233, 96] width 52 height 12
select select "%"
select select "px"
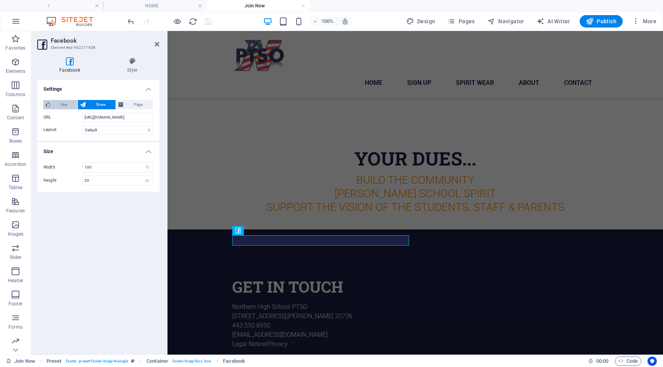
click at [61, 105] on span "Like" at bounding box center [64, 104] width 22 height 9
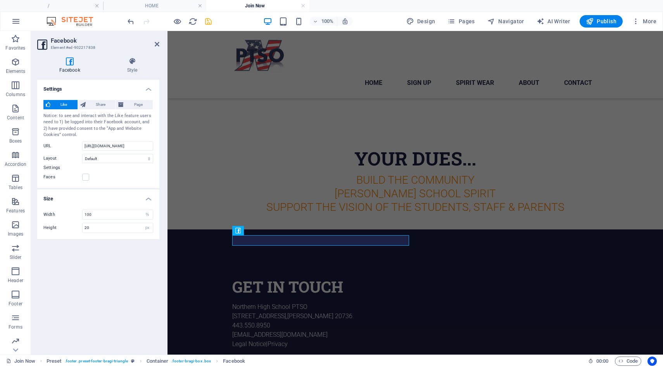
click at [72, 67] on h4 "Facebook" at bounding box center [71, 65] width 68 height 16
click at [149, 215] on select "px %" at bounding box center [147, 214] width 11 height 9
select select "px"
click at [142, 210] on select "px %" at bounding box center [147, 214] width 11 height 9
click at [110, 213] on input "100" at bounding box center [118, 214] width 70 height 9
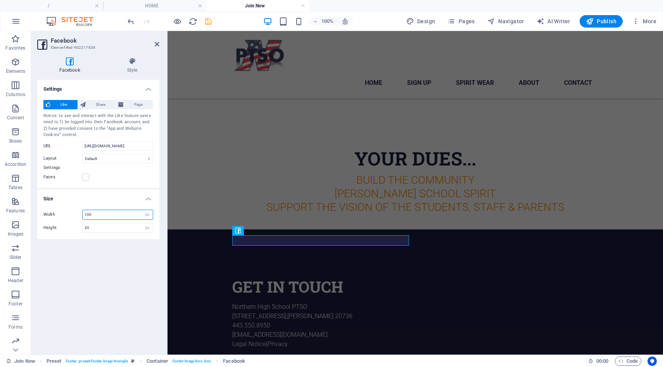
drag, startPoint x: 110, startPoint y: 213, endPoint x: 65, endPoint y: 210, distance: 45.8
click at [65, 210] on div "Width 100 px %" at bounding box center [98, 215] width 110 height 10
click at [103, 217] on input "200" at bounding box center [118, 214] width 70 height 9
type input "2"
type input "100"
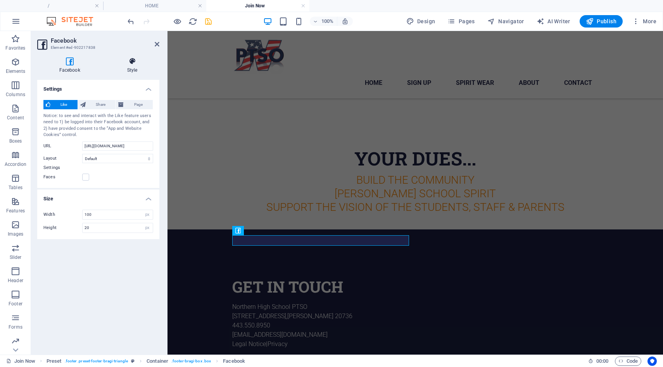
click at [136, 67] on h4 "Style" at bounding box center [132, 65] width 54 height 16
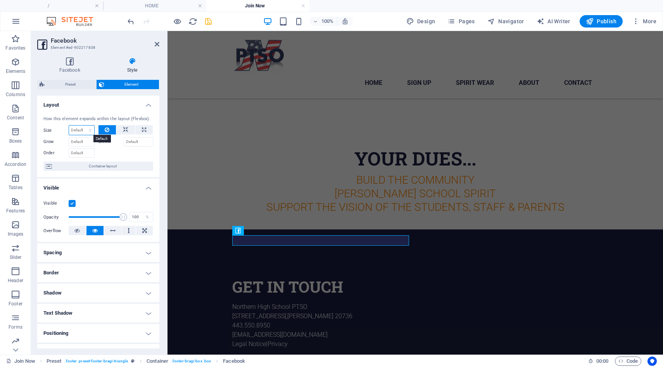
click at [86, 129] on select "Default auto px % 1/1 1/2 1/3 1/4 1/5 1/6 1/7 1/8 1/9 1/10" at bounding box center [81, 130] width 25 height 9
click at [69, 126] on select "Default auto px % 1/1 1/2 1/3 1/4 1/5 1/6 1/7 1/8 1/9 1/10" at bounding box center [81, 130] width 25 height 9
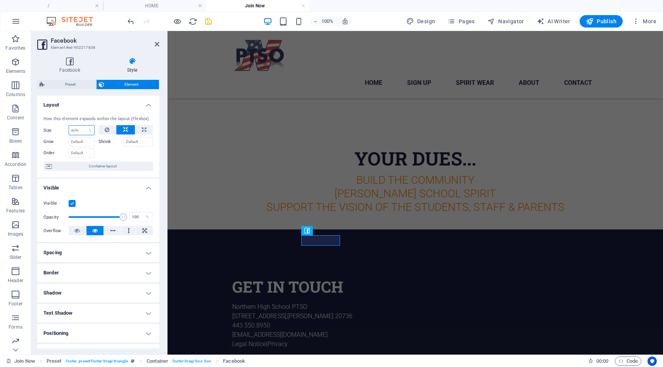
click at [89, 131] on select "Default auto px % 1/1 1/2 1/3 1/4 1/5 1/6 1/7 1/8 1/9 1/10" at bounding box center [81, 130] width 25 height 9
click at [69, 126] on select "Default auto px % 1/1 1/2 1/3 1/4 1/5 1/6 1/7 1/8 1/9 1/10" at bounding box center [81, 130] width 25 height 9
select select "DISABLED_OPTION_VALUE"
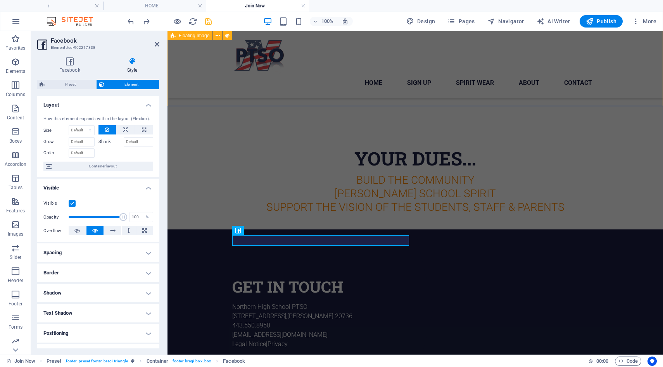
click at [232, 86] on div "Your annual PTSO membership supports our staff appreciation events, school club…" at bounding box center [414, 2] width 495 height 271
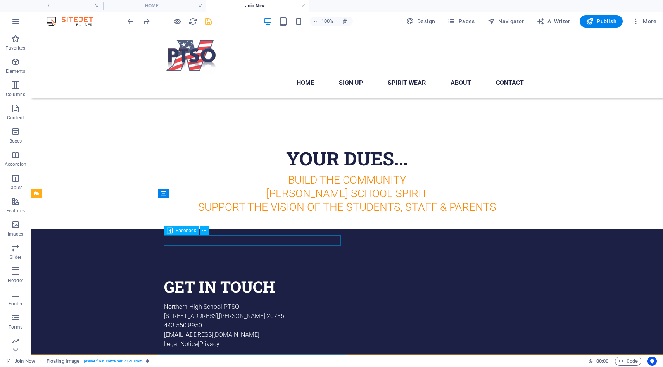
click at [174, 233] on div "Facebook" at bounding box center [181, 230] width 35 height 9
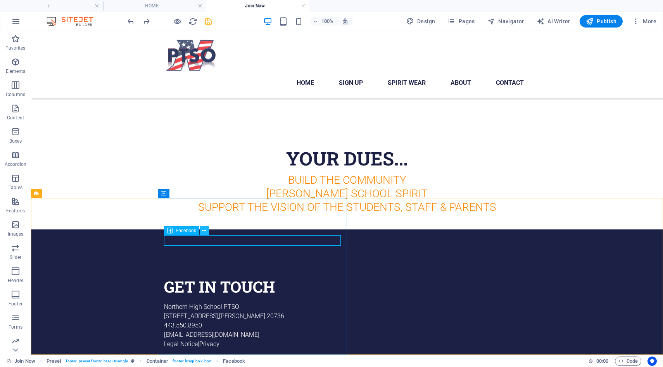
click at [204, 232] on icon at bounding box center [204, 231] width 4 height 8
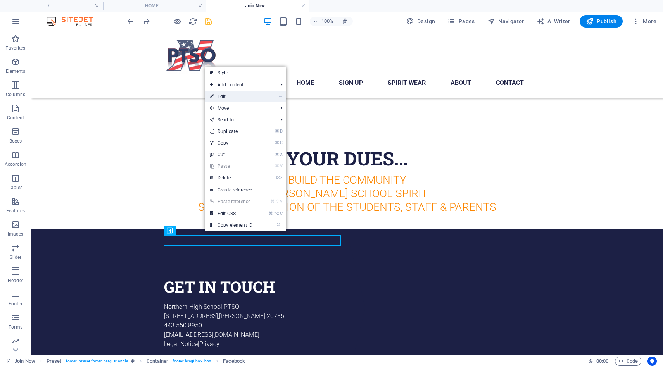
click at [221, 100] on link "⏎ Edit" at bounding box center [231, 97] width 52 height 12
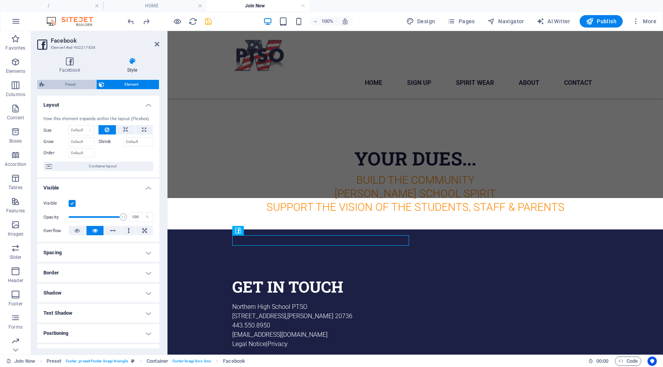
click at [73, 81] on span "Preset" at bounding box center [70, 84] width 47 height 9
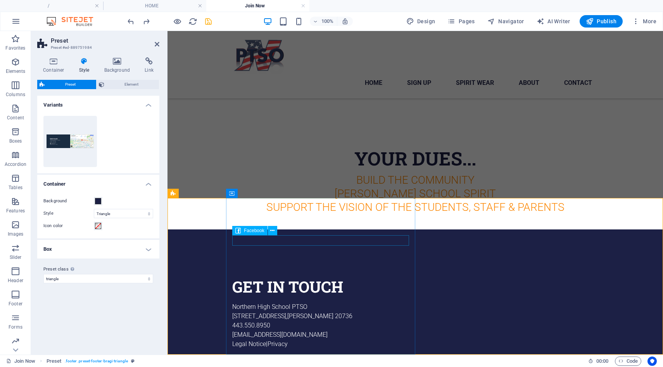
click at [242, 231] on div "Facebook" at bounding box center [249, 230] width 35 height 9
click at [275, 231] on button at bounding box center [272, 230] width 9 height 9
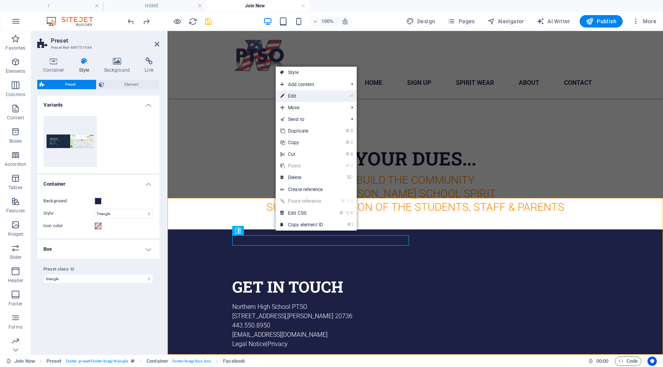
click at [295, 100] on link "⏎ Edit" at bounding box center [302, 96] width 52 height 12
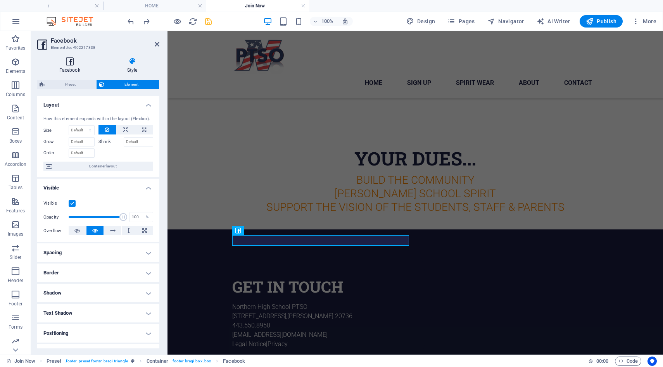
click at [74, 71] on h4 "Facebook" at bounding box center [71, 65] width 68 height 16
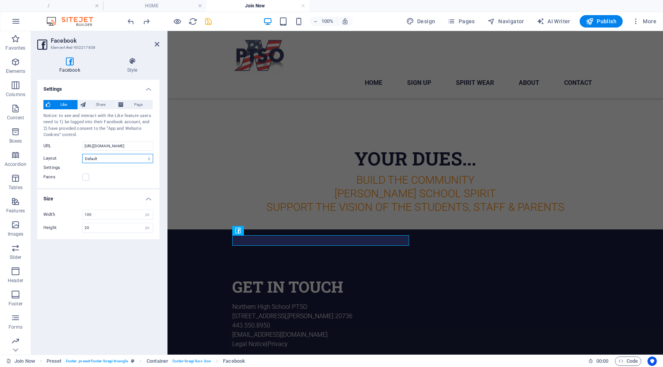
click at [89, 161] on select "Default Button Box counter Button counter" at bounding box center [117, 158] width 71 height 9
click at [82, 154] on select "Default Button Box counter Button counter" at bounding box center [117, 158] width 71 height 9
click at [100, 160] on select "Default Button Box counter Button counter" at bounding box center [117, 158] width 71 height 9
click at [82, 154] on select "Default Button Box counter Button counter" at bounding box center [117, 158] width 71 height 9
click at [98, 159] on select "Default Button Box counter Button counter" at bounding box center [117, 158] width 71 height 9
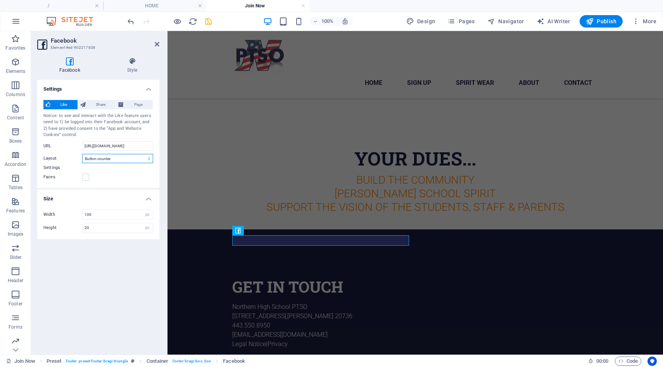
select select "box_count"
click at [82, 154] on select "Default Button Box counter Button counter" at bounding box center [117, 158] width 71 height 9
type input "61"
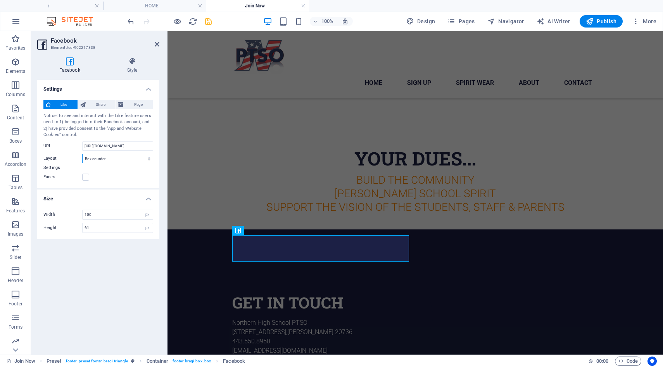
click at [116, 160] on select "Default Button Box counter Button counter" at bounding box center [117, 158] width 71 height 9
select select "button"
click at [82, 154] on select "Default Button Box counter Button counter" at bounding box center [117, 158] width 71 height 9
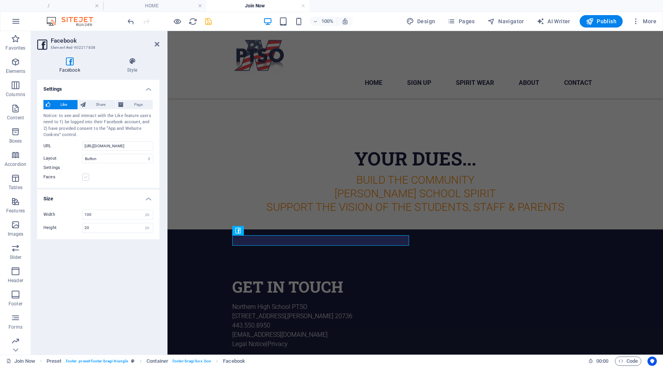
click at [85, 175] on label at bounding box center [85, 177] width 7 height 7
click at [0, 0] on input "Faces" at bounding box center [0, 0] width 0 height 0
click at [97, 101] on span "Share" at bounding box center [101, 104] width 26 height 9
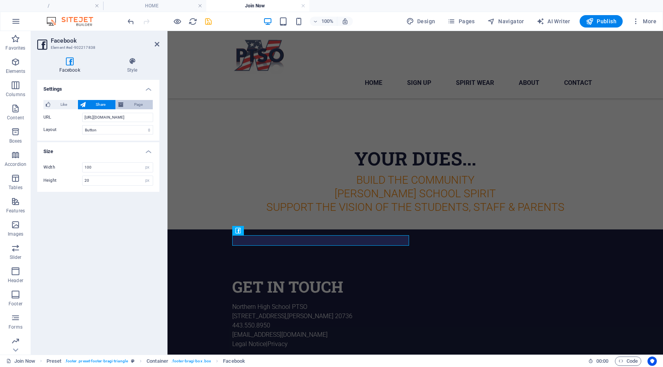
click at [130, 109] on span "Page" at bounding box center [138, 104] width 24 height 9
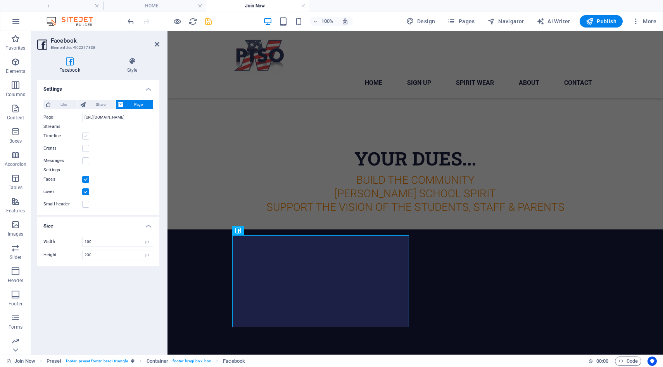
click at [85, 136] on label at bounding box center [85, 136] width 7 height 7
click at [0, 0] on input "Timeline" at bounding box center [0, 0] width 0 height 0
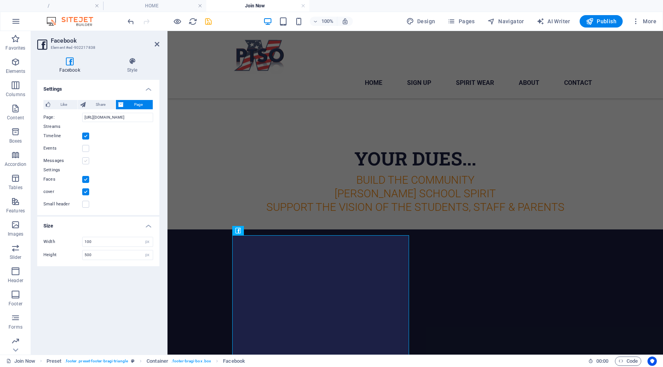
click at [85, 161] on label at bounding box center [85, 160] width 7 height 7
click at [0, 0] on input "Messages" at bounding box center [0, 0] width 0 height 0
click at [85, 135] on label at bounding box center [85, 136] width 7 height 7
click at [0, 0] on input "Timeline" at bounding box center [0, 0] width 0 height 0
click at [85, 203] on label at bounding box center [85, 204] width 7 height 7
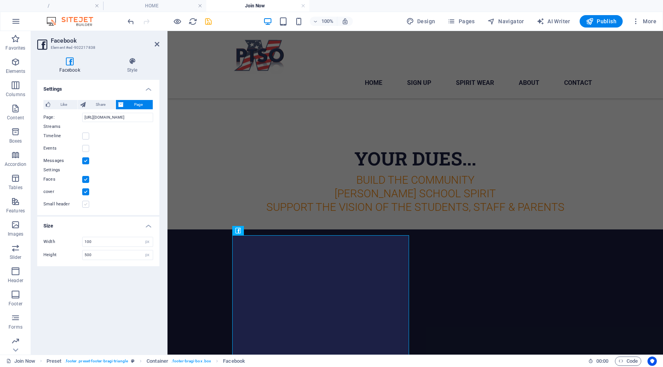
click at [0, 0] on input "Small header" at bounding box center [0, 0] width 0 height 0
click at [78, 295] on div "Settings Like Share Page Notice: to see and interact with the Like feature user…" at bounding box center [98, 214] width 122 height 269
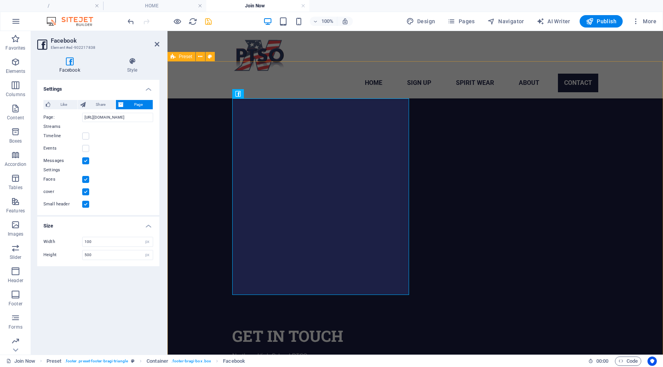
scroll to position [522, 0]
click at [86, 158] on label at bounding box center [85, 160] width 7 height 7
click at [0, 0] on input "Messages" at bounding box center [0, 0] width 0 height 0
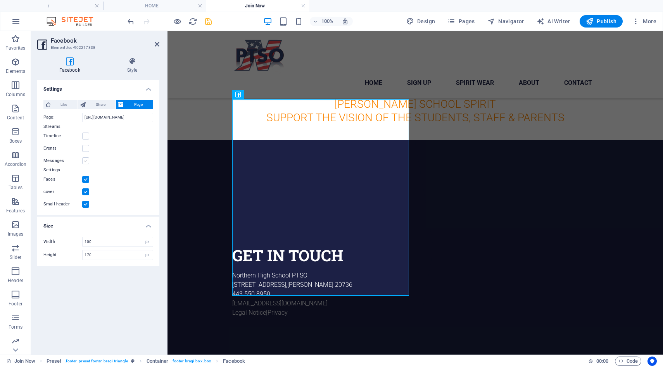
scroll to position [444, 0]
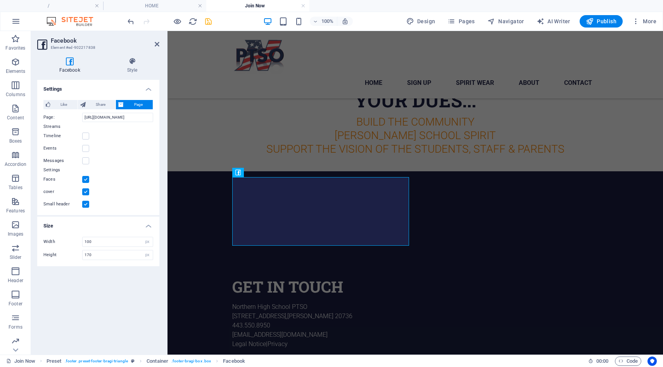
click at [86, 179] on label at bounding box center [85, 179] width 7 height 7
click at [0, 0] on input "Faces" at bounding box center [0, 0] width 0 height 0
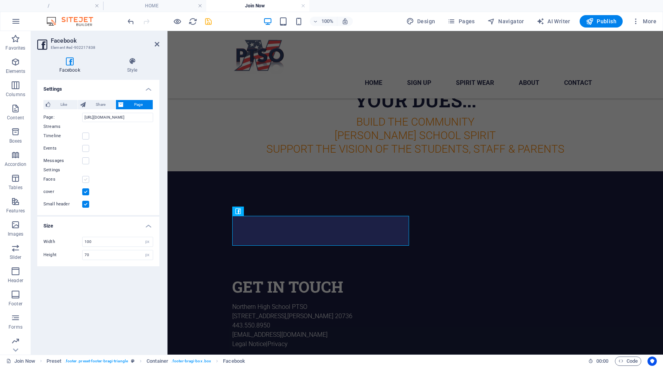
scroll to position [405, 0]
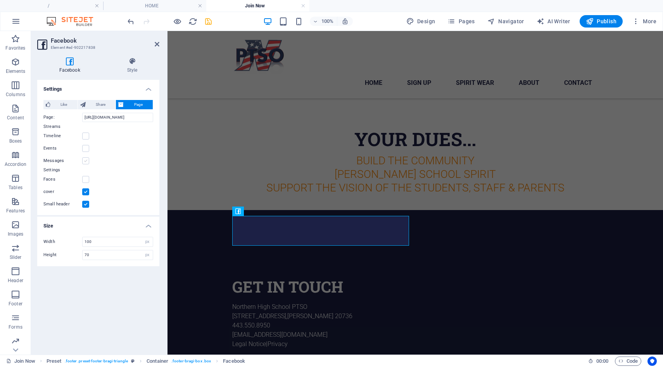
click at [85, 159] on label at bounding box center [85, 160] width 7 height 7
click at [0, 0] on input "Messages" at bounding box center [0, 0] width 0 height 0
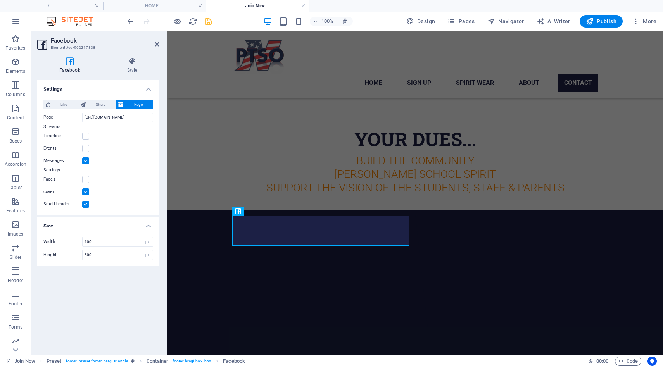
scroll to position [522, 0]
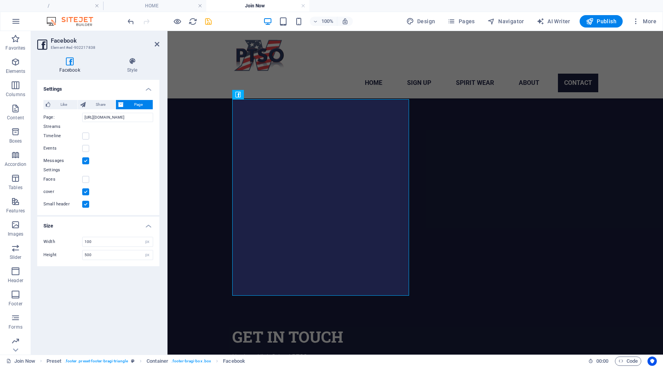
click at [85, 159] on label at bounding box center [85, 160] width 7 height 7
click at [0, 0] on input "Messages" at bounding box center [0, 0] width 0 height 0
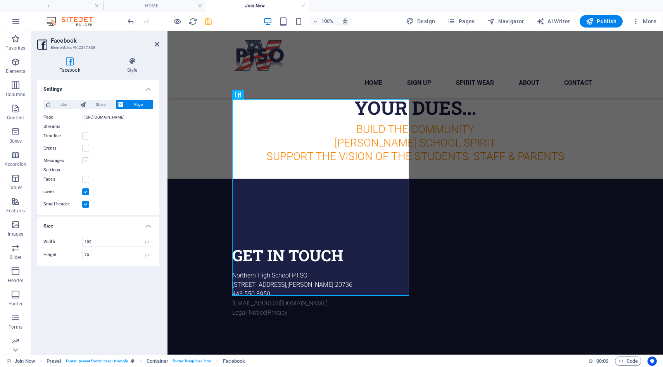
scroll to position [405, 0]
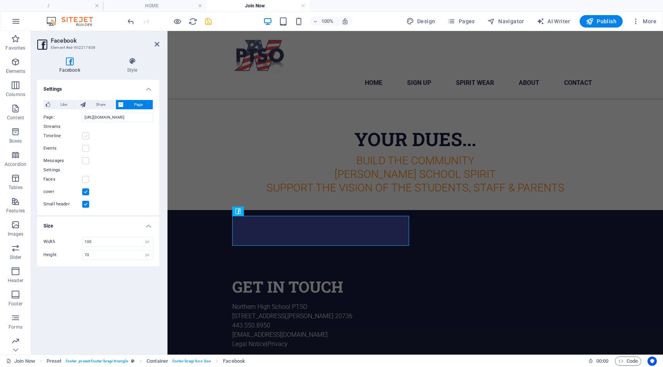
click at [85, 135] on label at bounding box center [85, 136] width 7 height 7
click at [0, 0] on input "Timeline" at bounding box center [0, 0] width 0 height 0
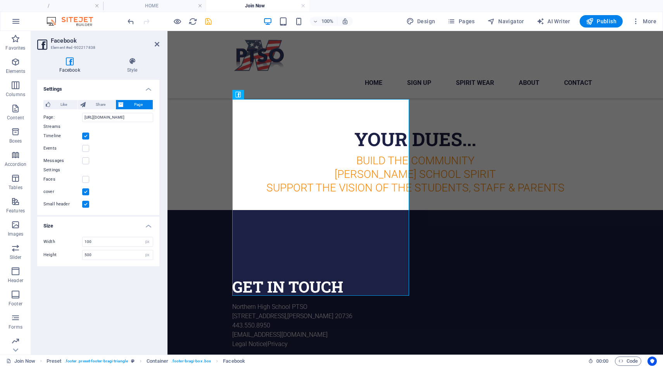
scroll to position [522, 0]
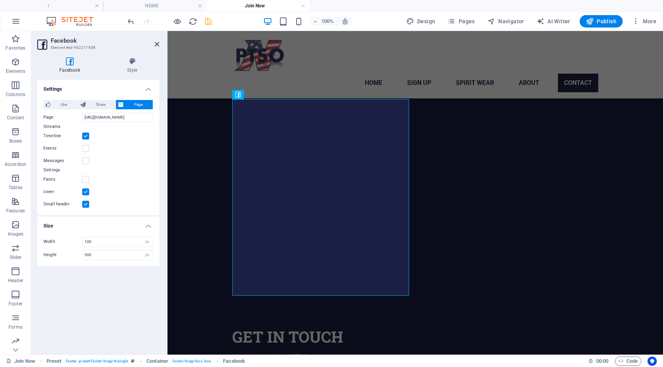
click at [85, 135] on label at bounding box center [85, 136] width 7 height 7
click at [0, 0] on input "Timeline" at bounding box center [0, 0] width 0 height 0
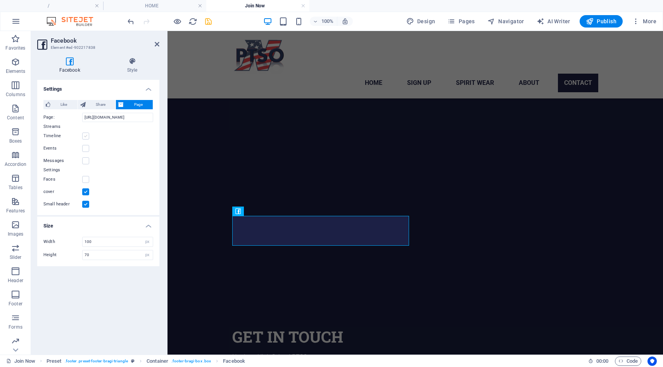
scroll to position [405, 0]
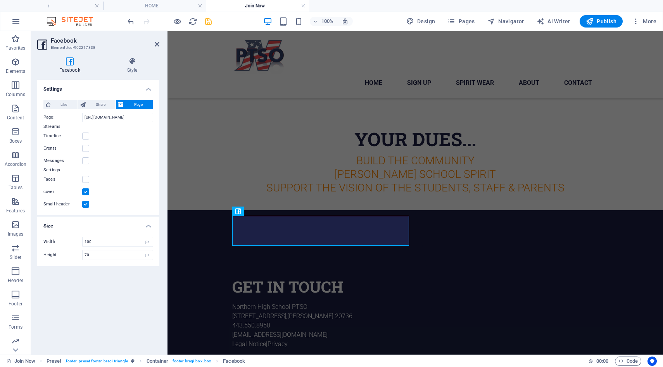
click at [86, 192] on label at bounding box center [85, 191] width 7 height 7
click at [0, 0] on input "cover" at bounding box center [0, 0] width 0 height 0
click at [67, 63] on icon at bounding box center [69, 61] width 65 height 8
click at [59, 107] on span "Like" at bounding box center [64, 104] width 22 height 9
type input "20"
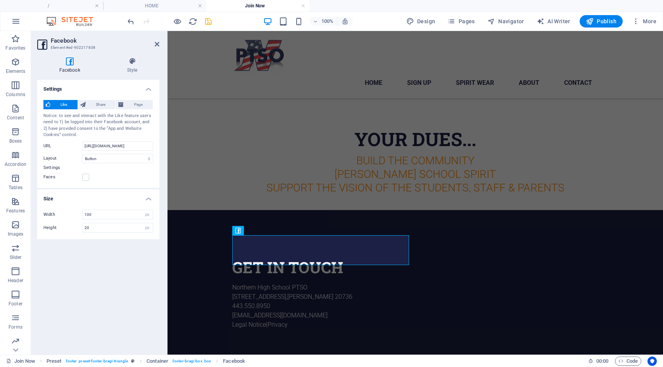
scroll to position [386, 0]
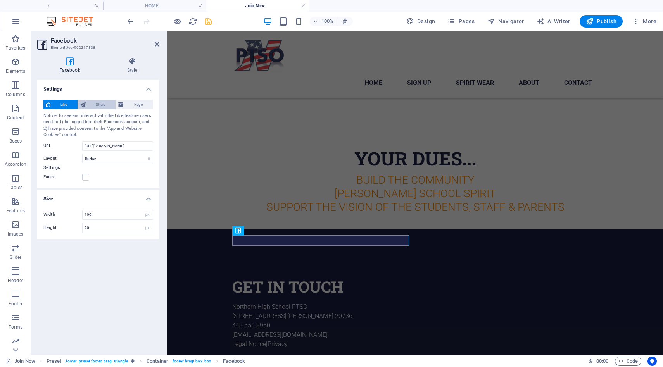
click at [91, 107] on span "Share" at bounding box center [101, 104] width 26 height 9
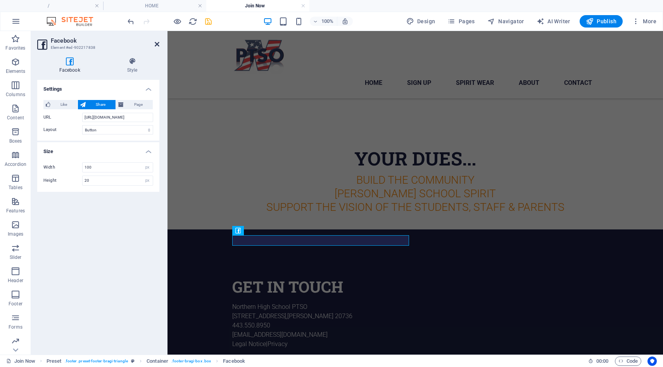
click at [157, 44] on icon at bounding box center [157, 44] width 5 height 6
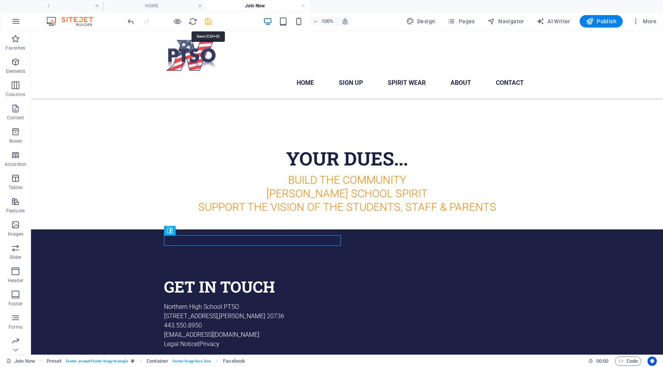
click at [206, 22] on icon "save" at bounding box center [208, 21] width 9 height 9
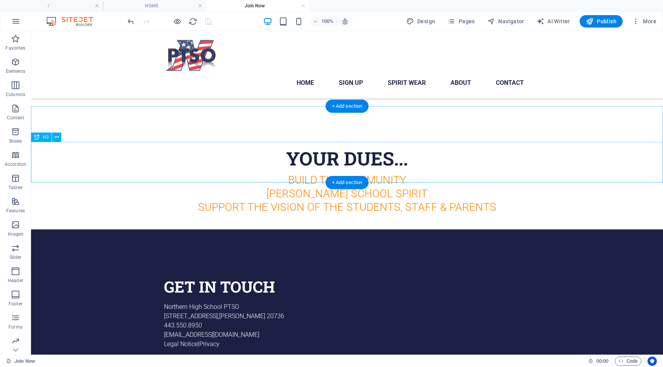
click at [324, 173] on div "Build the community [PERSON_NAME] school spirit support the vision of the stude…" at bounding box center [347, 193] width 632 height 41
click at [59, 141] on button at bounding box center [56, 137] width 9 height 9
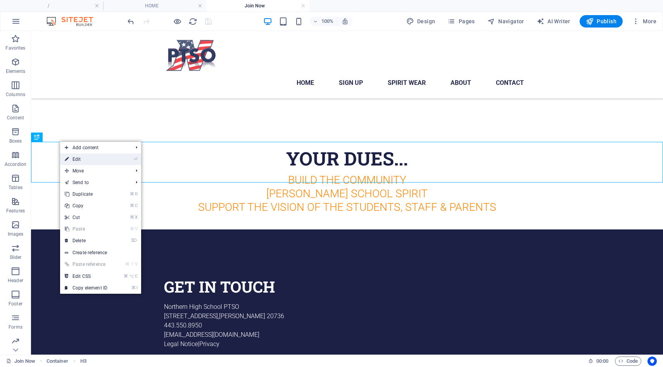
click at [76, 160] on link "⏎ Edit" at bounding box center [86, 160] width 52 height 12
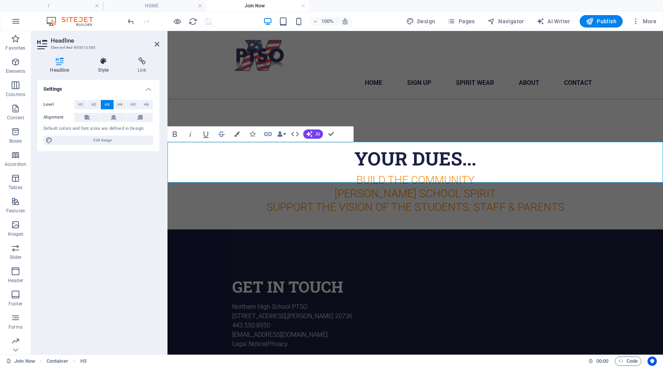
click at [106, 64] on icon at bounding box center [103, 61] width 36 height 8
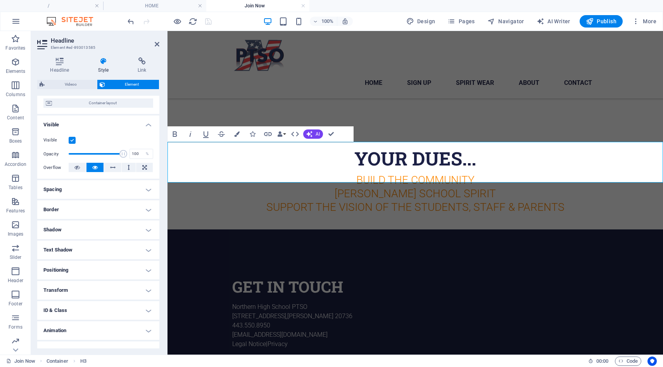
scroll to position [75, 0]
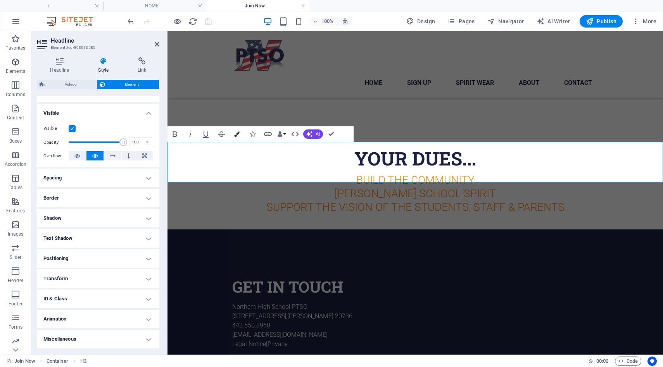
click at [236, 136] on icon "button" at bounding box center [236, 133] width 5 height 5
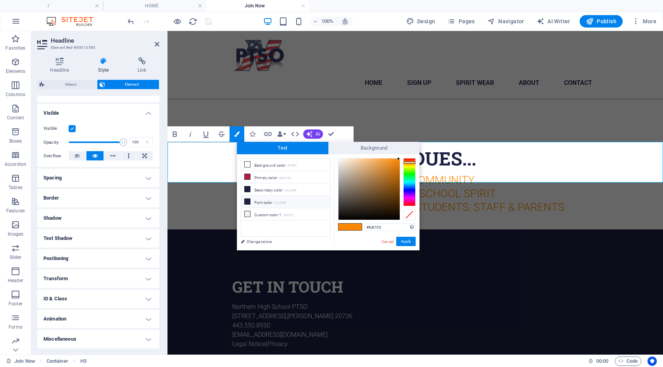
click at [247, 205] on li "Font color #1c2045" at bounding box center [285, 202] width 89 height 12
type input "#1c2045"
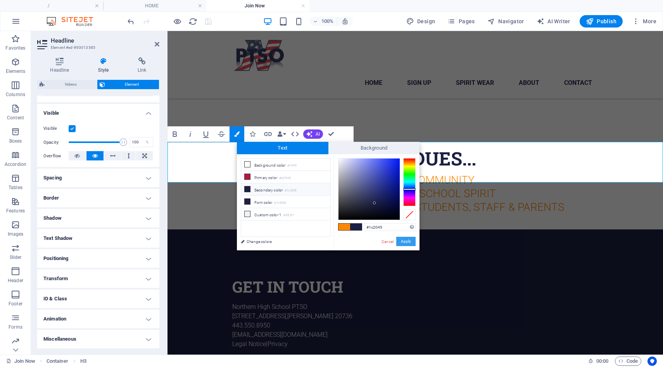
click at [404, 244] on button "Apply" at bounding box center [405, 241] width 19 height 9
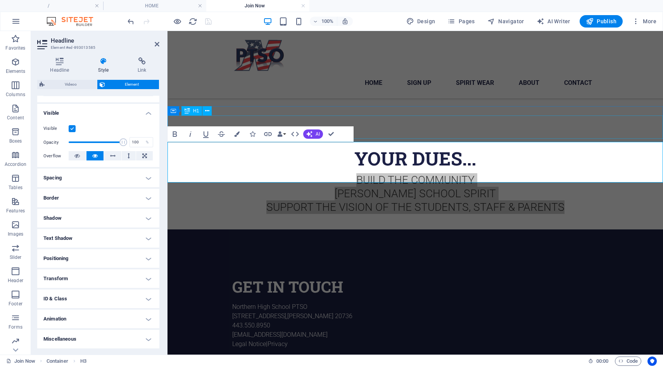
click at [402, 147] on div "YOUR DUES..." at bounding box center [414, 158] width 495 height 23
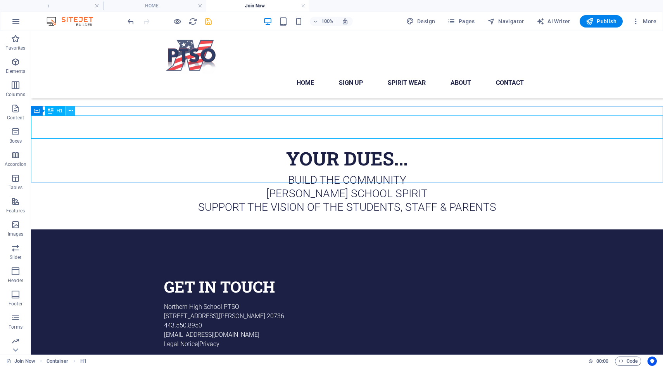
click at [72, 115] on icon at bounding box center [71, 111] width 4 height 8
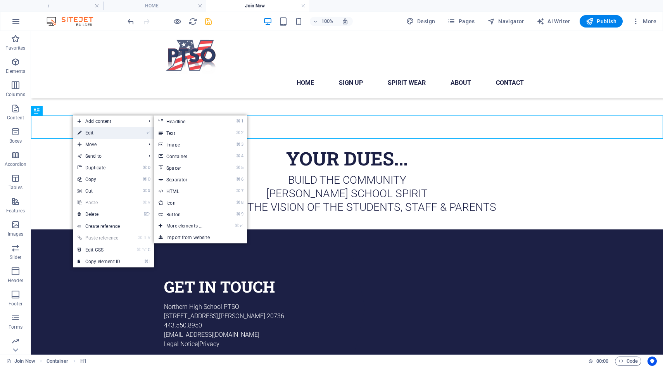
click at [83, 133] on link "⏎ Edit" at bounding box center [99, 133] width 52 height 12
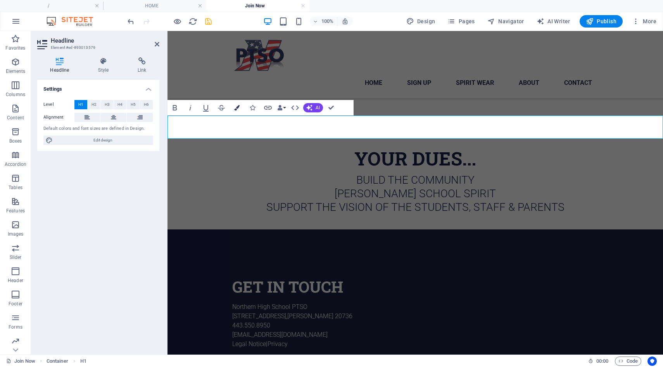
click at [235, 108] on icon "button" at bounding box center [236, 107] width 5 height 5
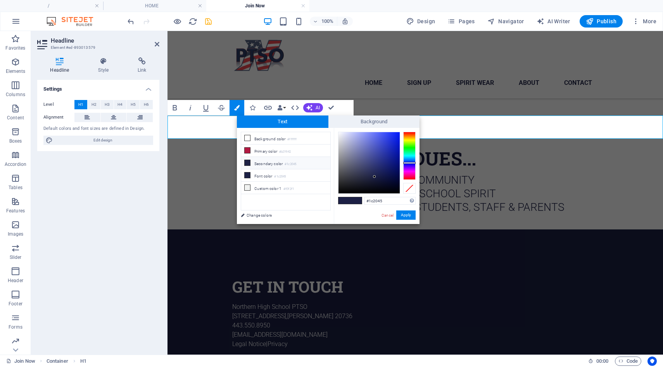
click at [251, 164] on li "Secondary color #1c2045" at bounding box center [285, 163] width 89 height 12
click at [409, 216] on button "Apply" at bounding box center [405, 214] width 19 height 9
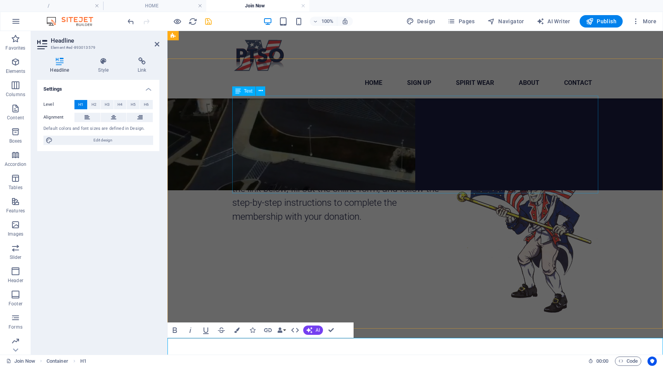
scroll to position [164, 0]
click at [355, 154] on div "Your annual PTSO membership supports our staff appreciation events, school club…" at bounding box center [415, 176] width 366 height 98
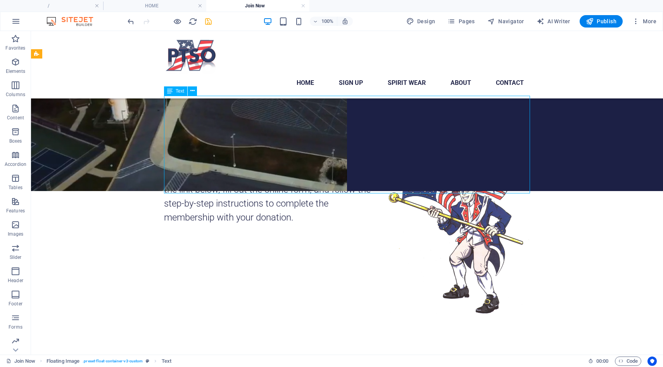
click at [364, 180] on div "Your annual PTSO membership supports our staff appreciation events, school club…" at bounding box center [347, 176] width 366 height 98
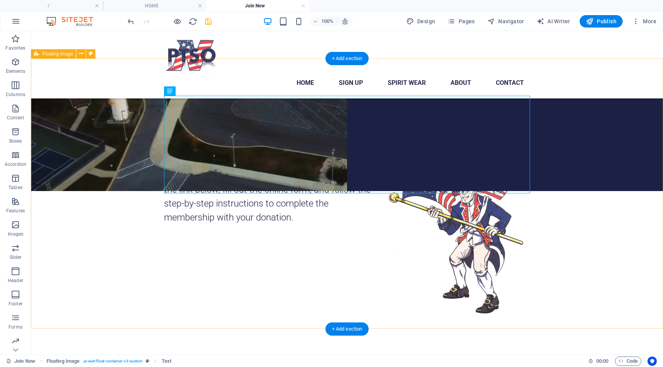
click at [321, 269] on div "Your annual PTSO membership supports our staff appreciation events, school club…" at bounding box center [347, 225] width 632 height 271
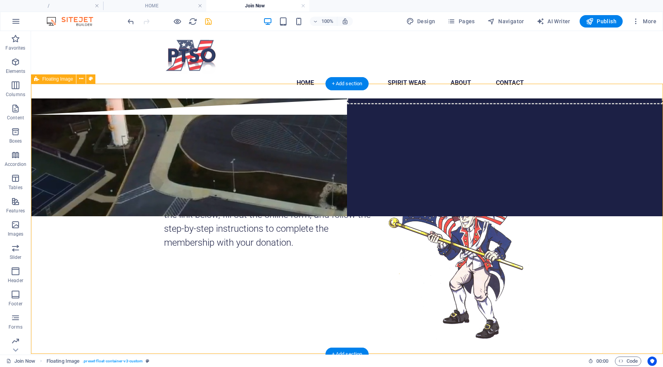
scroll to position [135, 0]
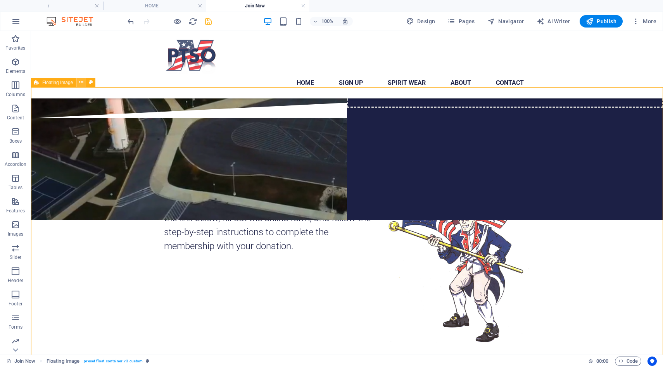
click at [81, 84] on icon at bounding box center [81, 82] width 4 height 8
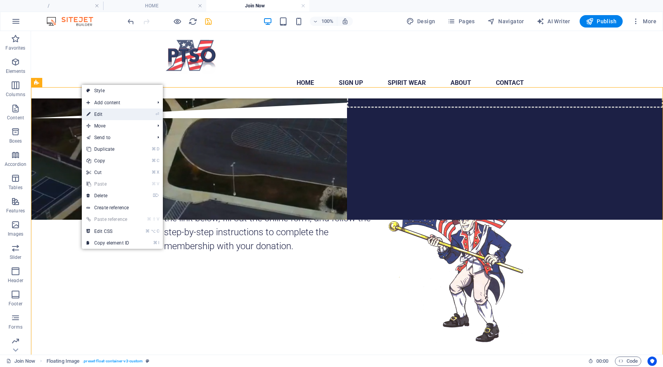
click at [91, 112] on link "⏎ Edit" at bounding box center [108, 115] width 52 height 12
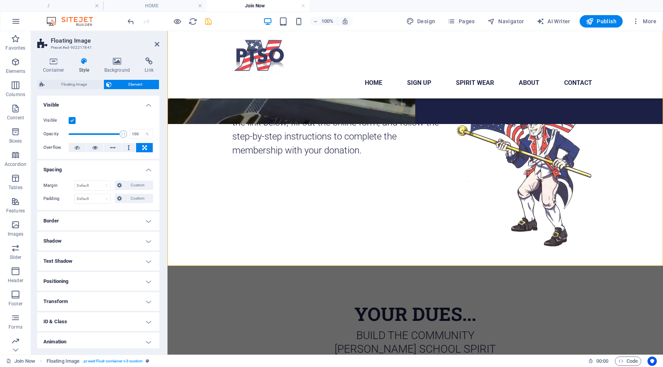
scroll to position [235, 0]
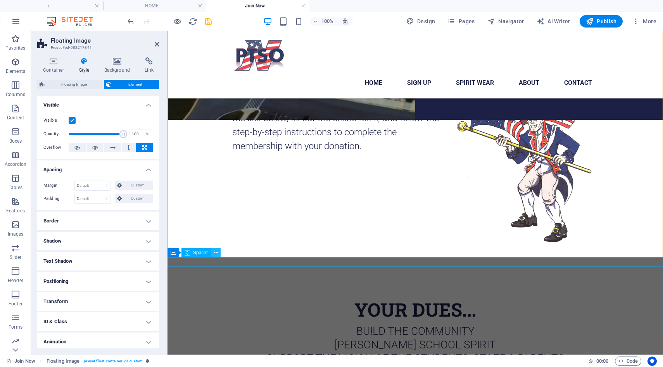
click at [212, 253] on button at bounding box center [215, 252] width 9 height 9
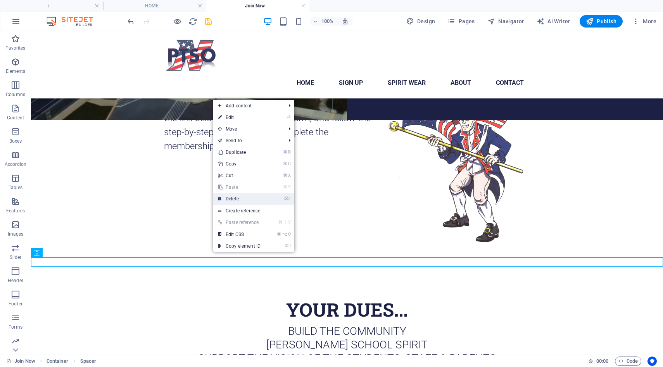
click at [239, 200] on link "⌦ Delete" at bounding box center [239, 199] width 52 height 12
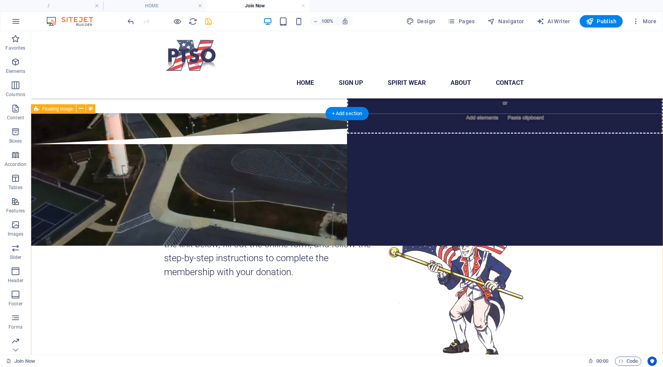
scroll to position [109, 0]
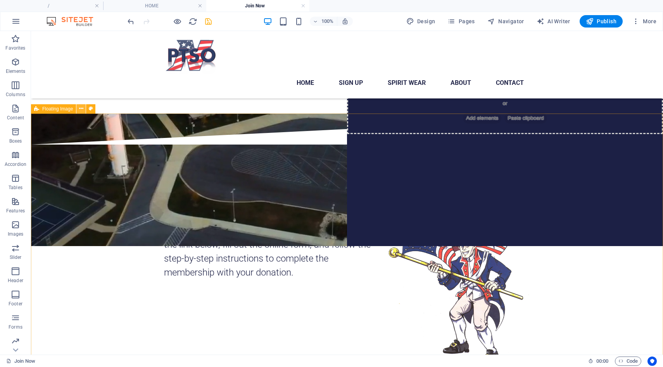
click at [80, 109] on icon at bounding box center [81, 109] width 4 height 8
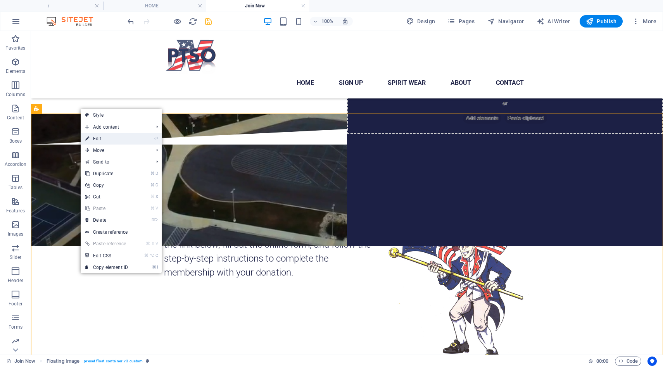
click at [95, 138] on link "⏎ Edit" at bounding box center [107, 139] width 52 height 12
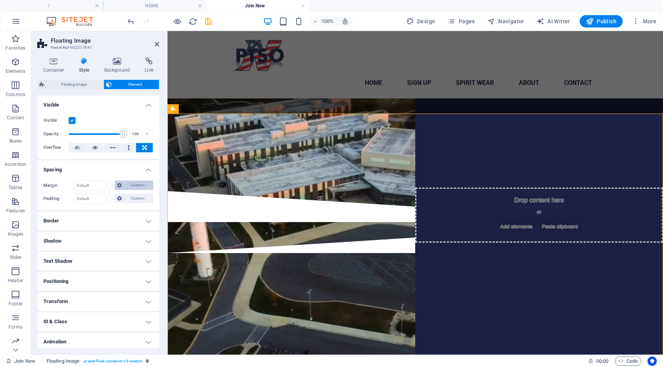
scroll to position [109, 0]
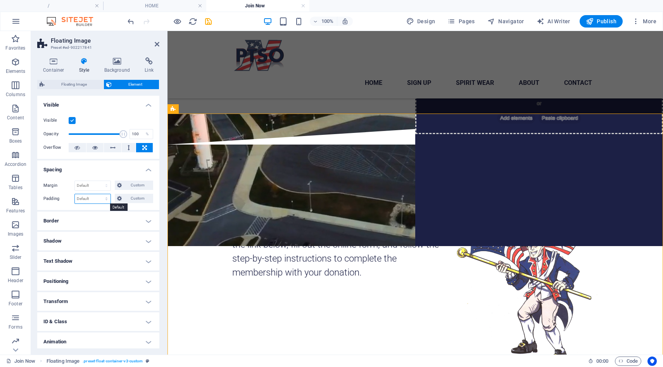
click at [107, 200] on select "Default px rem % vh vw Custom" at bounding box center [93, 198] width 36 height 9
select select "px"
click at [99, 194] on select "Default px rem % vh vw Custom" at bounding box center [93, 198] width 36 height 9
type input "0"
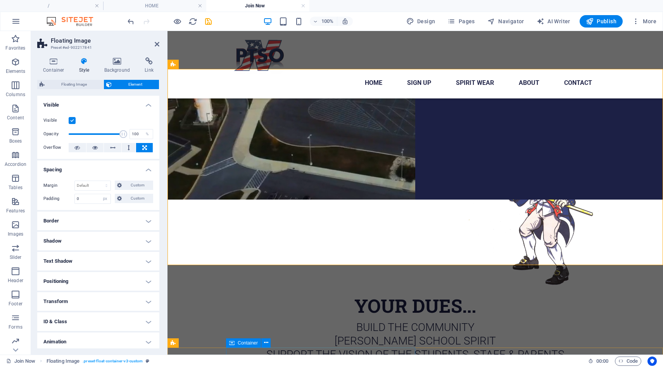
scroll to position [142, 0]
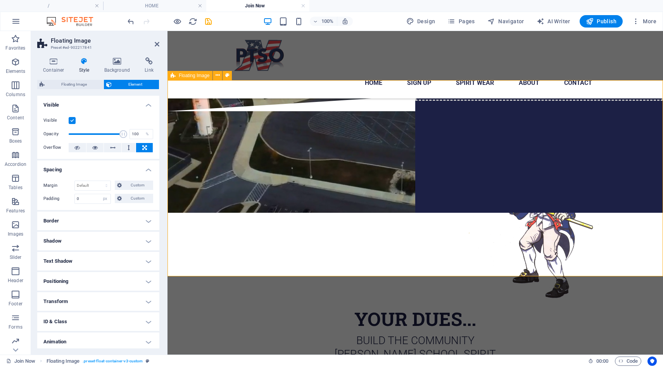
click at [195, 210] on div "Your annual PTSO membership supports our staff appreciation events, school club…" at bounding box center [414, 209] width 495 height 196
click at [155, 46] on icon at bounding box center [157, 44] width 5 height 6
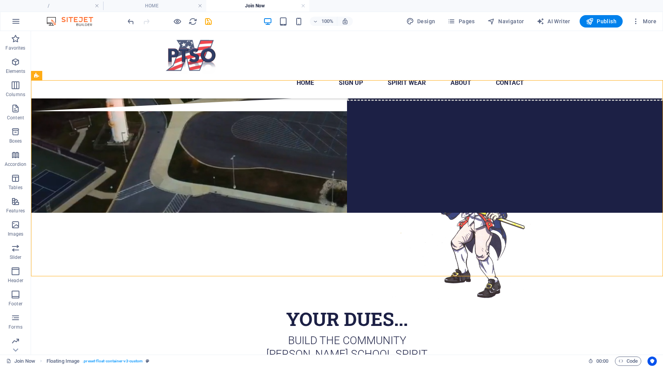
click at [213, 21] on div "100% Design Pages Navigator AI Writer Publish More" at bounding box center [392, 21] width 533 height 12
click at [209, 22] on icon "save" at bounding box center [208, 21] width 9 height 9
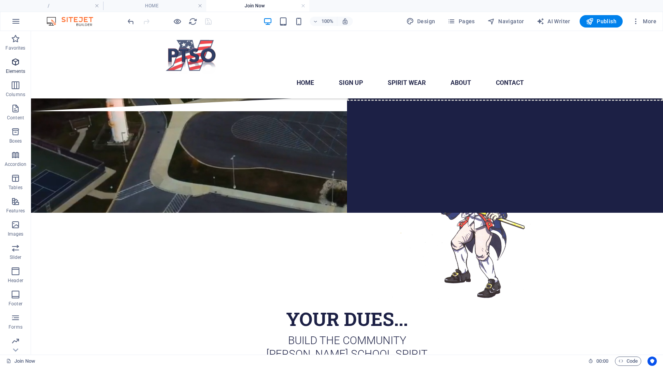
click at [17, 64] on icon "button" at bounding box center [15, 61] width 9 height 9
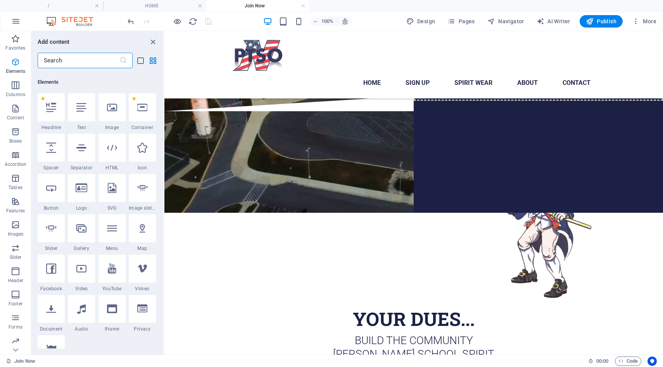
scroll to position [83, 0]
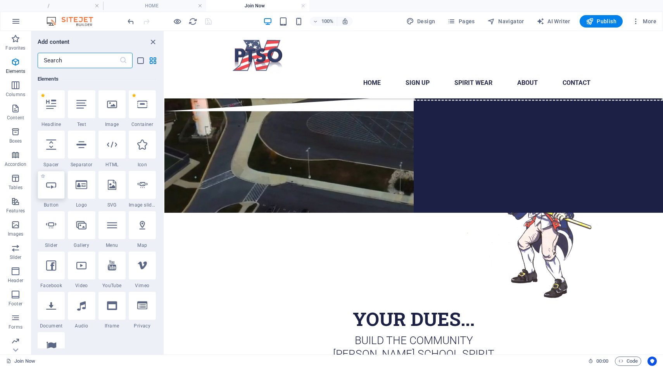
click at [52, 193] on div at bounding box center [51, 185] width 27 height 28
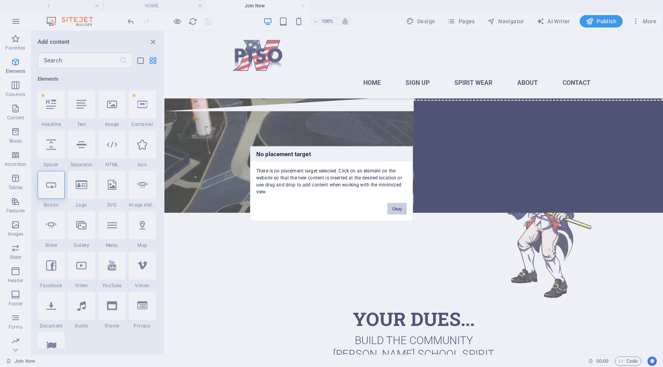
click at [396, 209] on button "Okay" at bounding box center [396, 209] width 19 height 12
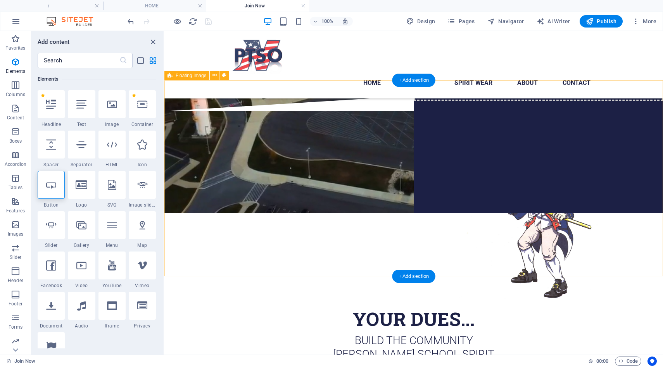
click at [372, 212] on div "Your annual PTSO membership supports our staff appreciation events, school club…" at bounding box center [413, 209] width 499 height 196
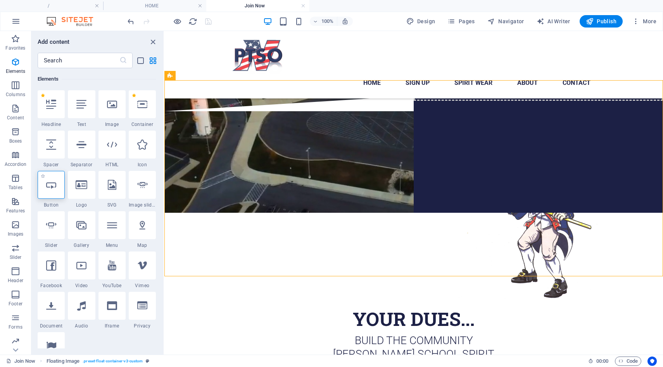
click at [53, 190] on div at bounding box center [51, 185] width 27 height 28
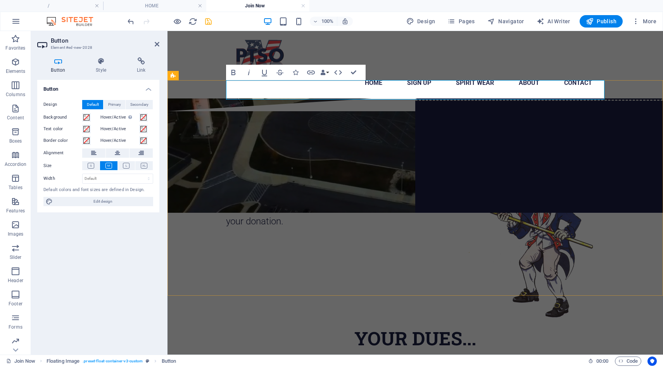
click at [267, 111] on link "Button label" at bounding box center [256, 120] width 61 height 19
click at [276, 111] on link "Button label" at bounding box center [256, 120] width 61 height 19
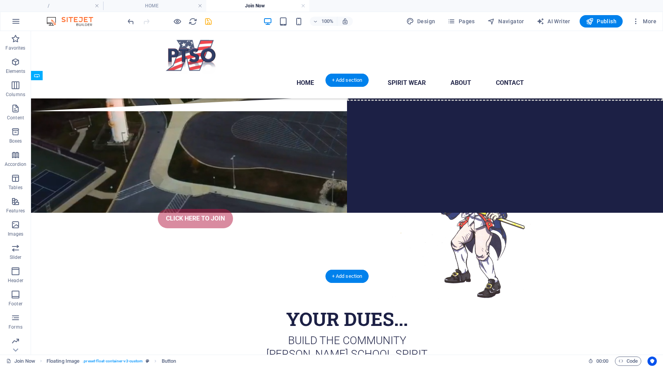
drag, startPoint x: 210, startPoint y: 107, endPoint x: 260, endPoint y: 193, distance: 99.1
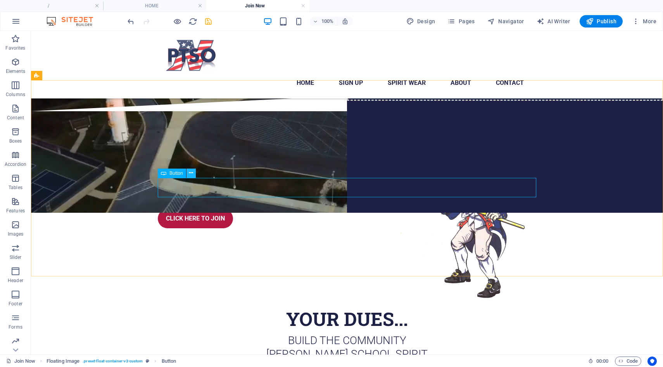
click at [191, 176] on icon at bounding box center [191, 173] width 4 height 8
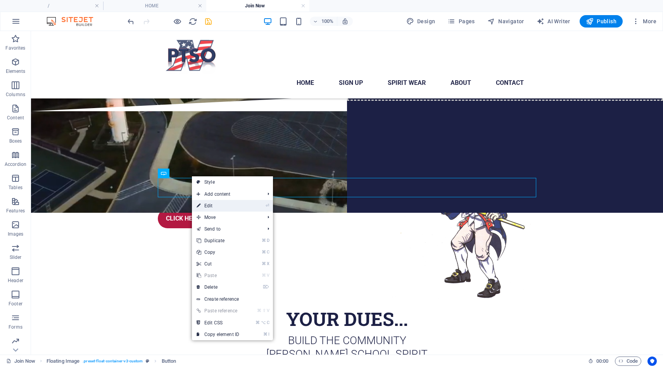
click at [200, 205] on icon at bounding box center [199, 206] width 4 height 12
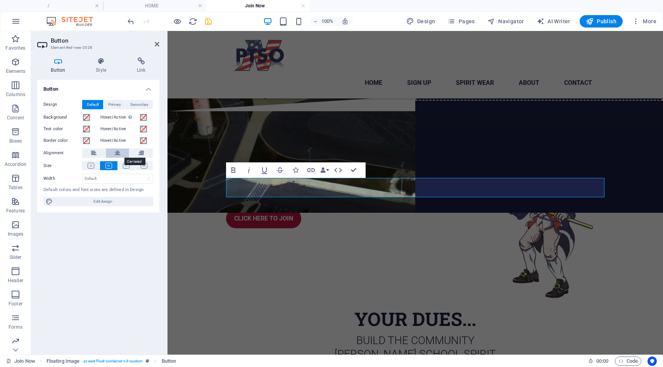
click at [121, 154] on button at bounding box center [117, 152] width 23 height 9
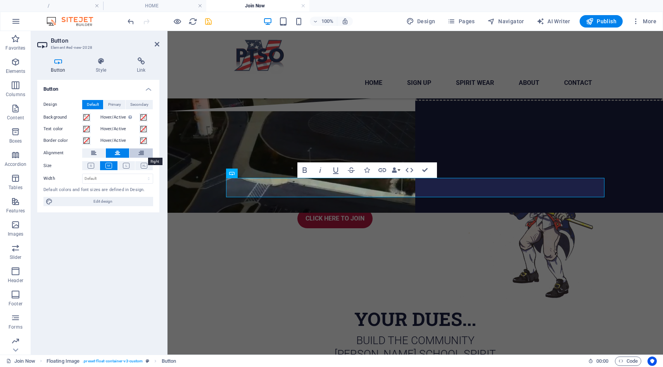
click at [140, 154] on icon at bounding box center [140, 152] width 5 height 9
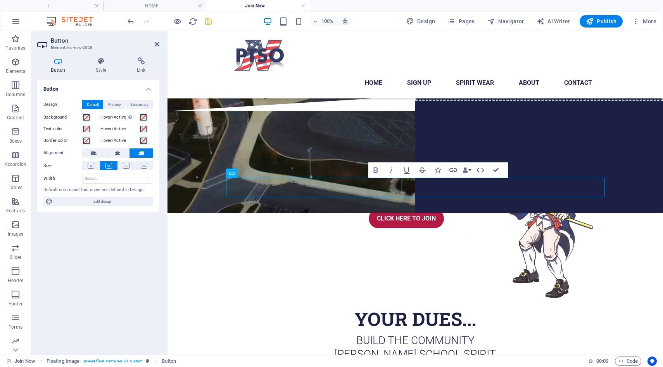
drag, startPoint x: 413, startPoint y: 206, endPoint x: 245, endPoint y: 188, distance: 168.8
click at [268, 219] on div "Your annual PTSO membership supports our staff appreciation events, school club…" at bounding box center [414, 209] width 495 height 196
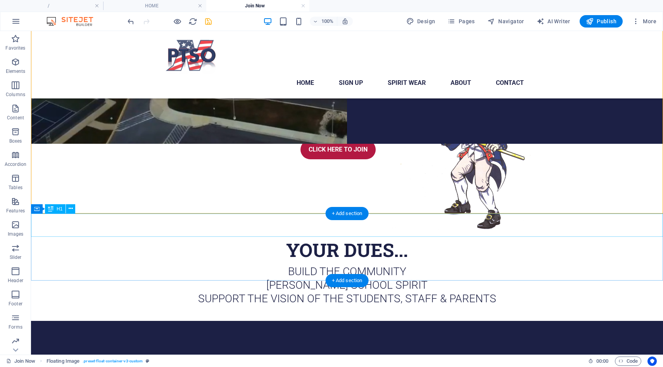
scroll to position [211, 0]
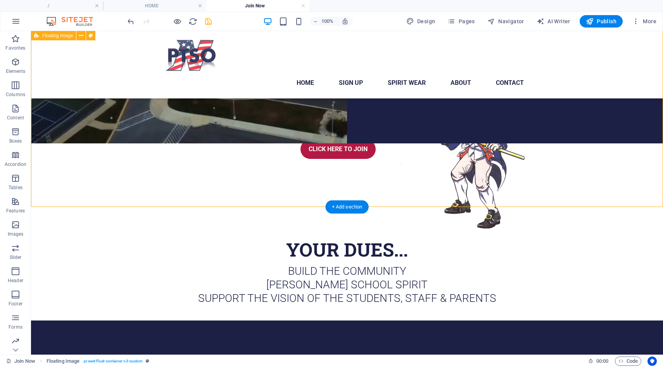
click at [192, 203] on div "Your annual PTSO membership supports our staff appreciation events, school club…" at bounding box center [347, 140] width 632 height 196
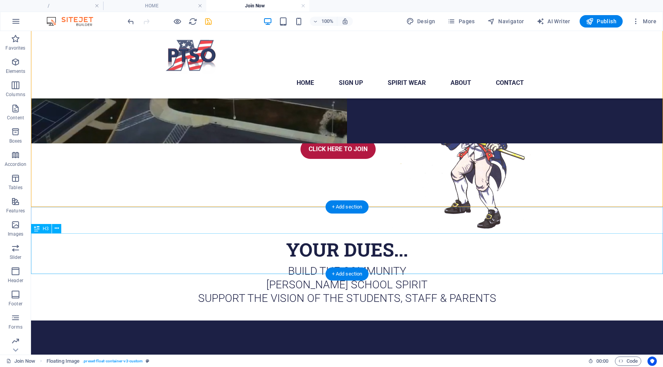
click at [161, 264] on div "Build the community [PERSON_NAME] school spirit support the vision of the stude…" at bounding box center [347, 284] width 632 height 41
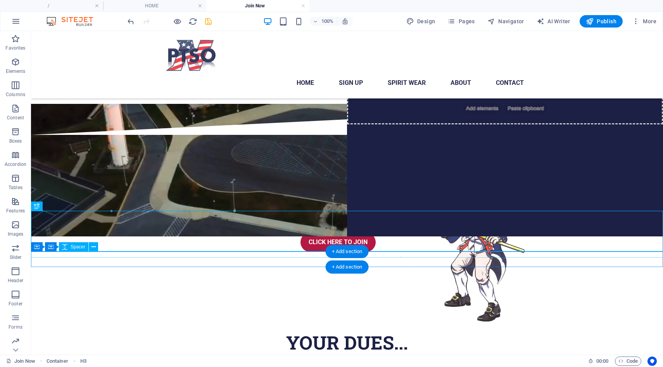
scroll to position [0, 0]
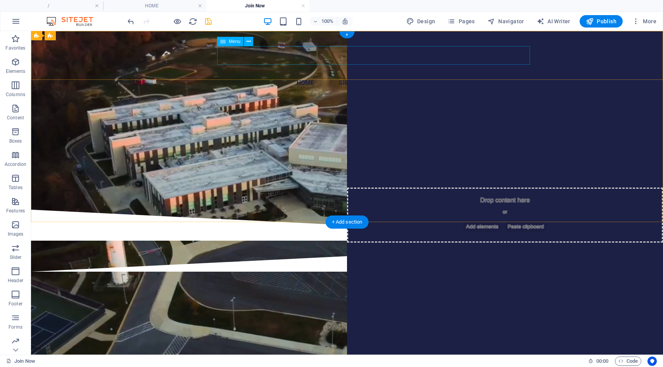
click at [312, 74] on nav "Home Sign up Spirit Wear About Contact" at bounding box center [347, 83] width 366 height 19
click at [306, 74] on nav "Home Sign up Spirit Wear About Contact" at bounding box center [347, 83] width 366 height 19
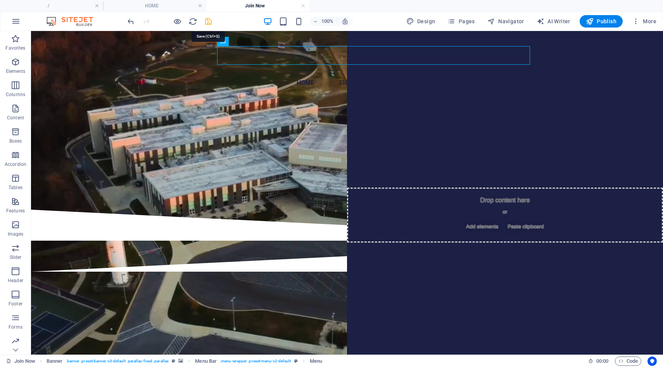
click at [209, 22] on icon "save" at bounding box center [208, 21] width 9 height 9
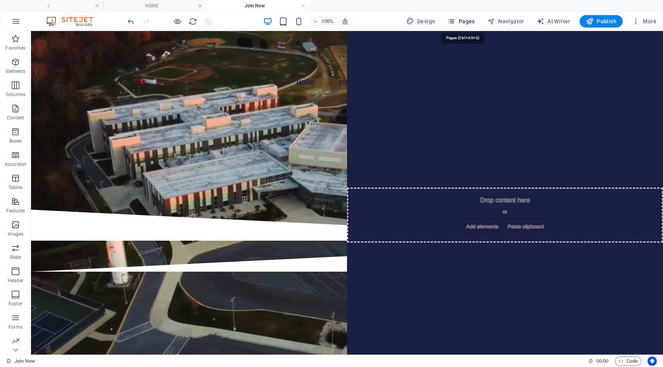
click at [463, 26] on button "Pages" at bounding box center [460, 21] width 33 height 12
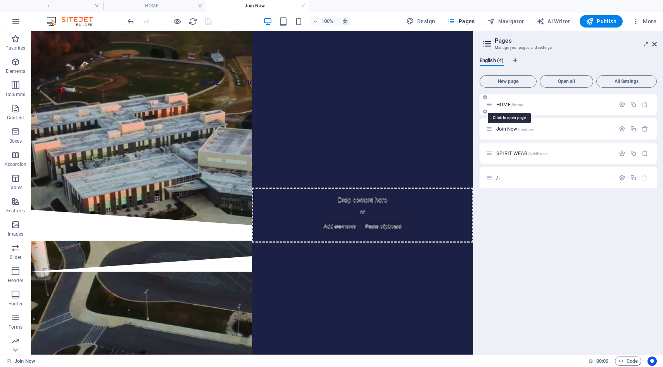
click at [500, 104] on span "HOME /home" at bounding box center [509, 105] width 27 height 6
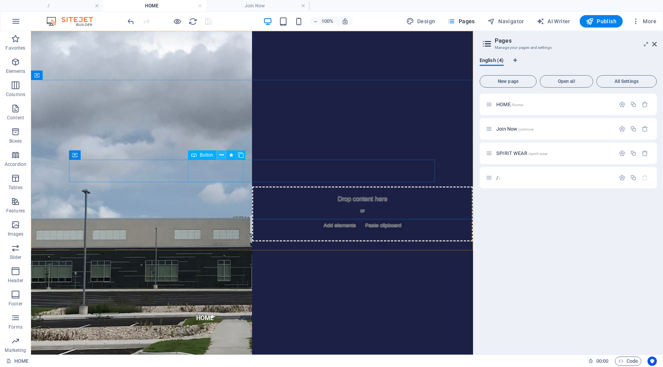
click at [220, 158] on icon at bounding box center [221, 155] width 4 height 8
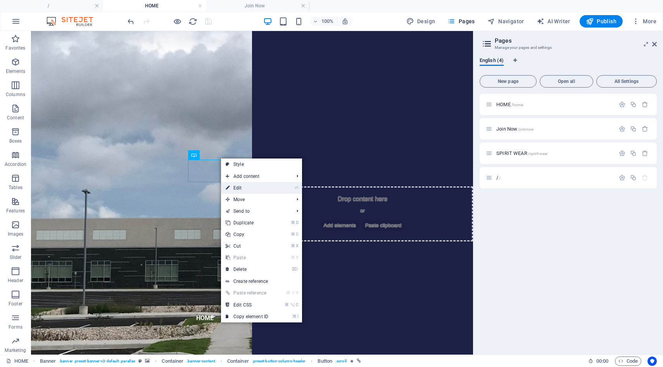
click at [228, 189] on icon at bounding box center [228, 188] width 4 height 12
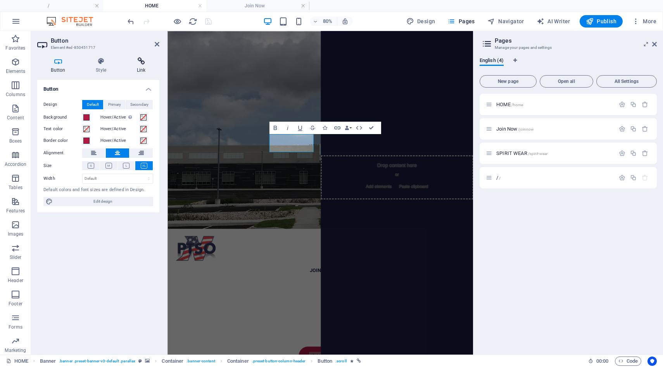
click at [138, 65] on h4 "Link" at bounding box center [141, 65] width 36 height 16
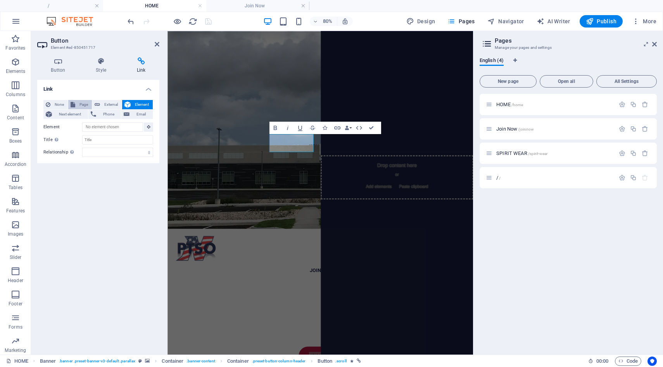
click at [78, 107] on span "Page" at bounding box center [84, 104] width 12 height 9
click at [148, 128] on select "HOME Join Now SPIRIT WEAR /" at bounding box center [117, 126] width 71 height 9
select select "1"
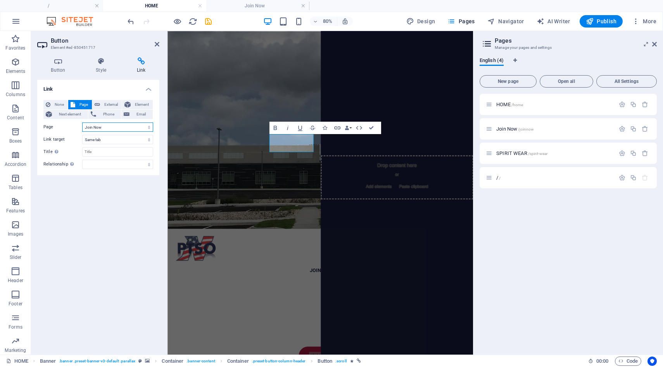
click at [82, 122] on select "HOME Join Now SPIRIT WEAR /" at bounding box center [117, 126] width 71 height 9
click at [157, 45] on icon at bounding box center [157, 44] width 5 height 6
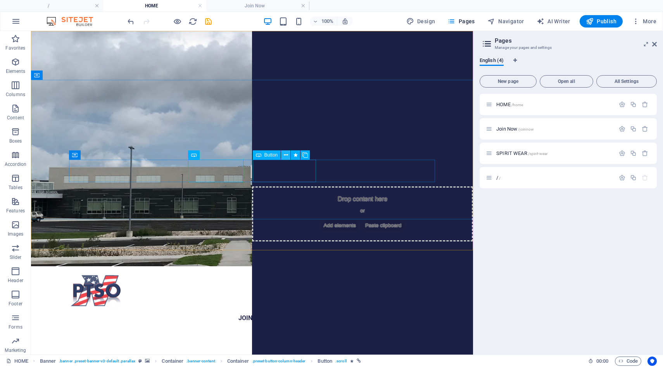
click at [286, 155] on icon at bounding box center [286, 155] width 4 height 8
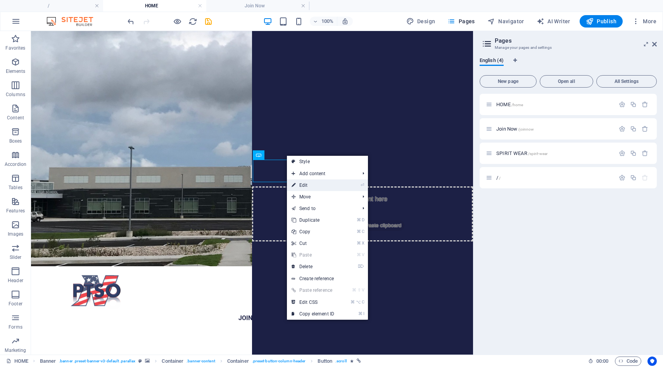
click at [300, 183] on link "⏎ Edit" at bounding box center [313, 185] width 52 height 12
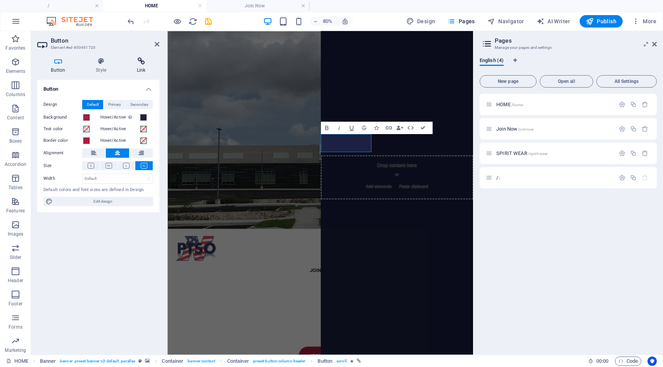
click at [136, 65] on h4 "Link" at bounding box center [141, 65] width 36 height 16
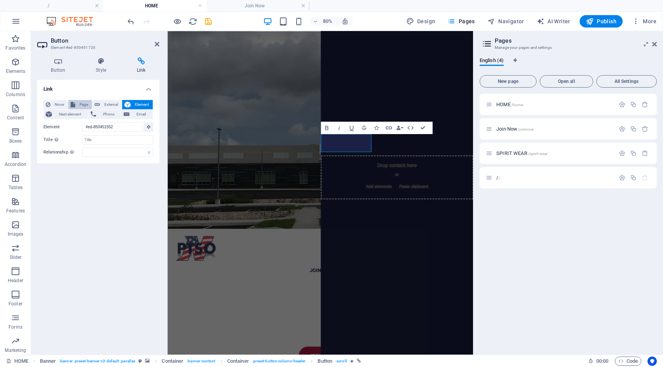
click at [81, 104] on span "Page" at bounding box center [84, 104] width 12 height 9
click at [148, 128] on select "HOME Join Now SPIRIT WEAR /" at bounding box center [117, 126] width 71 height 9
select select "2"
click at [82, 122] on select "HOME Join Now SPIRIT WEAR /" at bounding box center [117, 126] width 71 height 9
click at [122, 215] on div "Link None Page External Element Next element Phone Email Page HOME Join Now SPI…" at bounding box center [98, 214] width 122 height 269
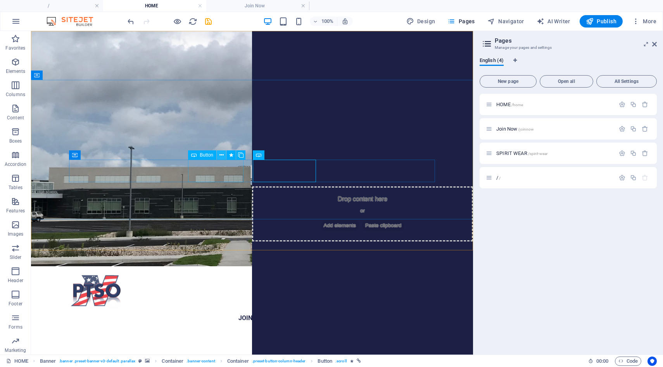
click at [222, 156] on icon at bounding box center [221, 155] width 4 height 8
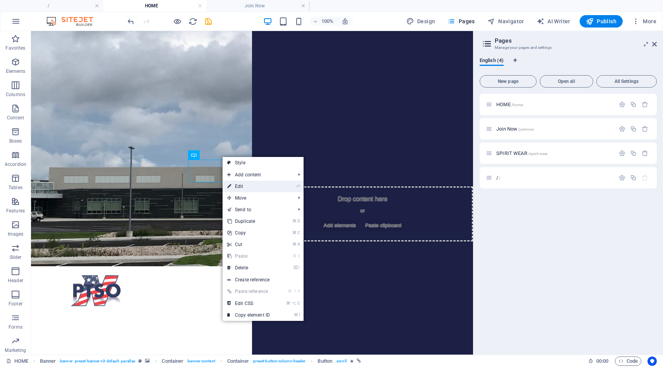
click at [236, 186] on link "⏎ Edit" at bounding box center [249, 187] width 52 height 12
select select "1"
select select
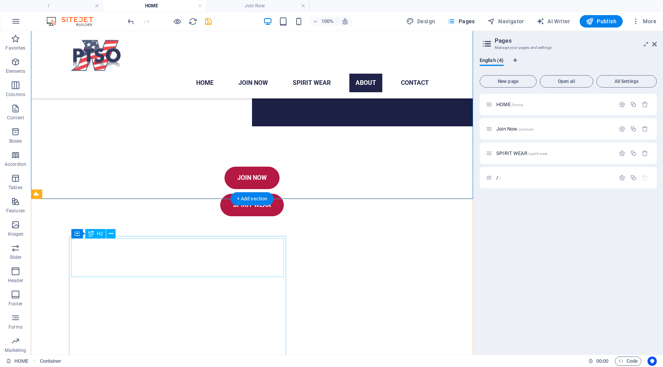
scroll to position [221, 0]
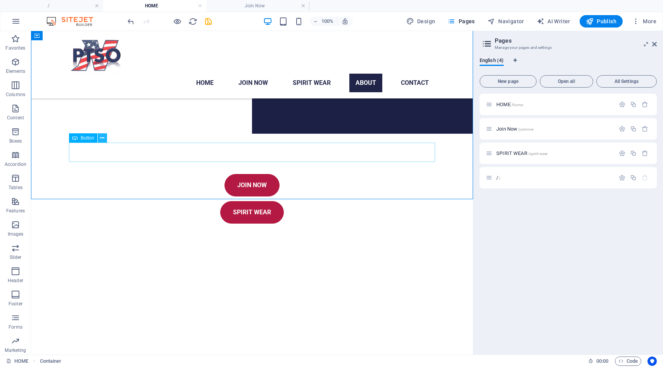
click at [101, 138] on icon at bounding box center [102, 138] width 4 height 8
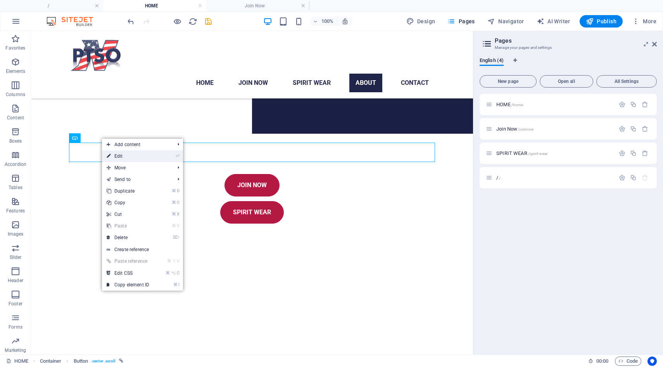
click at [112, 156] on link "⏎ Edit" at bounding box center [128, 156] width 52 height 12
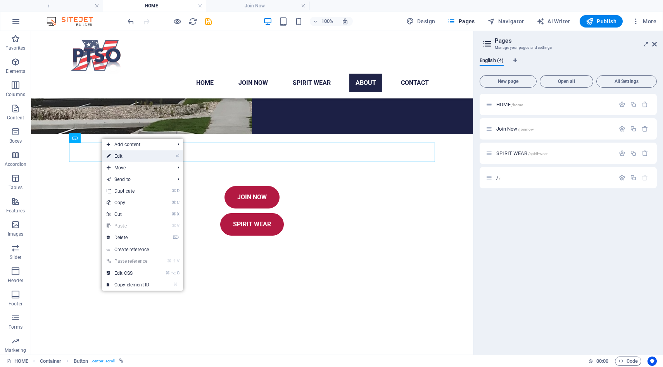
select select
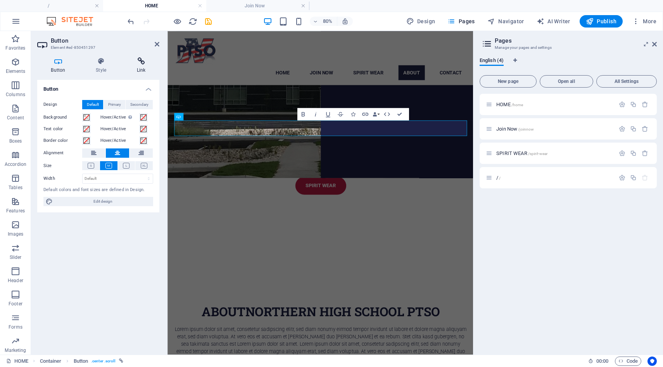
click at [135, 68] on h4 "Link" at bounding box center [141, 65] width 36 height 16
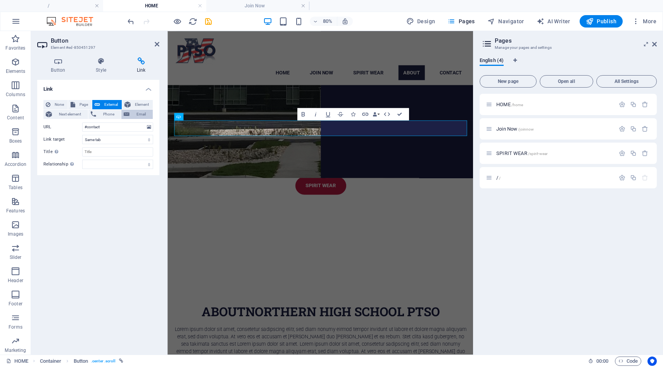
click at [142, 114] on span "Email" at bounding box center [141, 114] width 19 height 9
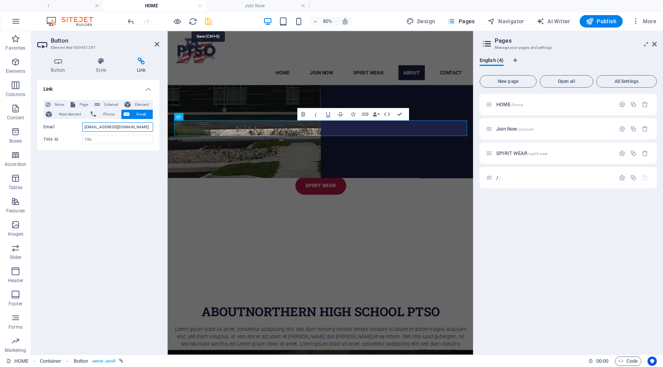
type input "[EMAIL_ADDRESS][DOMAIN_NAME]"
click at [210, 25] on icon "save" at bounding box center [208, 21] width 9 height 9
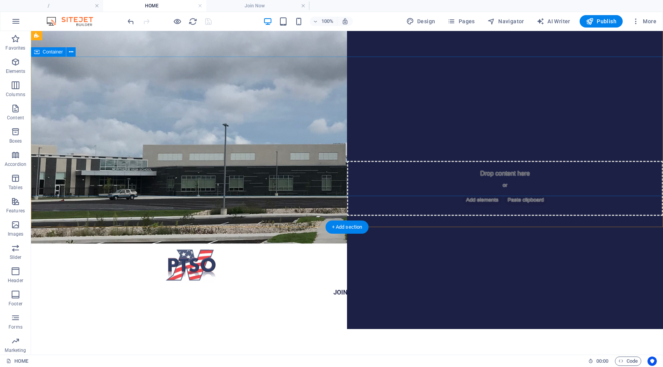
scroll to position [0, 0]
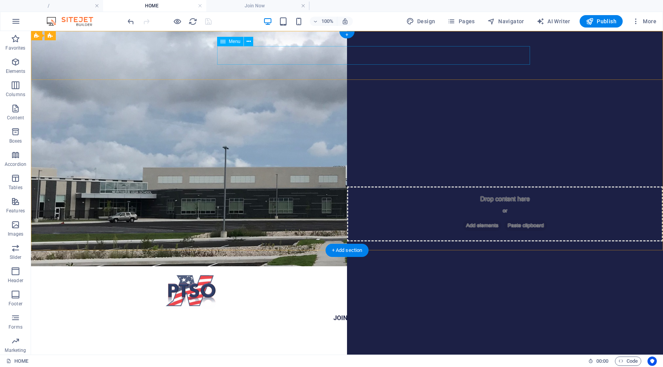
click at [356, 309] on nav "Home JOIN NOW Spirit Wear About Contact" at bounding box center [347, 318] width 366 height 19
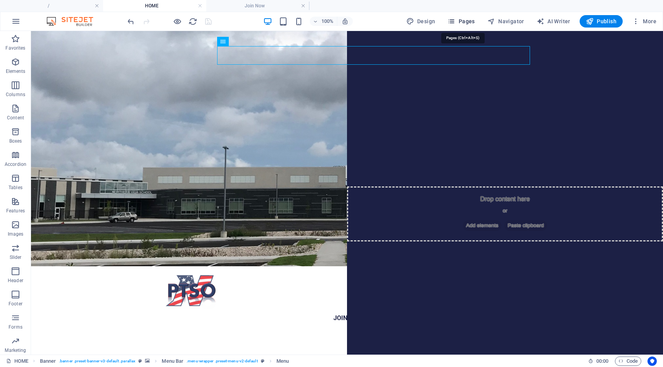
click at [459, 18] on span "Pages" at bounding box center [460, 21] width 27 height 8
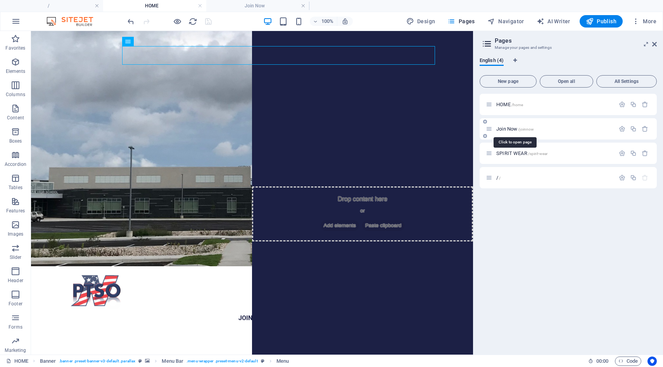
click at [499, 128] on span "Join Now /joinnow" at bounding box center [515, 129] width 38 height 6
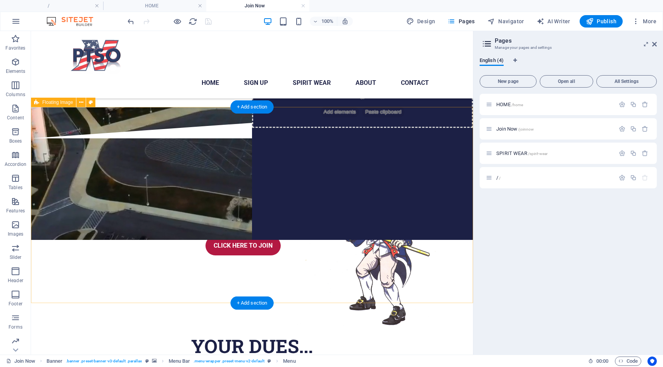
scroll to position [114, 0]
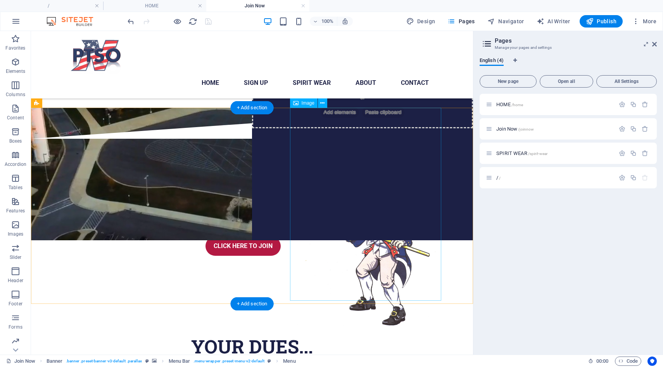
click at [388, 224] on figure at bounding box center [365, 235] width 151 height 193
click at [322, 104] on icon at bounding box center [322, 103] width 4 height 8
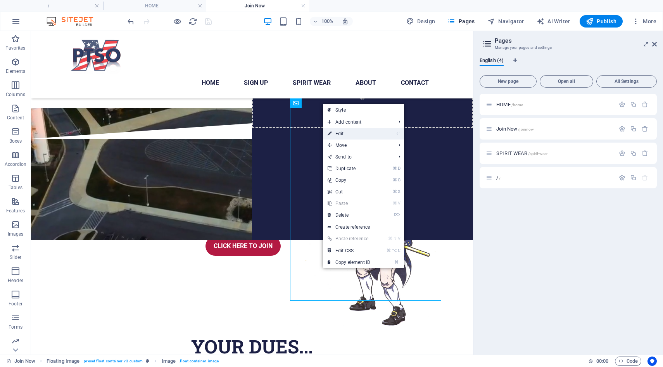
click at [334, 134] on link "⏎ Edit" at bounding box center [349, 134] width 52 height 12
select select "px"
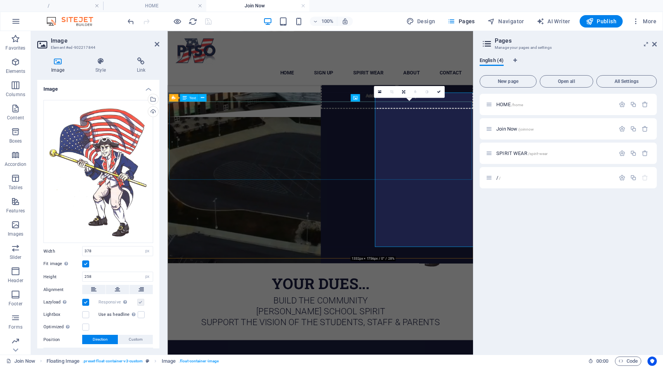
select select "DISABLED_OPTION_VALUE"
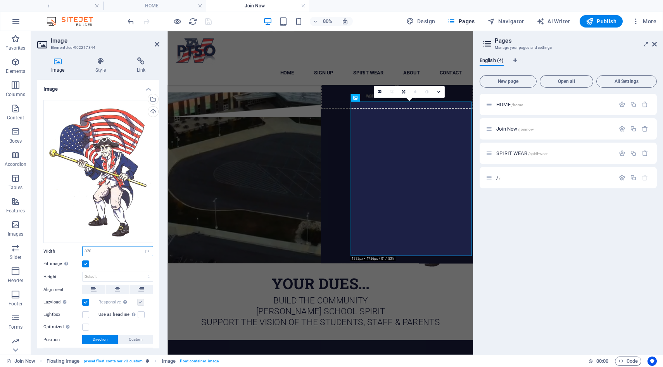
click at [101, 250] on input "378" at bounding box center [118, 251] width 70 height 9
type input "3"
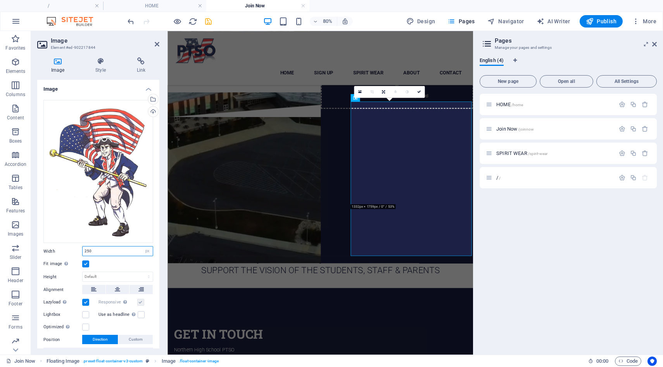
type input "250"
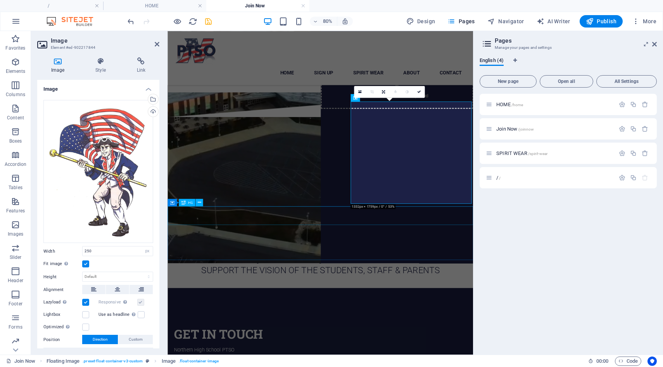
click at [203, 270] on div "YOUR DUES..." at bounding box center [358, 281] width 382 height 23
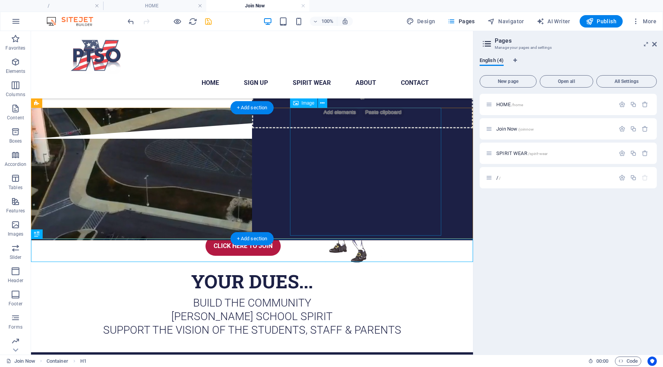
click at [357, 162] on figure at bounding box center [365, 203] width 151 height 128
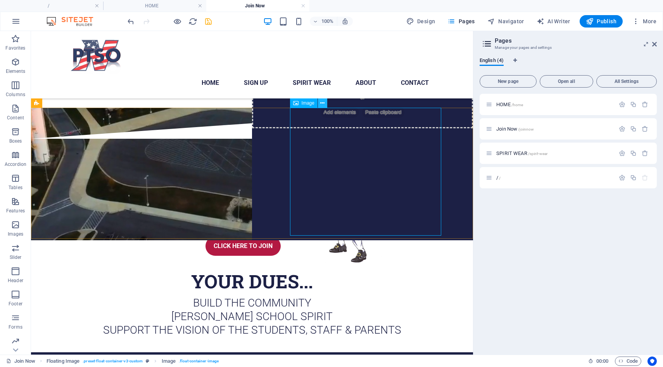
click at [324, 105] on icon at bounding box center [322, 103] width 4 height 8
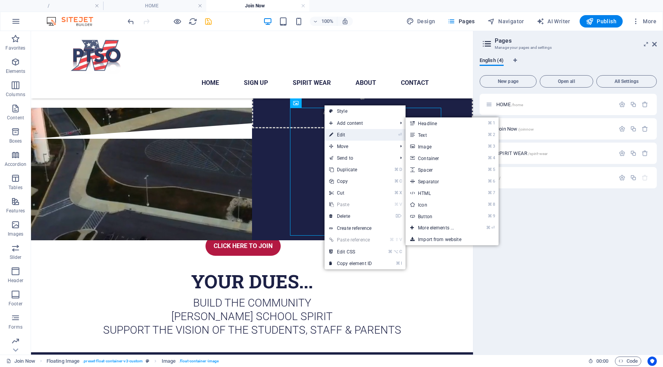
click at [333, 134] on icon at bounding box center [331, 135] width 4 height 12
select select "px"
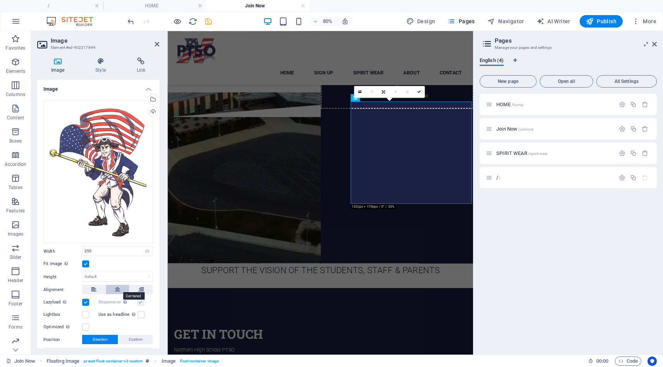
click at [115, 287] on icon at bounding box center [117, 289] width 5 height 9
click at [211, 237] on div "Your annual PTSO membership supports our staff appreciation events, school club…" at bounding box center [358, 204] width 382 height 131
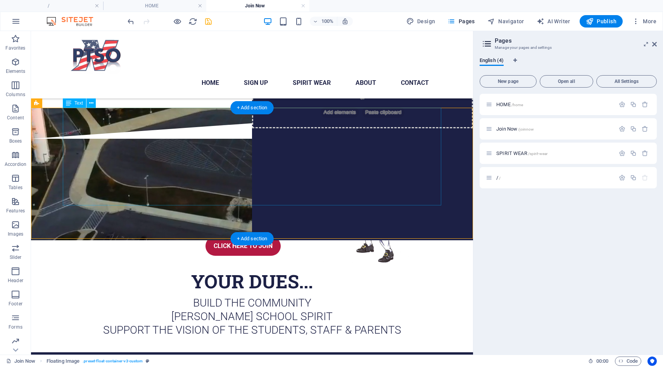
click at [187, 155] on div "Your annual PTSO membership supports our staff appreciation events, school club…" at bounding box center [252, 188] width 378 height 98
click at [73, 105] on div "Text" at bounding box center [74, 102] width 23 height 9
click at [94, 104] on button at bounding box center [90, 102] width 9 height 9
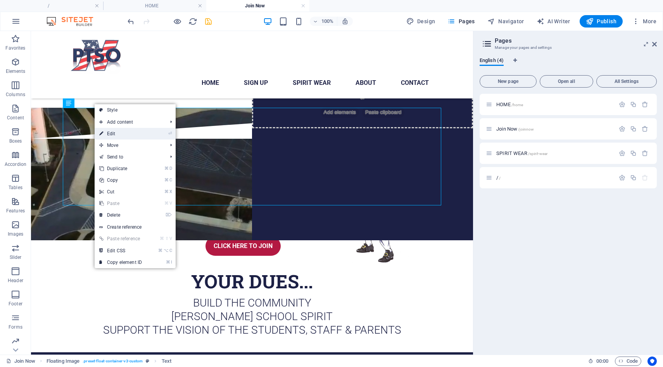
click at [104, 132] on link "⏎ Edit" at bounding box center [121, 134] width 52 height 12
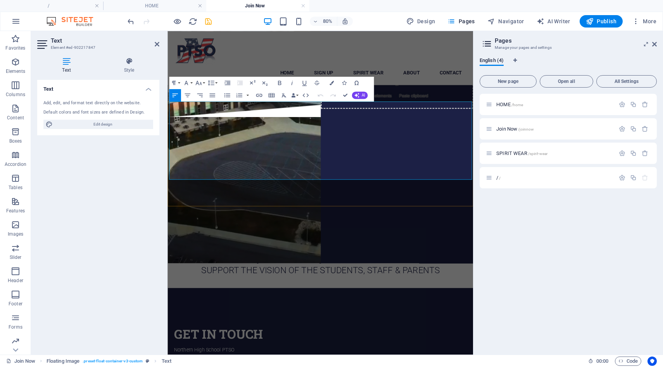
click at [292, 167] on span "Your annual PTSO membership supports our staff appreciation events, school club…" at bounding box center [277, 187] width 216 height 95
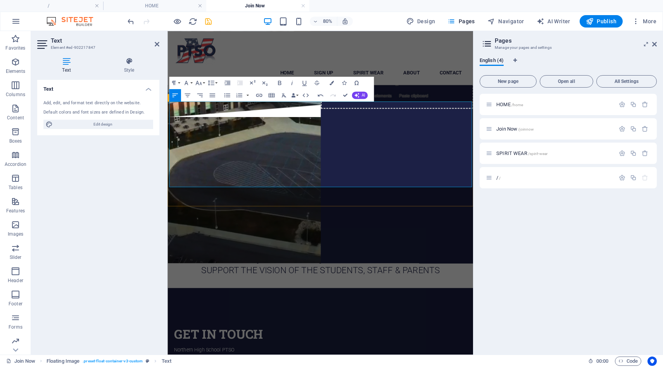
click at [169, 139] on div "Your annual PTSO membership supports our staff appreciation events, school club…" at bounding box center [358, 204] width 382 height 131
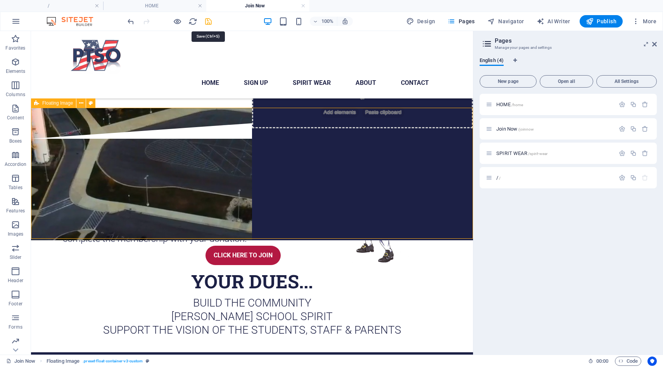
click at [208, 22] on icon "save" at bounding box center [208, 21] width 9 height 9
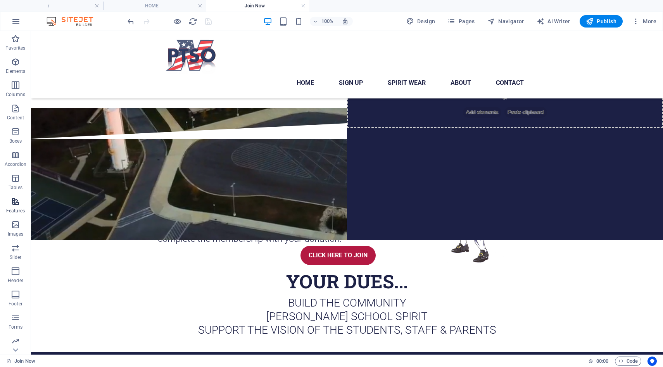
click at [12, 201] on icon "button" at bounding box center [15, 201] width 9 height 9
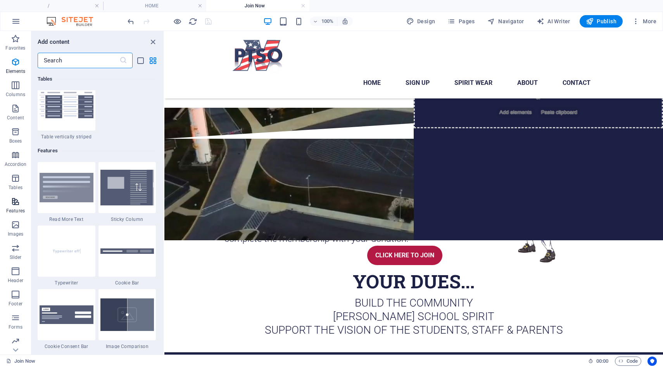
scroll to position [3022, 0]
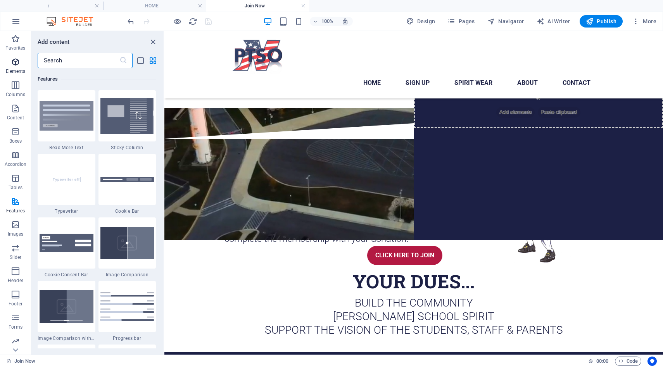
click at [15, 70] on p "Elements" at bounding box center [16, 71] width 20 height 6
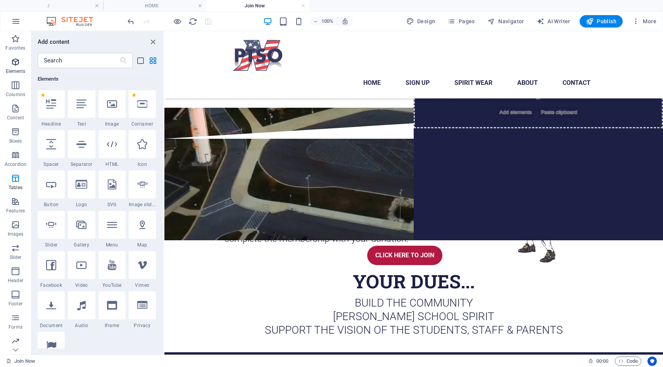
scroll to position [83, 0]
click at [61, 147] on div at bounding box center [51, 145] width 27 height 28
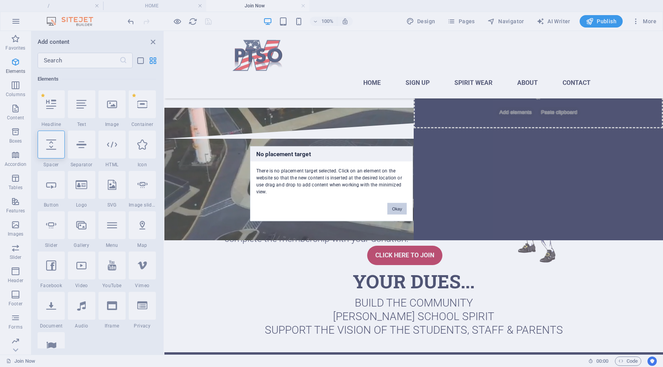
click at [395, 210] on button "Okay" at bounding box center [396, 209] width 19 height 12
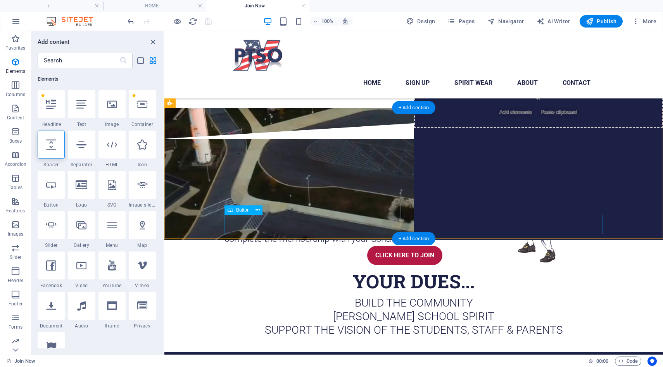
click at [239, 246] on div "CLICK HERE TO JOIN" at bounding box center [413, 255] width 378 height 19
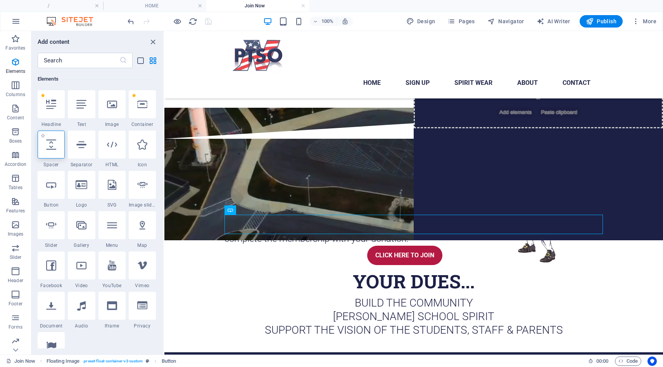
click at [55, 147] on icon at bounding box center [51, 145] width 10 height 10
select select "px"
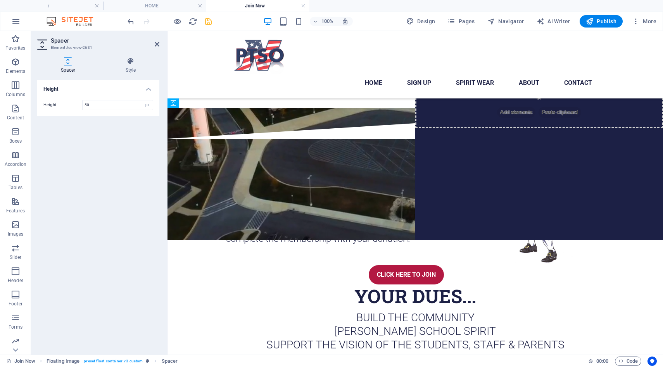
drag, startPoint x: 405, startPoint y: 135, endPoint x: 235, endPoint y: 229, distance: 195.2
click at [117, 263] on div "Height Height 50 px rem vh vw" at bounding box center [98, 214] width 122 height 269
click at [209, 17] on icon "save" at bounding box center [208, 21] width 9 height 9
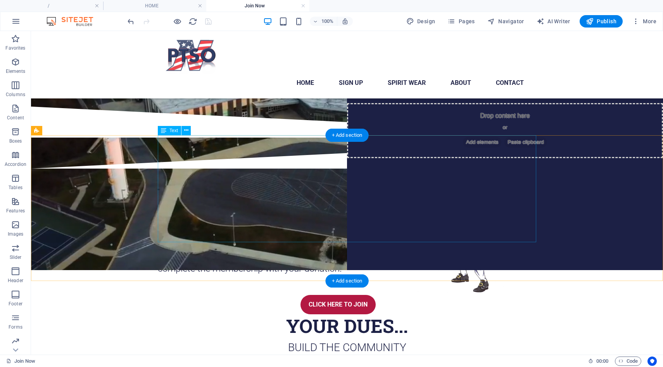
scroll to position [84, 0]
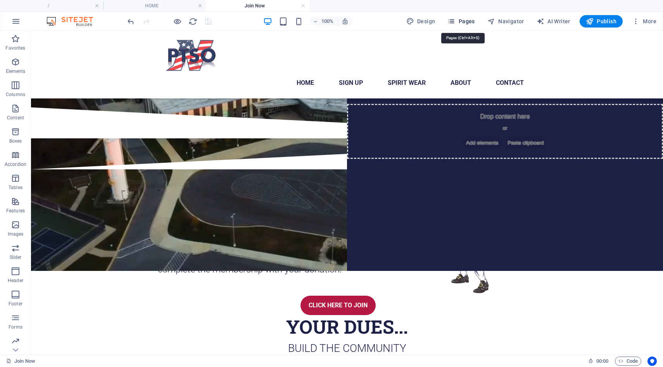
click at [454, 22] on icon "button" at bounding box center [451, 21] width 8 height 8
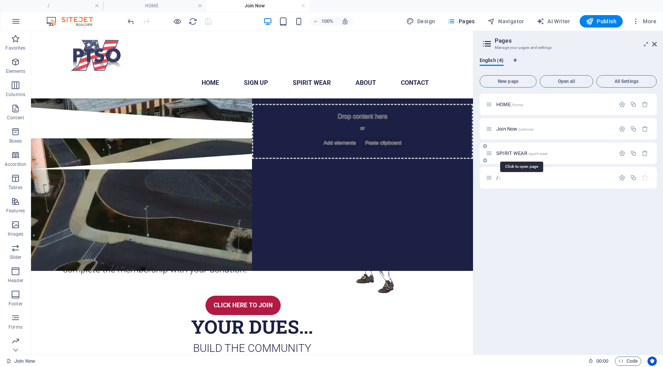
click at [504, 150] on span "SPIRIT WEAR /spirit-wear" at bounding box center [521, 153] width 51 height 6
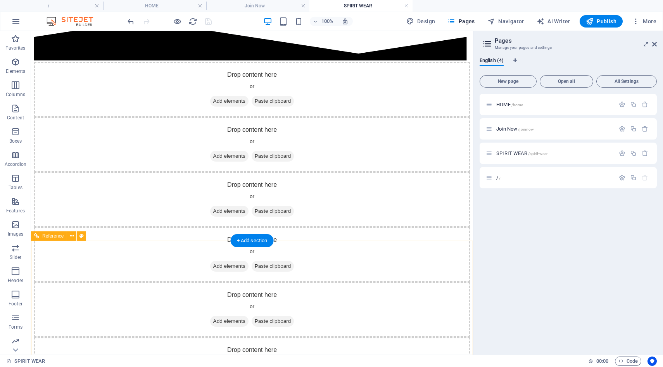
scroll to position [400, 0]
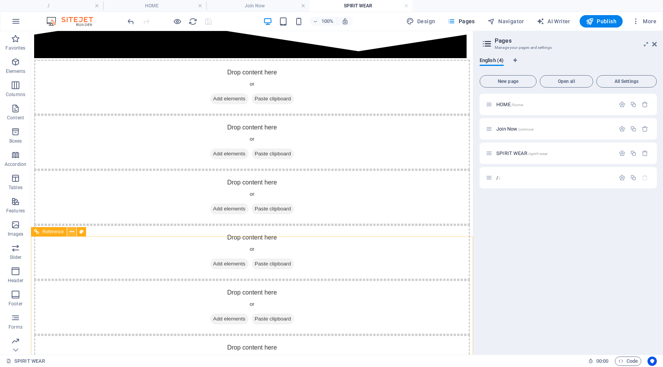
click at [70, 233] on icon at bounding box center [72, 232] width 4 height 8
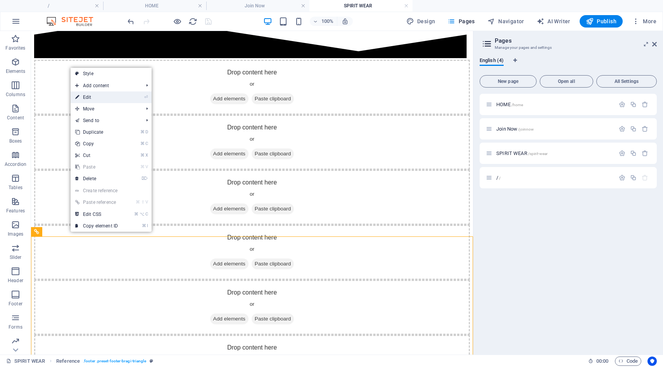
click at [93, 98] on link "⏎ Edit" at bounding box center [97, 97] width 52 height 12
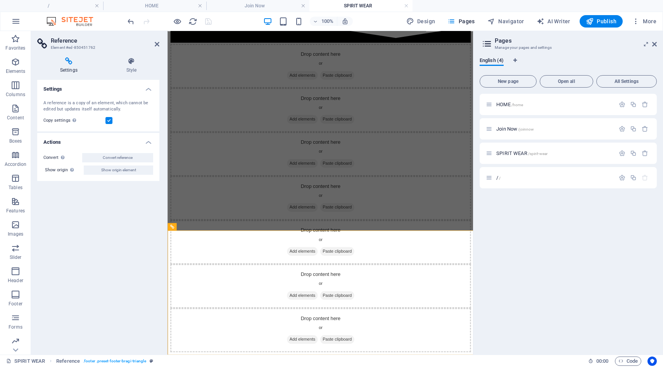
scroll to position [356, 0]
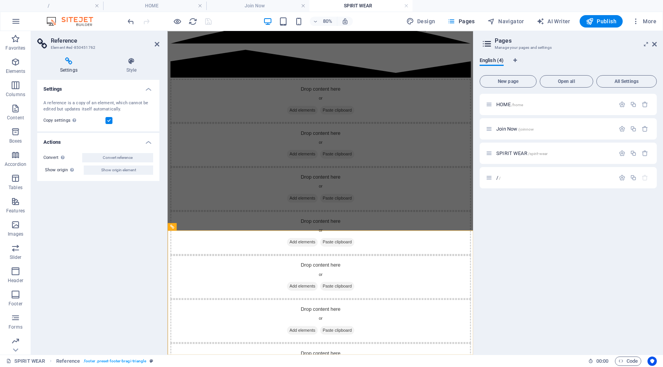
click at [68, 62] on icon at bounding box center [68, 61] width 63 height 8
click at [157, 46] on icon at bounding box center [157, 44] width 5 height 6
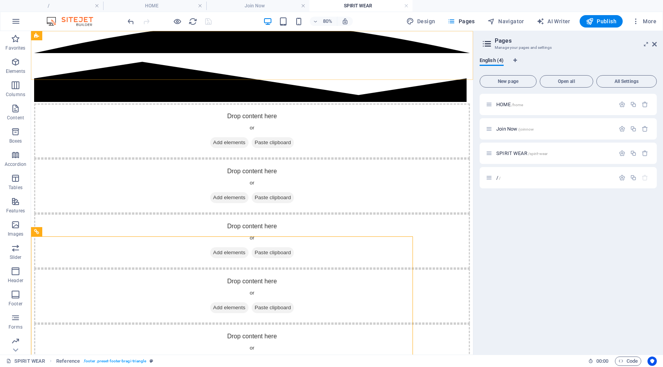
scroll to position [400, 0]
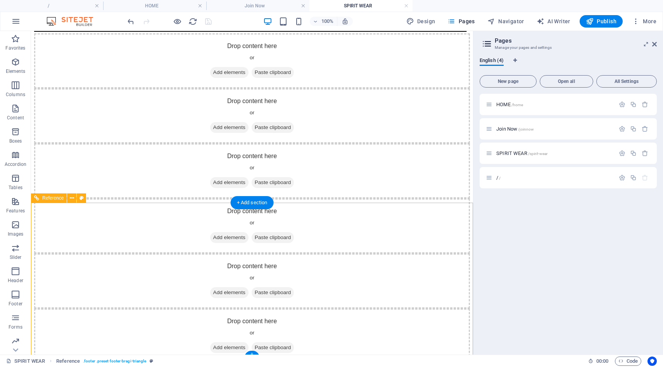
scroll to position [437, 0]
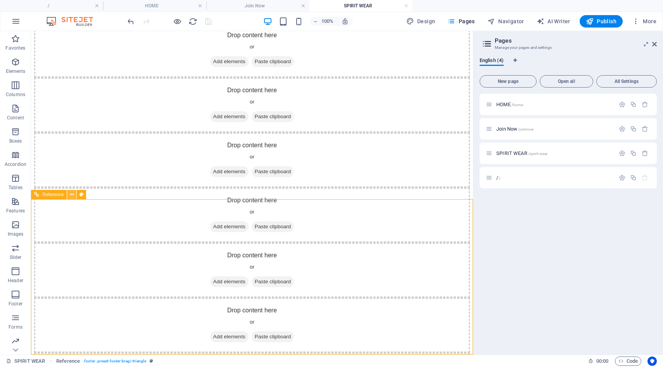
click at [73, 198] on icon at bounding box center [72, 195] width 4 height 8
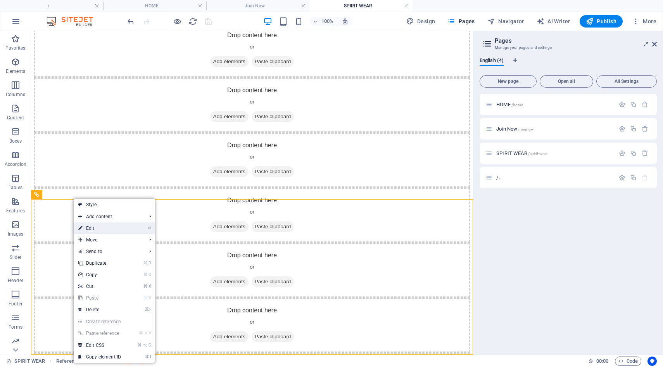
click at [85, 228] on link "⏎ Edit" at bounding box center [100, 229] width 52 height 12
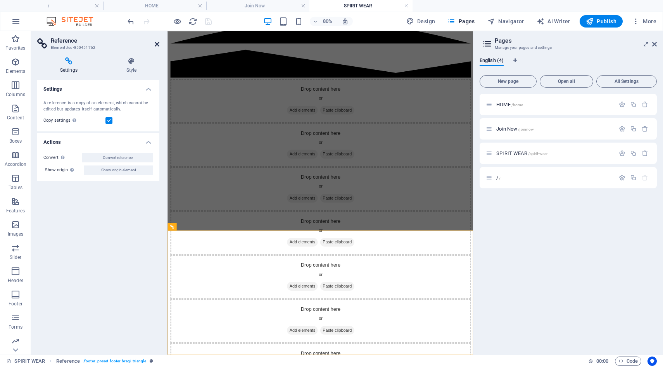
click at [158, 43] on icon at bounding box center [157, 44] width 5 height 6
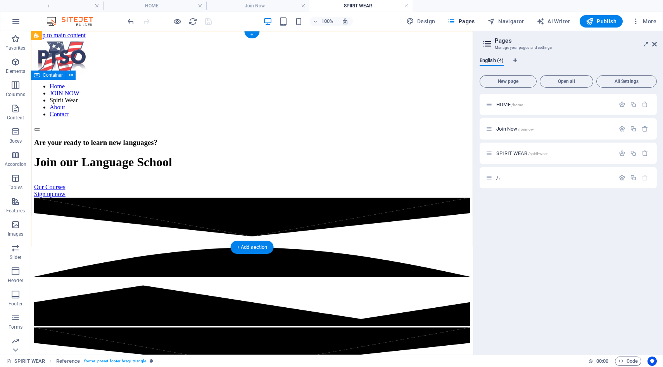
scroll to position [0, 0]
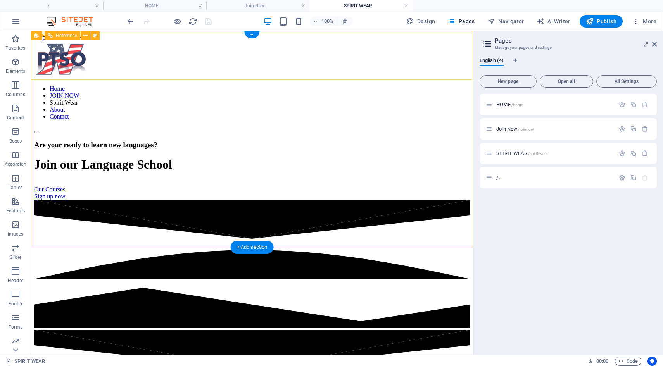
click at [362, 85] on nav "Home JOIN NOW Spirit Wear About Contact" at bounding box center [252, 102] width 436 height 35
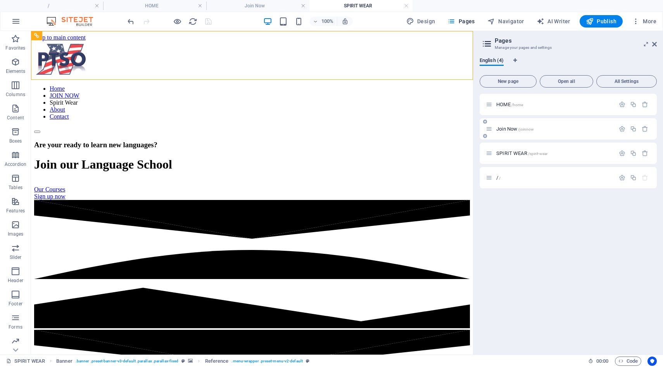
click at [503, 131] on div "Join Now /joinnow" at bounding box center [550, 128] width 129 height 9
click at [653, 45] on icon at bounding box center [654, 44] width 5 height 6
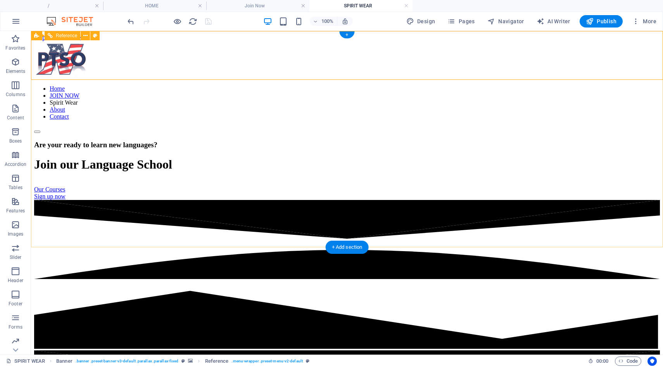
click at [365, 85] on nav "Home JOIN NOW Spirit Wear About Contact" at bounding box center [347, 102] width 626 height 35
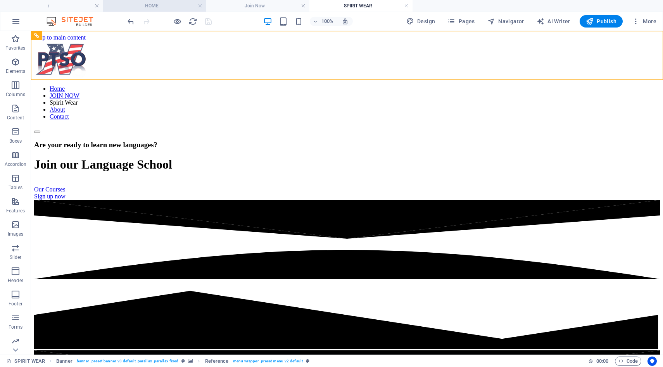
click at [172, 5] on h4 "HOME" at bounding box center [154, 6] width 103 height 9
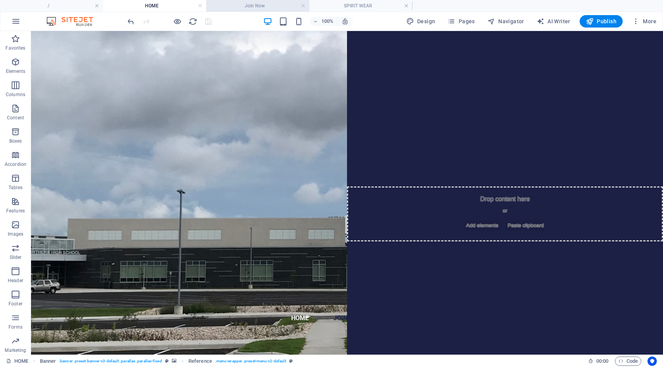
click at [272, 5] on h4 "Join Now" at bounding box center [257, 6] width 103 height 9
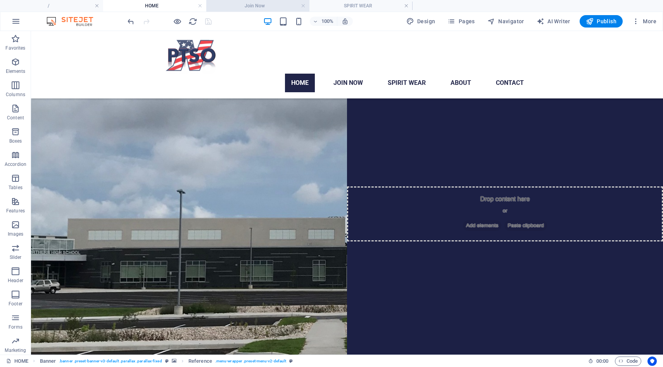
scroll to position [84, 0]
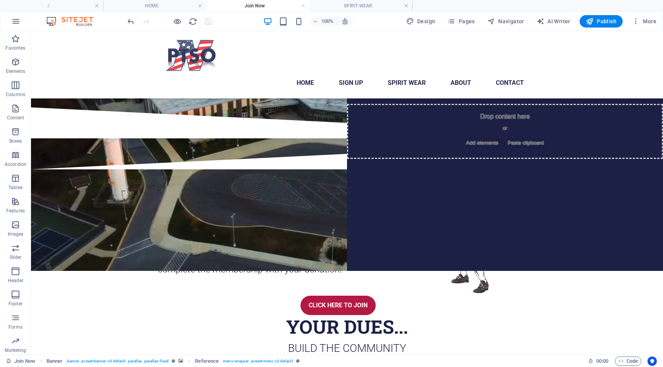
click at [272, 5] on h4 "Join Now" at bounding box center [257, 6] width 103 height 9
click at [359, 74] on nav "Home Sign up Spirit Wear About Contact" at bounding box center [347, 83] width 366 height 19
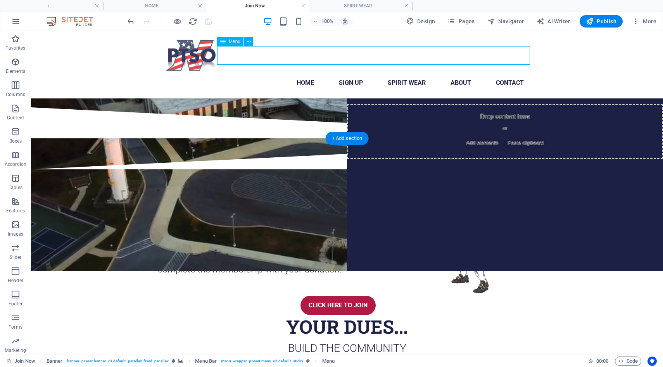
click at [403, 74] on nav "Home Sign up Spirit Wear About Contact" at bounding box center [347, 83] width 366 height 19
click at [243, 3] on h4 "Join Now" at bounding box center [257, 6] width 103 height 9
click at [464, 24] on span "Pages" at bounding box center [460, 21] width 27 height 8
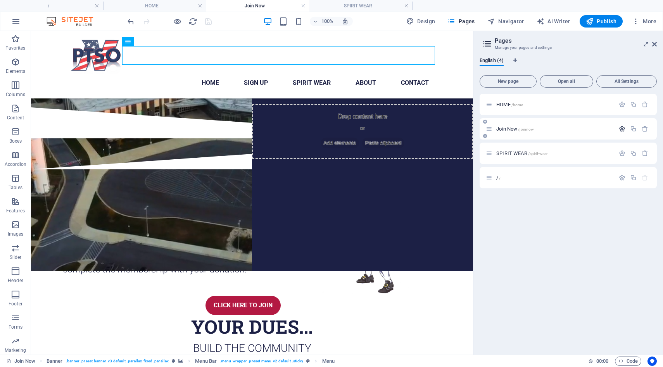
click at [620, 129] on icon "button" at bounding box center [622, 129] width 7 height 7
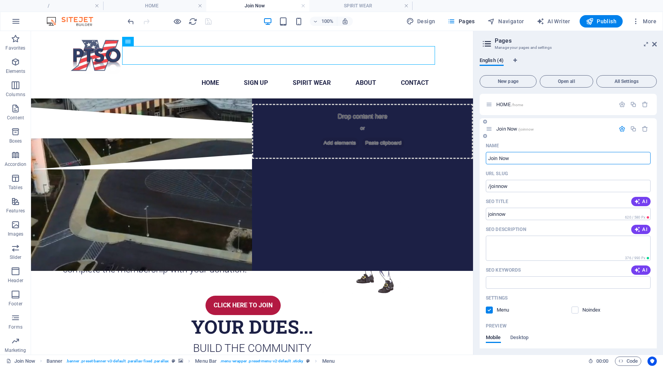
drag, startPoint x: 512, startPoint y: 159, endPoint x: 480, endPoint y: 158, distance: 32.2
click at [480, 158] on div "Name Join Now ​ URL SLUG /joinnow ​ SEO Title AI joinnow ​ 620 / 580 Px SEO Des…" at bounding box center [568, 299] width 177 height 318
type input "JOIN NOW"
click at [525, 177] on div "URL SLUG" at bounding box center [568, 173] width 165 height 12
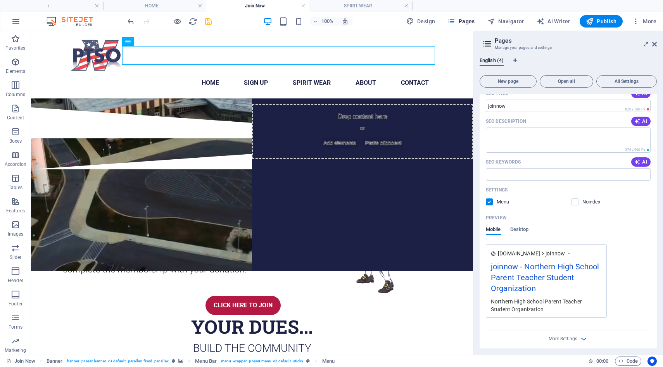
scroll to position [104, 0]
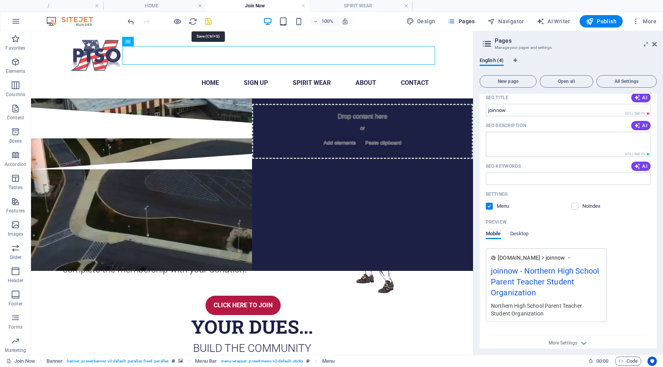
click at [210, 23] on icon "save" at bounding box center [208, 21] width 9 height 9
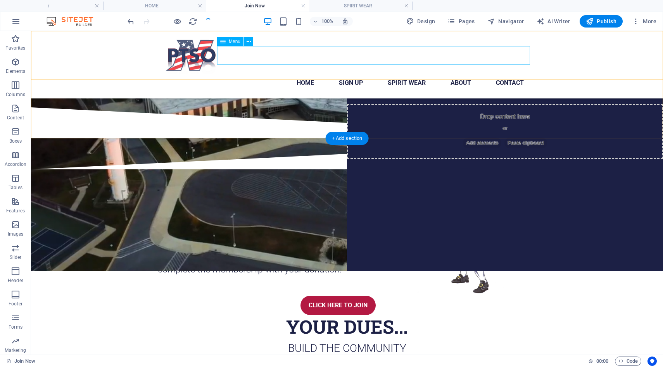
click at [348, 74] on nav "Home Sign up Spirit Wear About Contact" at bounding box center [347, 83] width 366 height 19
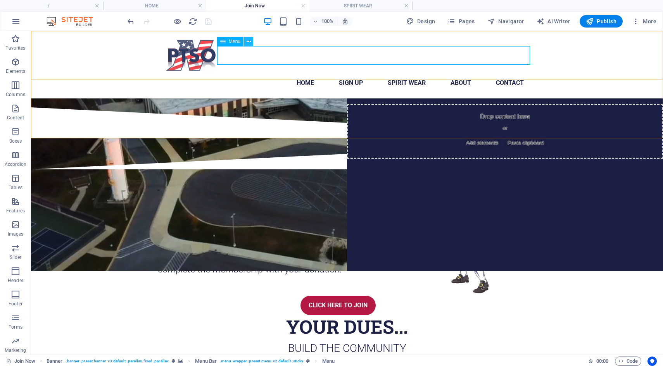
click at [250, 42] on icon at bounding box center [249, 42] width 4 height 8
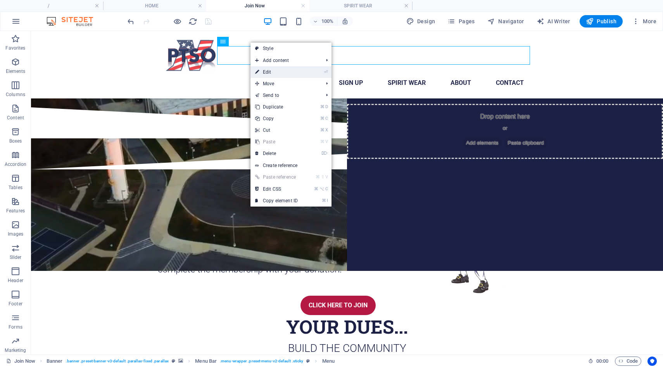
click at [265, 72] on link "⏎ Edit" at bounding box center [276, 72] width 52 height 12
select select
select select "2"
select select
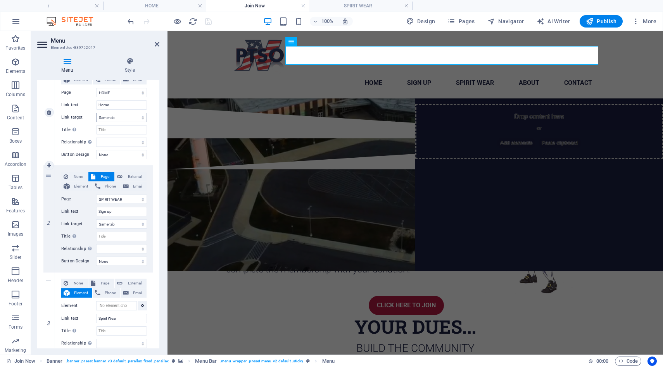
scroll to position [95, 0]
drag, startPoint x: 117, startPoint y: 213, endPoint x: 79, endPoint y: 211, distance: 38.4
click at [79, 211] on div "Link text Sign up" at bounding box center [104, 211] width 86 height 9
type input "JOIN NOW"
select select
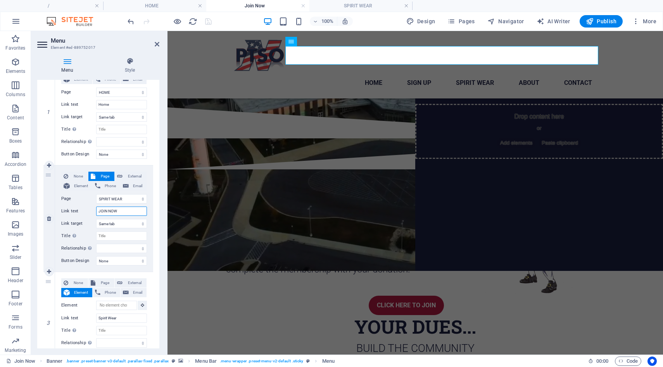
select select
type input "JOIN NOW"
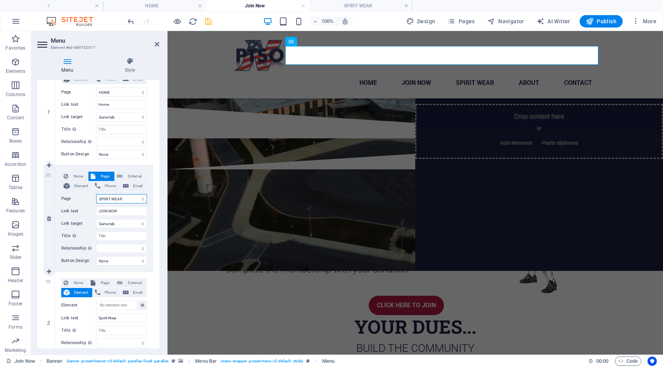
click at [139, 198] on select "HOME JOIN NOW SPIRIT WEAR /" at bounding box center [121, 198] width 51 height 9
select select "1"
click at [96, 194] on select "HOME JOIN NOW SPIRIT WEAR /" at bounding box center [121, 198] width 51 height 9
select select
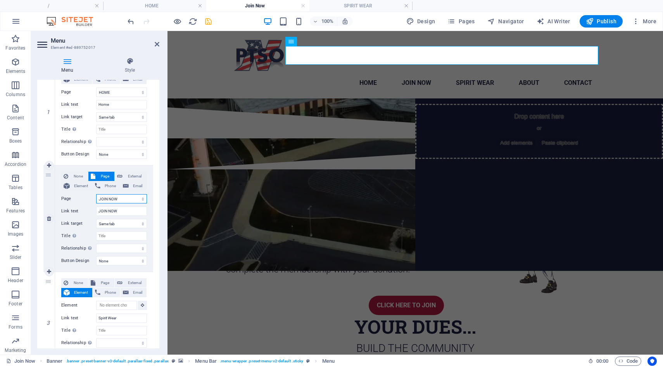
select select
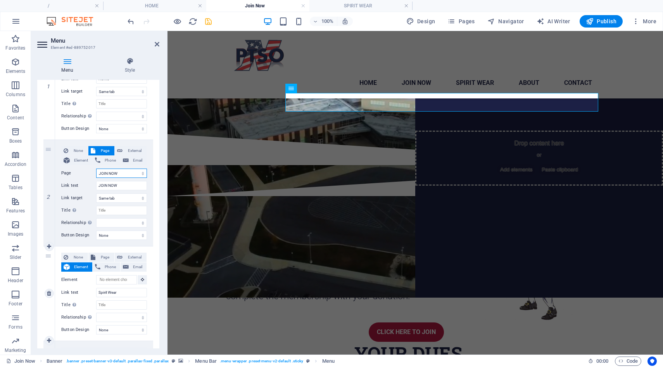
scroll to position [84, 0]
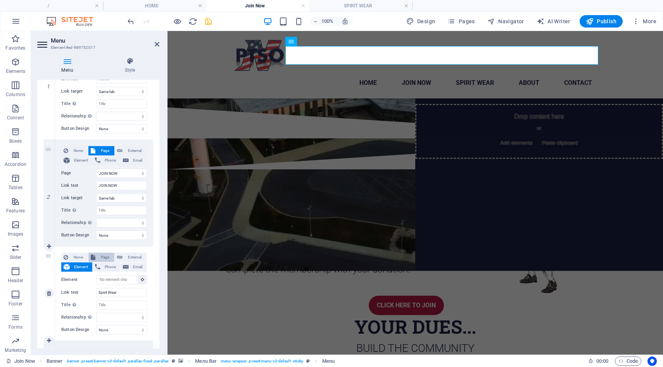
click at [98, 256] on span "Page" at bounding box center [105, 257] width 14 height 9
select select
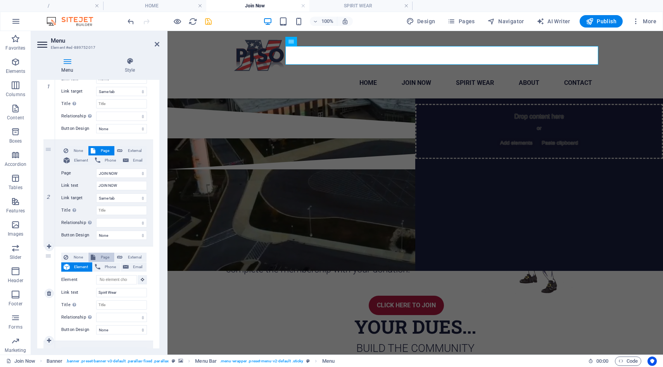
select select
click at [142, 281] on select "HOME JOIN NOW SPIRIT WEAR /" at bounding box center [121, 279] width 51 height 9
select select "2"
click at [96, 275] on select "HOME JOIN NOW SPIRIT WEAR /" at bounding box center [121, 279] width 51 height 9
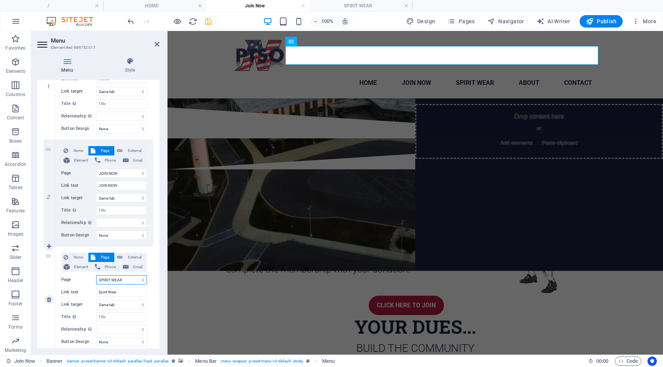
select select
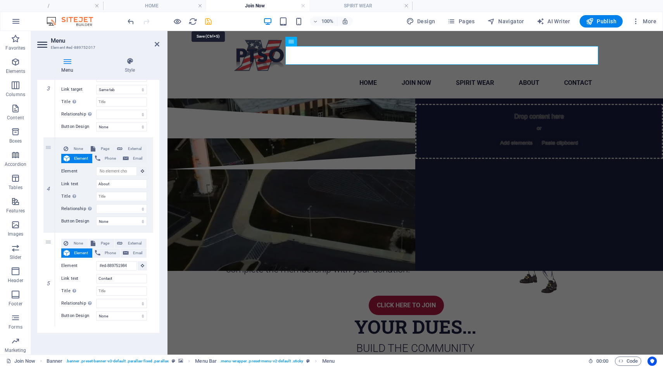
click at [208, 20] on icon "save" at bounding box center [208, 21] width 9 height 9
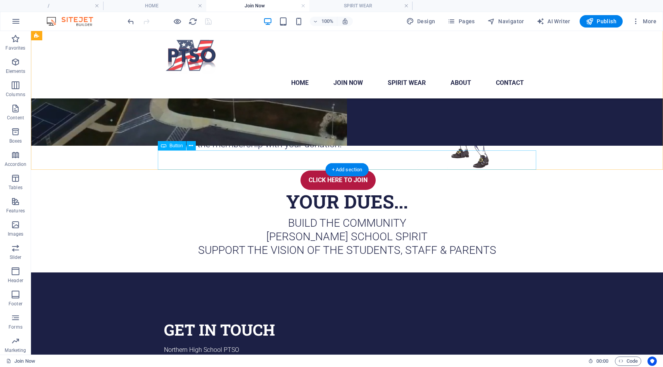
scroll to position [252, 0]
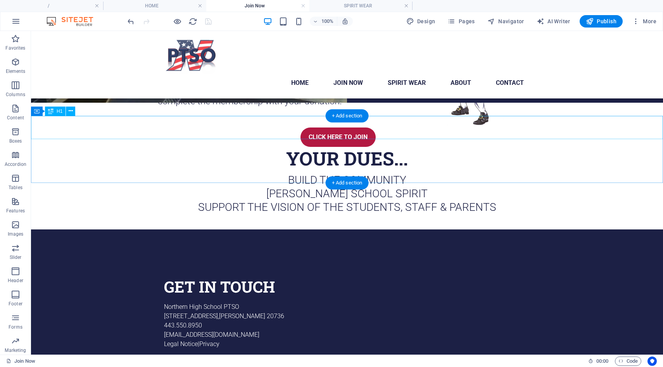
click at [307, 147] on div "YOUR DUES..." at bounding box center [347, 158] width 632 height 23
click at [19, 62] on icon "button" at bounding box center [15, 61] width 9 height 9
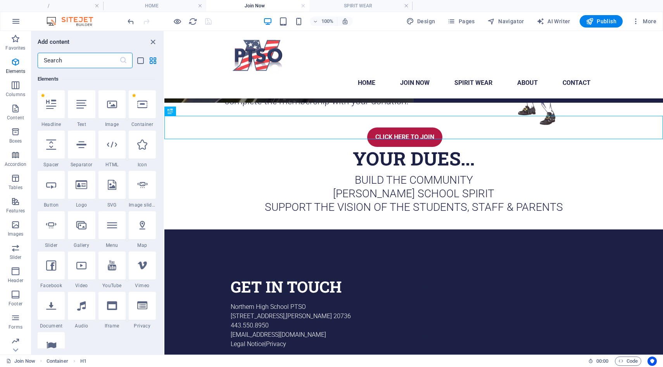
scroll to position [83, 0]
click at [46, 155] on div at bounding box center [51, 145] width 27 height 28
select select "px"
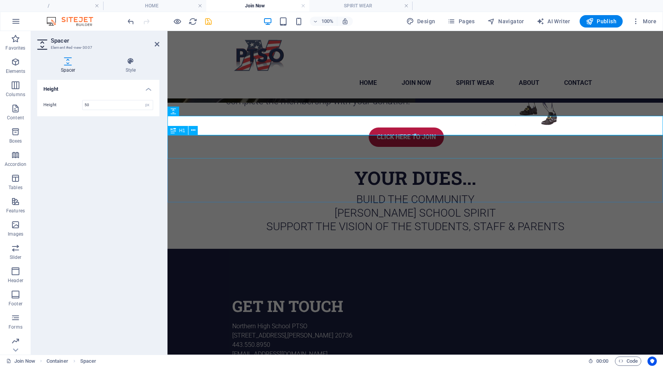
click at [253, 166] on div "YOUR DUES..." at bounding box center [414, 177] width 495 height 23
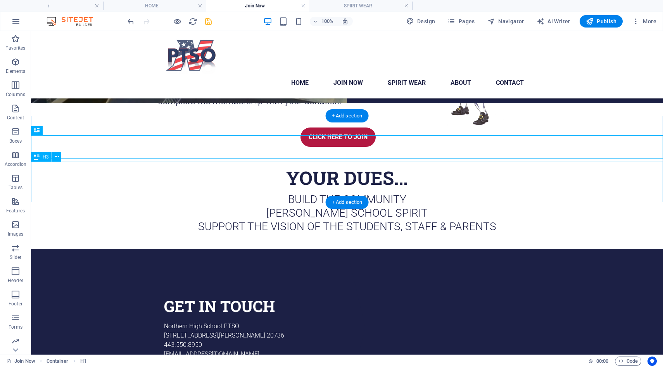
click at [309, 193] on div "Build the community [PERSON_NAME] school spirit support the vision of the stude…" at bounding box center [347, 213] width 632 height 41
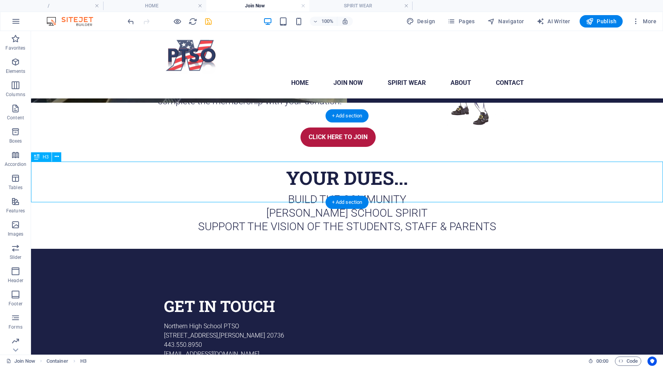
click at [290, 193] on div "Build the community [PERSON_NAME] school spirit support the vision of the stude…" at bounding box center [347, 213] width 632 height 41
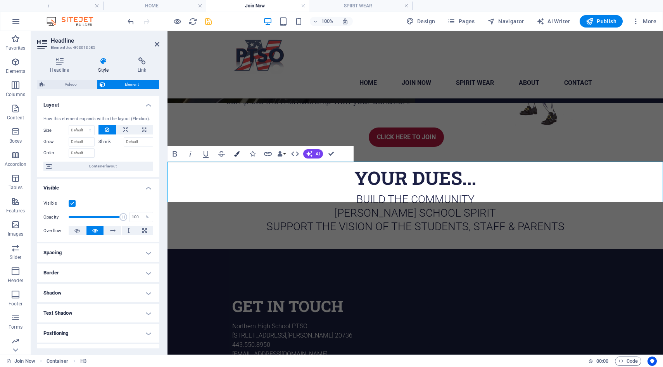
click at [239, 154] on icon "button" at bounding box center [236, 153] width 5 height 5
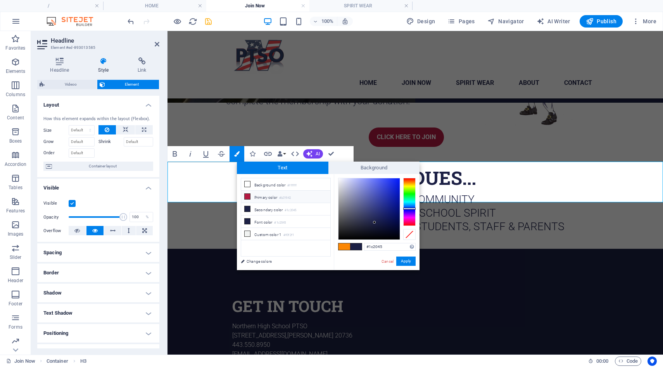
click at [248, 197] on icon at bounding box center [247, 196] width 5 height 5
type input "#b31942"
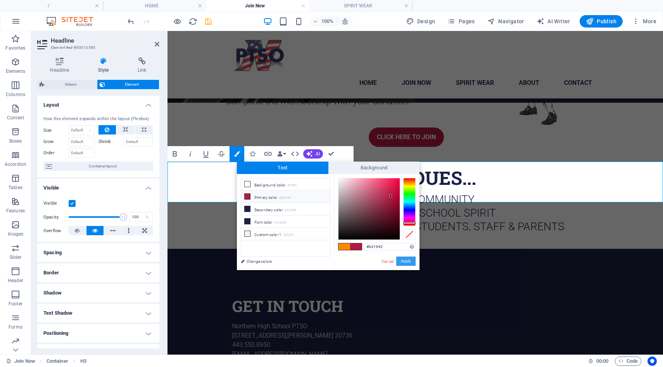
click at [411, 262] on button "Apply" at bounding box center [405, 261] width 19 height 9
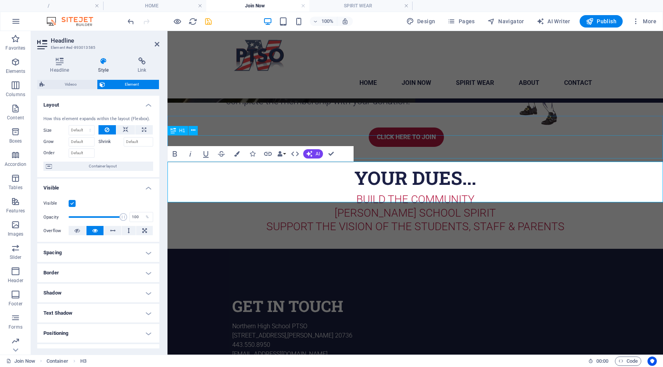
click at [496, 166] on div "YOUR DUES..." at bounding box center [414, 177] width 495 height 23
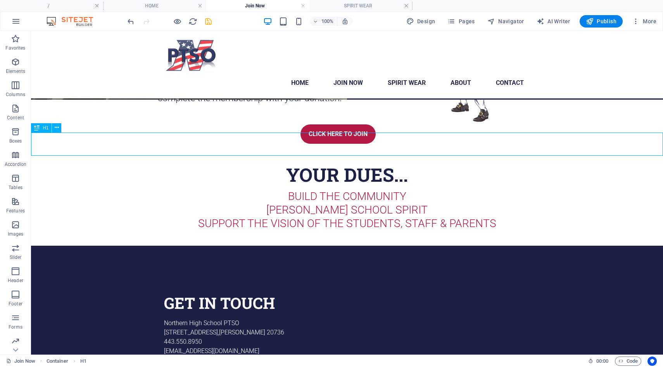
scroll to position [257, 0]
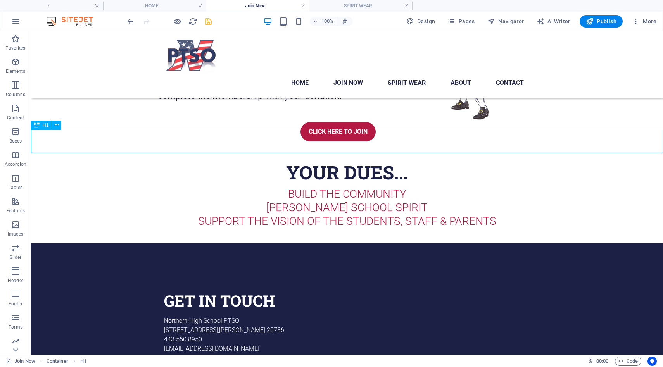
click at [456, 161] on div "YOUR DUES..." at bounding box center [347, 172] width 632 height 23
click at [56, 126] on icon at bounding box center [57, 125] width 4 height 8
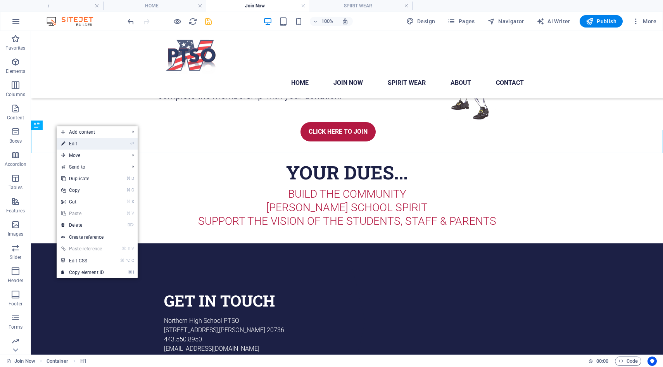
click at [65, 142] on icon at bounding box center [63, 144] width 4 height 12
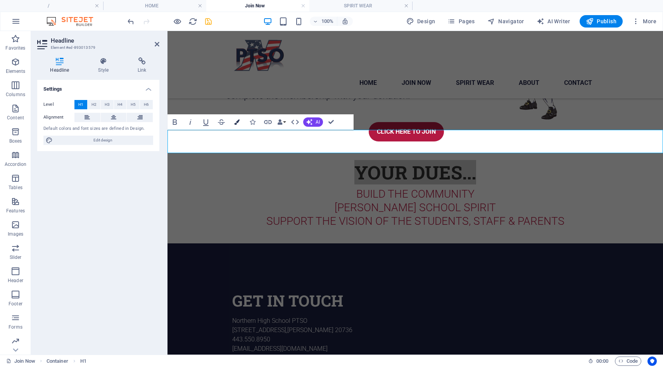
click at [235, 121] on icon "button" at bounding box center [236, 121] width 5 height 5
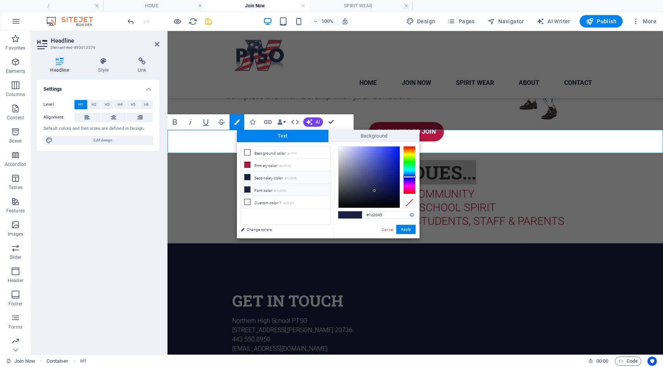
click at [262, 190] on li "Font color #1c2045" at bounding box center [285, 190] width 89 height 12
click at [274, 154] on li "Background color #ffffff" at bounding box center [285, 153] width 89 height 12
type input "#ffffff"
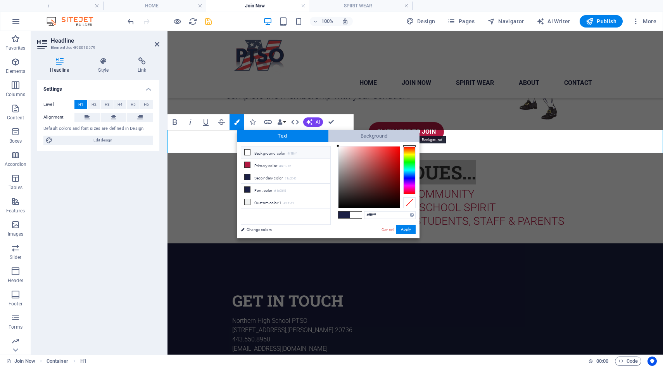
click at [339, 138] on span "Background" at bounding box center [373, 136] width 91 height 12
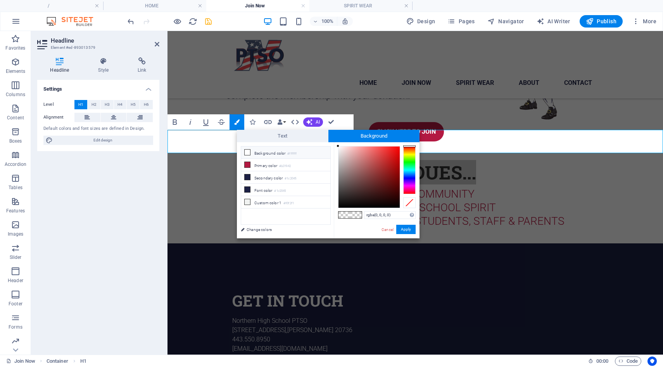
click at [276, 154] on li "Background color #ffffff" at bounding box center [285, 153] width 89 height 12
type input "rgba(255, 255, 255, 0)"
click at [286, 136] on span "Text" at bounding box center [282, 136] width 91 height 12
type input "#1c2045"
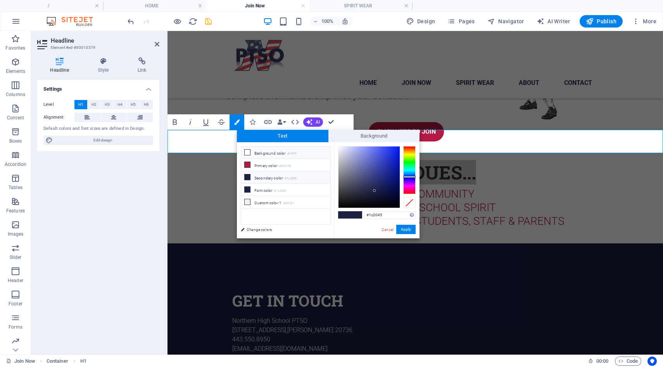
click at [263, 176] on li "Secondary color #1c2045" at bounding box center [285, 177] width 89 height 12
click at [407, 231] on button "Apply" at bounding box center [405, 229] width 19 height 9
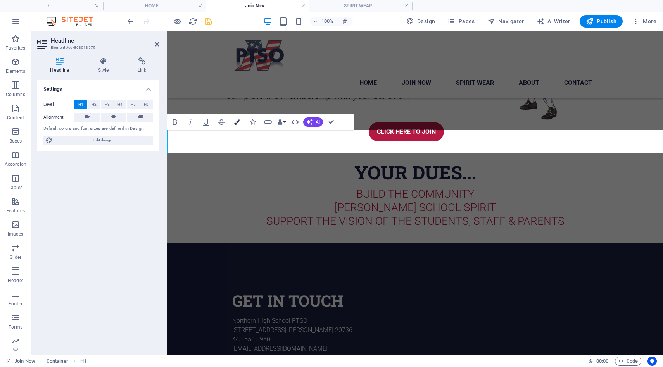
click at [239, 121] on icon "button" at bounding box center [236, 121] width 5 height 5
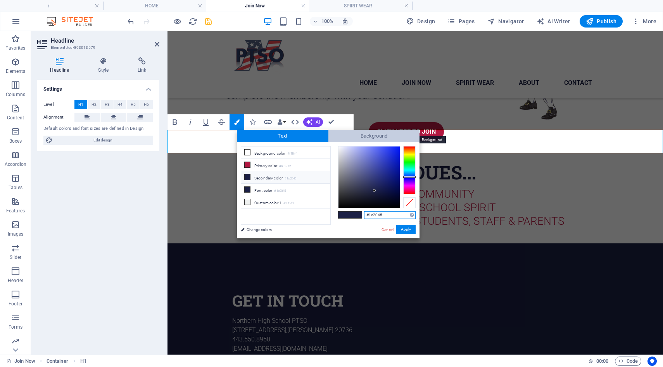
click at [356, 135] on span "Background" at bounding box center [373, 136] width 91 height 12
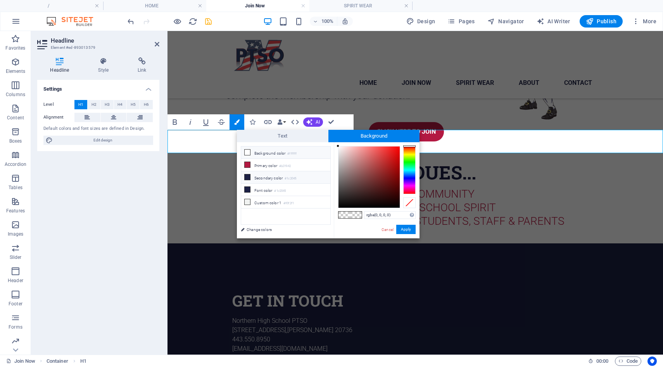
click at [290, 178] on small "#1c2045" at bounding box center [291, 178] width 12 height 5
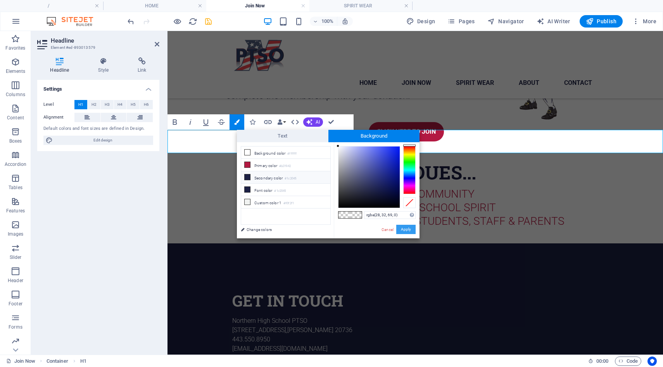
click at [405, 229] on button "Apply" at bounding box center [405, 229] width 19 height 9
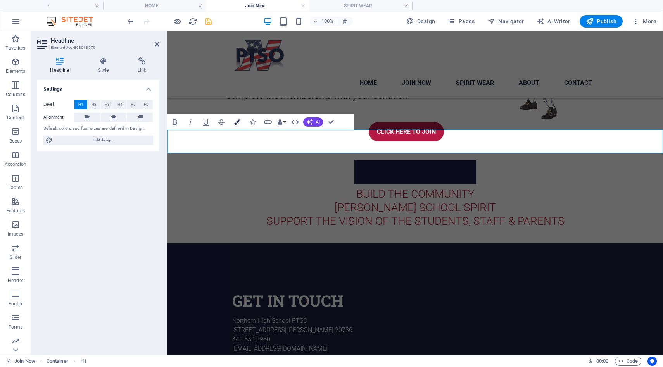
click at [239, 122] on icon "button" at bounding box center [236, 121] width 5 height 5
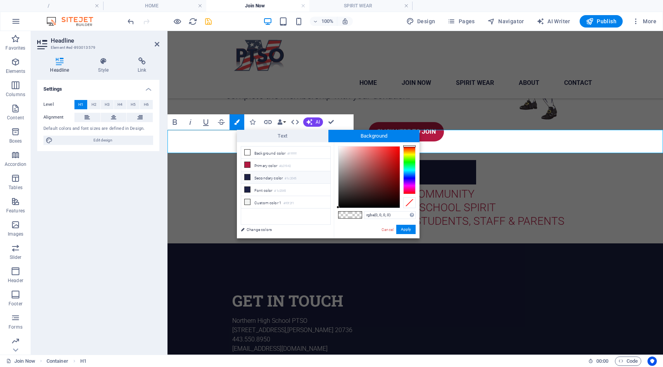
click at [247, 177] on icon at bounding box center [247, 176] width 5 height 5
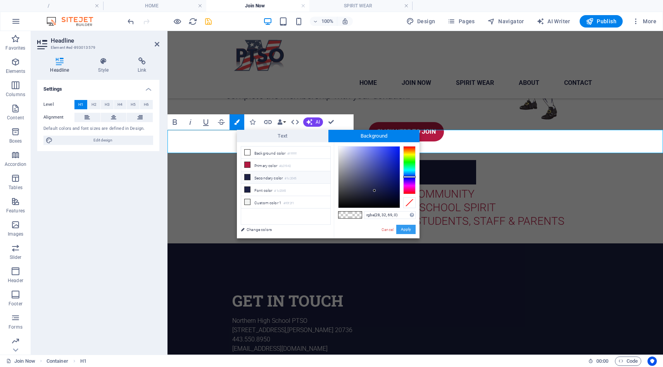
click at [406, 229] on button "Apply" at bounding box center [405, 229] width 19 height 9
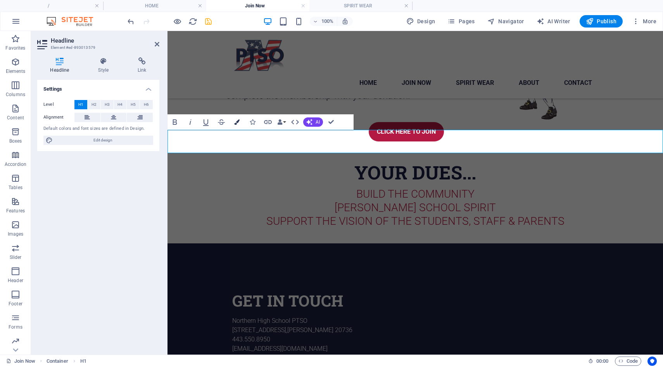
click at [236, 123] on icon "button" at bounding box center [236, 121] width 5 height 5
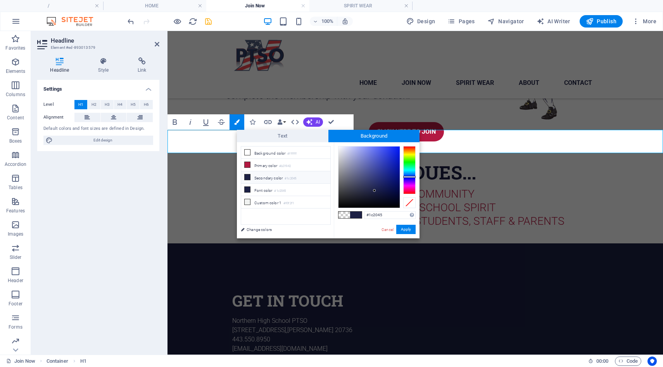
click at [271, 178] on li "Secondary color #1c2045" at bounding box center [285, 177] width 89 height 12
click at [348, 215] on span at bounding box center [344, 215] width 12 height 7
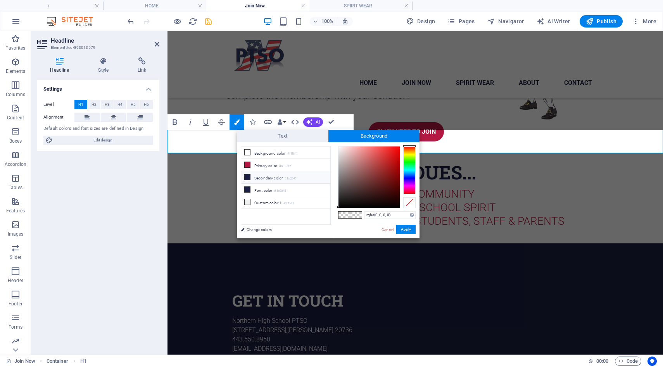
click at [269, 179] on li "Secondary color #1c2045" at bounding box center [285, 177] width 89 height 12
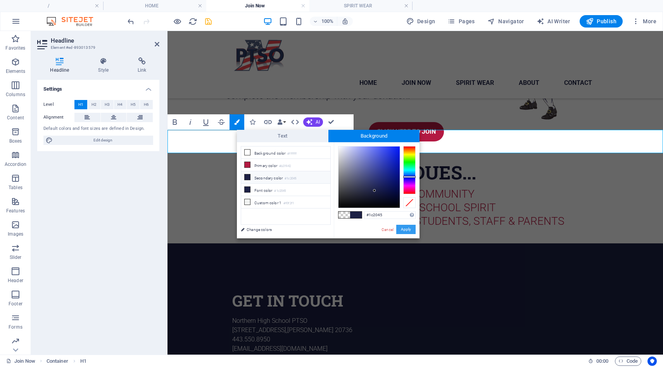
click at [412, 229] on button "Apply" at bounding box center [405, 229] width 19 height 9
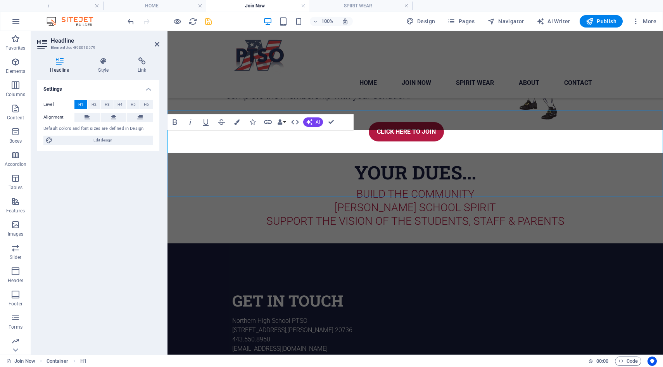
click at [364, 160] on span "YOUR DUES..." at bounding box center [415, 172] width 122 height 24
drag, startPoint x: 348, startPoint y: 142, endPoint x: 480, endPoint y: 142, distance: 132.2
click at [480, 161] on h1 "​​ ​ YOUR DUES... ​" at bounding box center [414, 172] width 495 height 23
click at [233, 124] on button "Colors" at bounding box center [236, 122] width 15 height 16
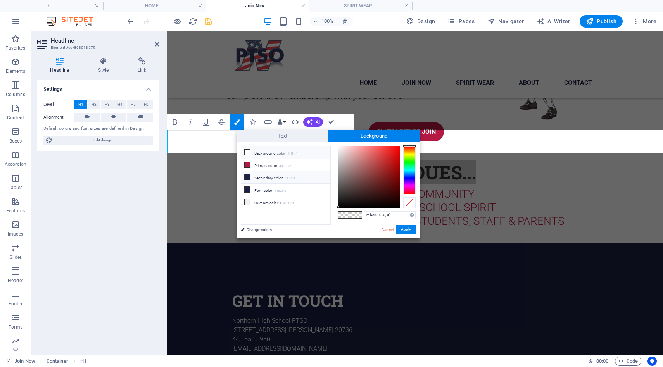
click at [249, 155] on span at bounding box center [247, 152] width 6 height 6
type input "#ffffff"
click at [406, 230] on button "Apply" at bounding box center [405, 229] width 19 height 9
click at [540, 141] on div at bounding box center [414, 150] width 495 height 19
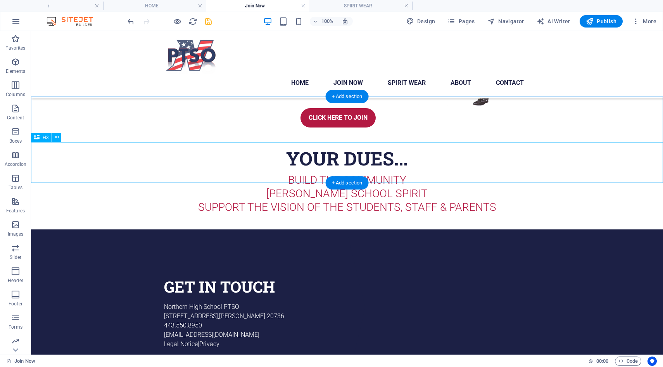
scroll to position [0, 0]
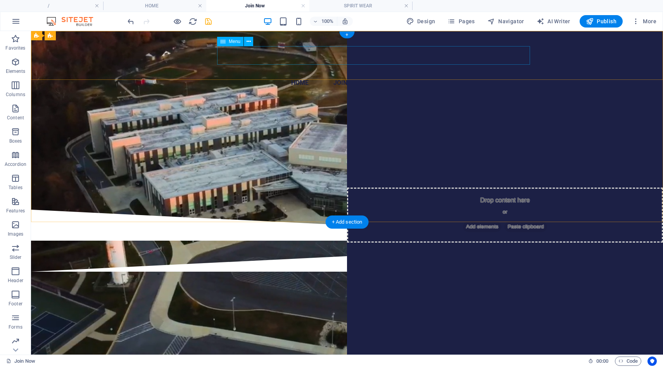
click at [419, 74] on nav "Home JOIN NOW Spirit Wear About Contact" at bounding box center [347, 83] width 366 height 19
click at [412, 74] on nav "Home JOIN NOW Spirit Wear About Contact" at bounding box center [347, 83] width 366 height 19
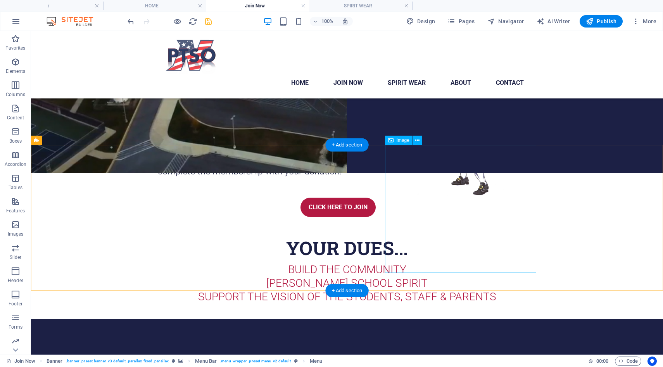
scroll to position [271, 0]
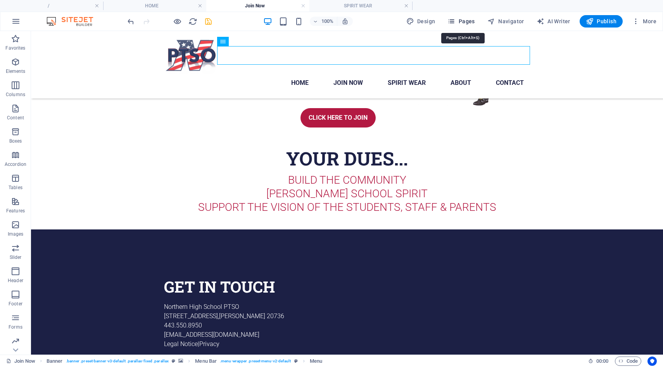
click at [458, 23] on span "Pages" at bounding box center [460, 21] width 27 height 8
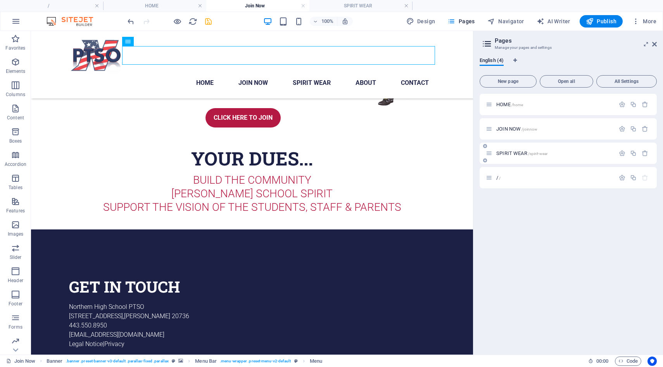
click at [502, 148] on div "SPIRIT WEAR /spirit-wear" at bounding box center [568, 153] width 177 height 21
click at [502, 152] on span "SPIRIT WEAR /spirit-wear" at bounding box center [521, 153] width 51 height 6
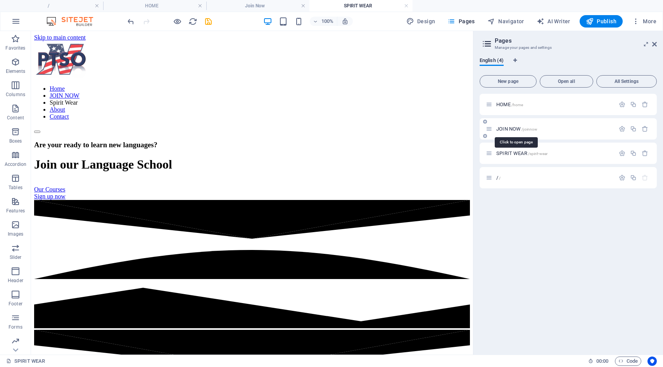
click at [519, 128] on span "JOIN NOW /joinnow" at bounding box center [516, 129] width 41 height 6
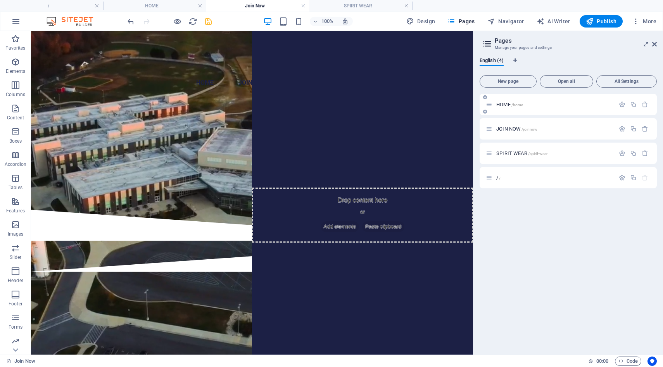
click at [506, 107] on div "HOME /home" at bounding box center [550, 104] width 129 height 9
click at [504, 105] on span "HOME /home" at bounding box center [509, 105] width 27 height 6
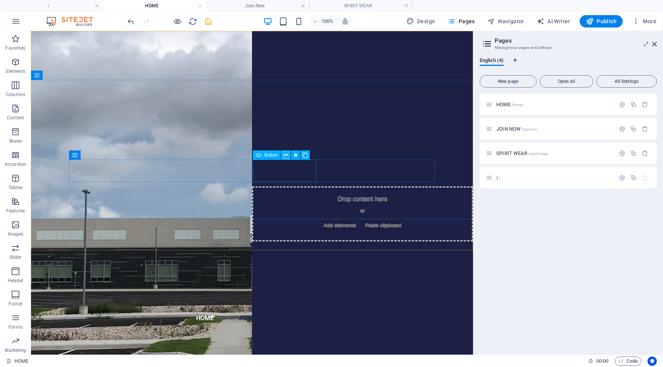
click at [286, 155] on icon at bounding box center [286, 155] width 4 height 8
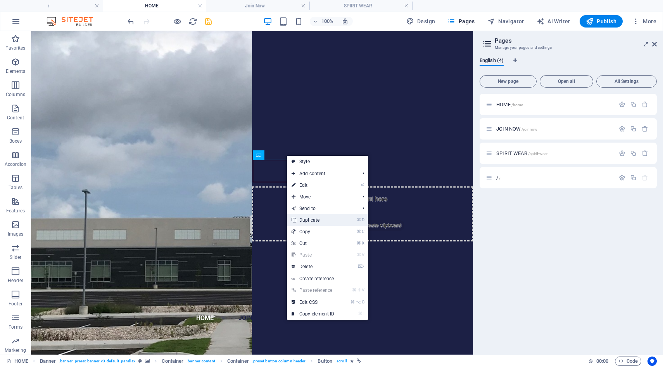
click at [319, 218] on link "⌘ D Duplicate" at bounding box center [313, 220] width 52 height 12
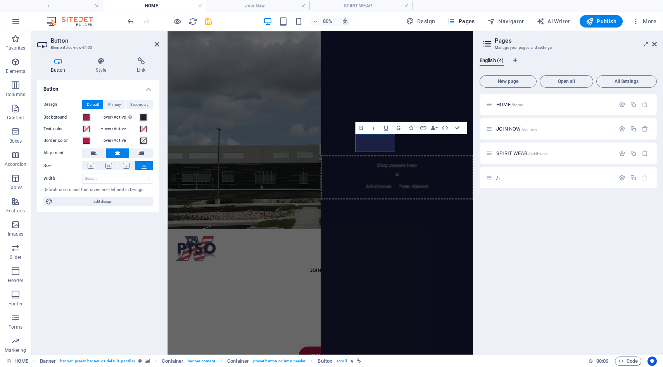
click at [535, 267] on div "HOME /home JOIN NOW /joinnow SPIRIT WEAR /spirit-wear / /" at bounding box center [568, 221] width 177 height 255
click at [506, 241] on div "HOME /home JOIN NOW /joinnow SPIRIT WEAR /spirit-wear / /" at bounding box center [568, 221] width 177 height 255
click at [211, 22] on icon "save" at bounding box center [208, 21] width 9 height 9
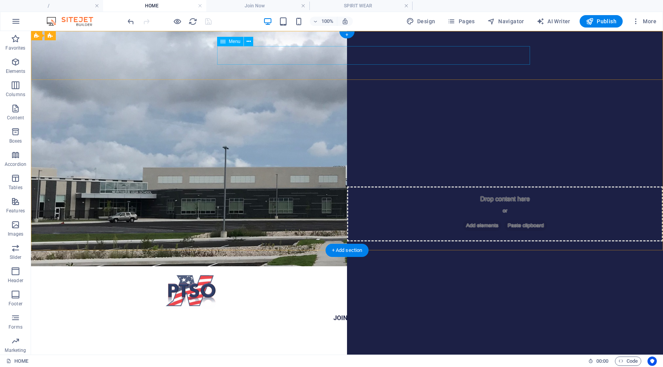
click at [461, 309] on nav "Home JOIN NOW Spirit Wear About Contact" at bounding box center [347, 318] width 366 height 19
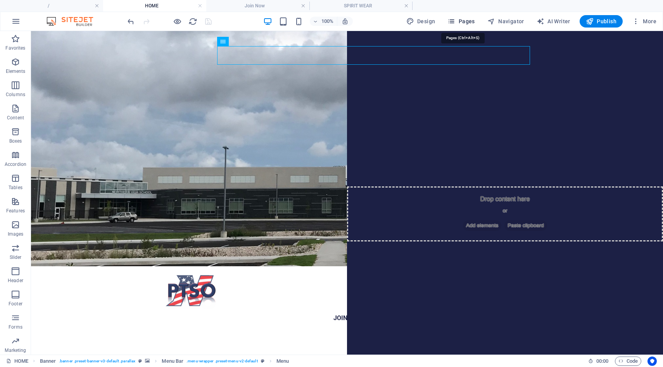
click at [460, 20] on span "Pages" at bounding box center [460, 21] width 27 height 8
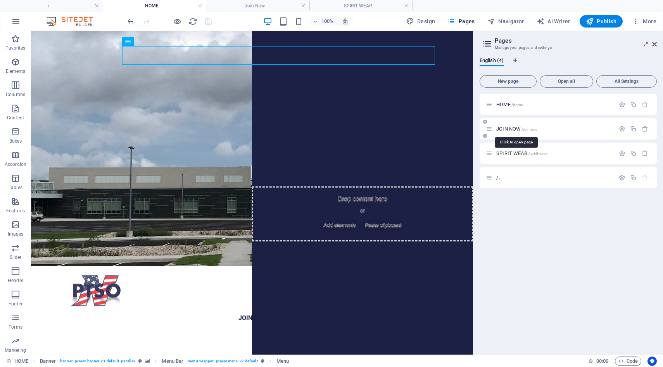
click at [504, 129] on span "JOIN NOW /joinnow" at bounding box center [516, 129] width 41 height 6
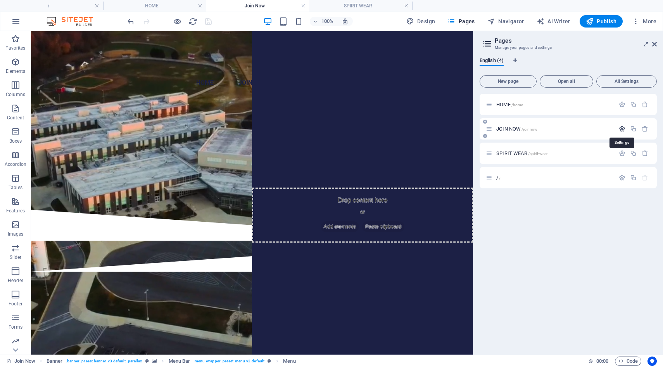
click at [621, 129] on icon "button" at bounding box center [622, 129] width 7 height 7
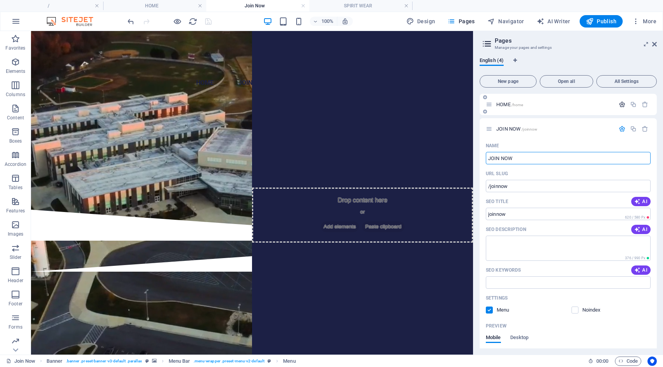
click at [620, 106] on icon "button" at bounding box center [622, 104] width 7 height 7
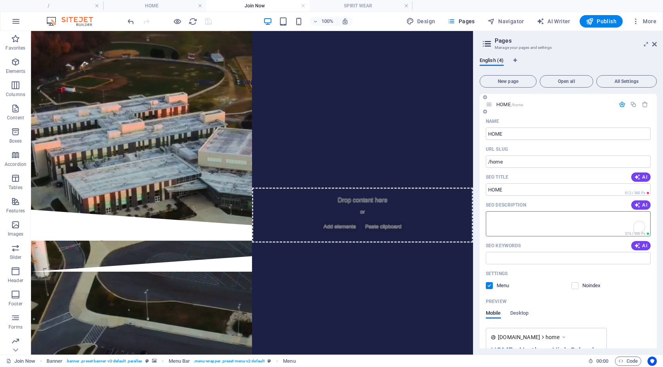
click at [547, 223] on textarea "SEO Description" at bounding box center [568, 223] width 165 height 25
click at [518, 259] on input "SEO Keywords" at bounding box center [568, 258] width 165 height 12
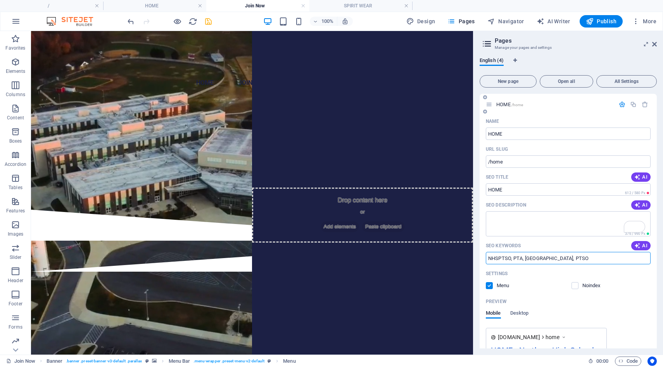
type input "NHSPTSO, PTA, Northern High, PTSO"
click at [635, 283] on div "Noindex" at bounding box center [610, 285] width 79 height 7
click at [205, 23] on icon "save" at bounding box center [208, 21] width 9 height 9
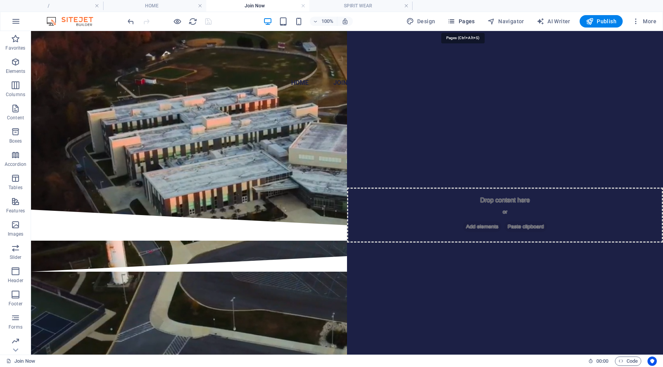
click at [461, 22] on span "Pages" at bounding box center [460, 21] width 27 height 8
